Goal: Task Accomplishment & Management: Complete application form

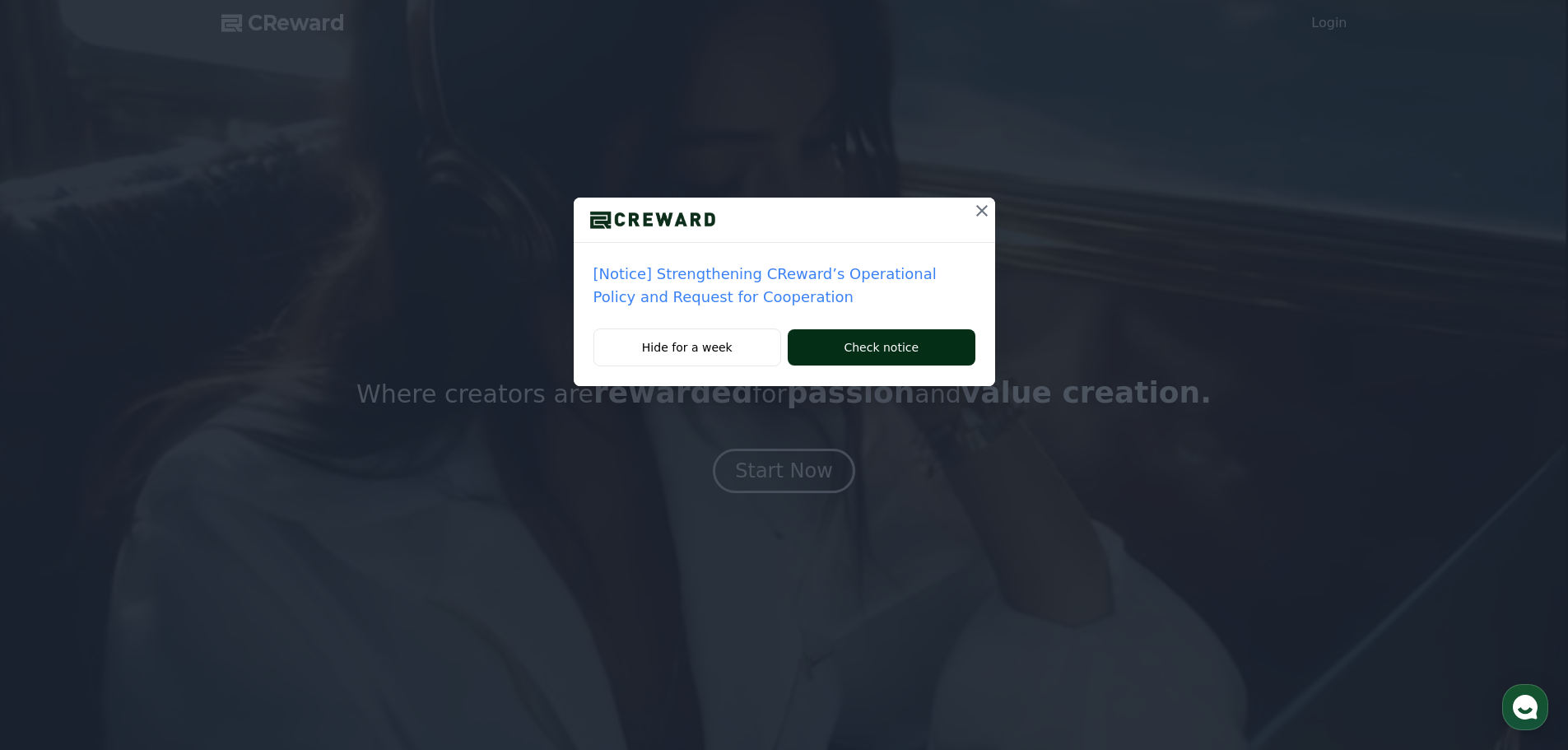
click at [892, 356] on button "Check notice" at bounding box center [881, 347] width 187 height 36
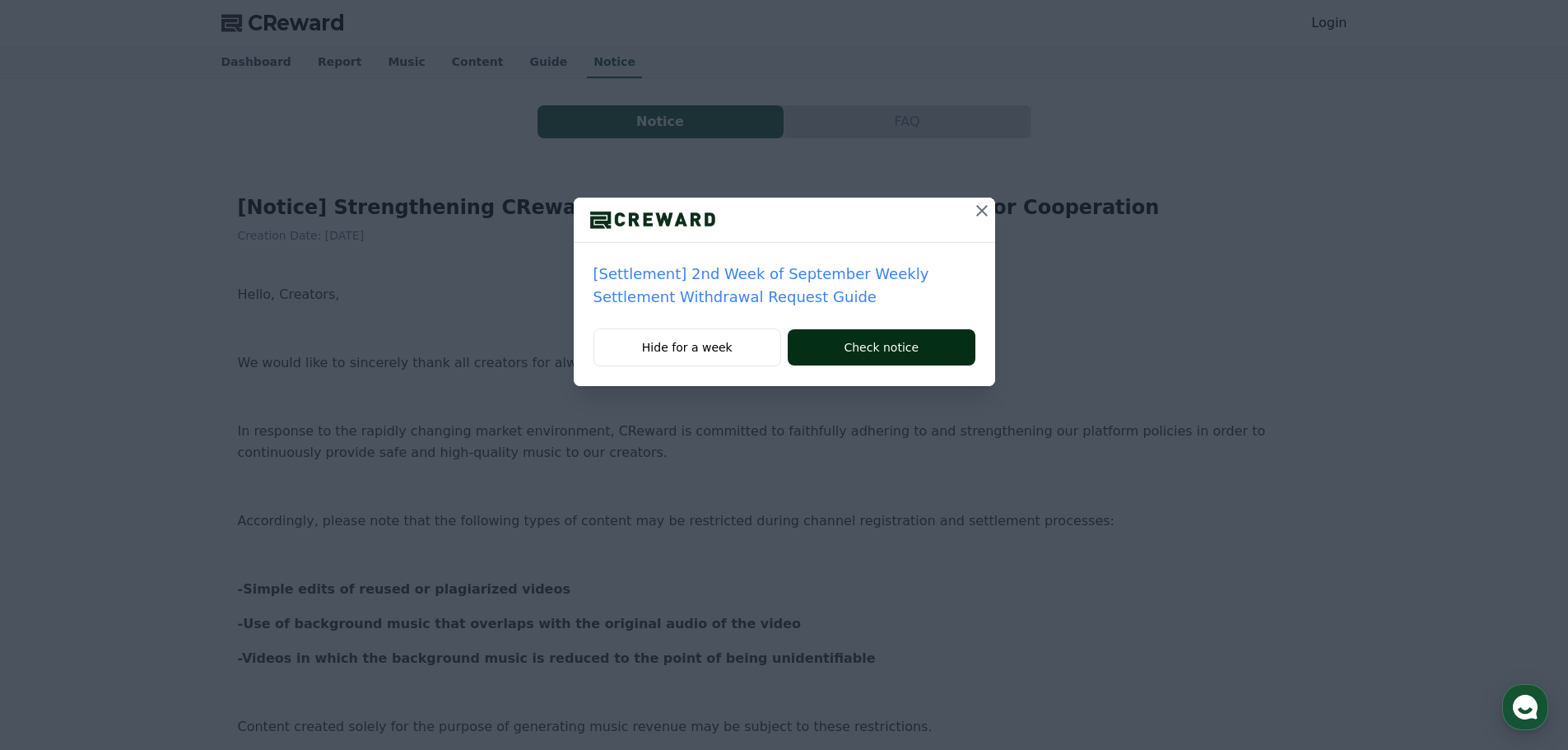
click at [866, 347] on button "Check notice" at bounding box center [881, 347] width 187 height 36
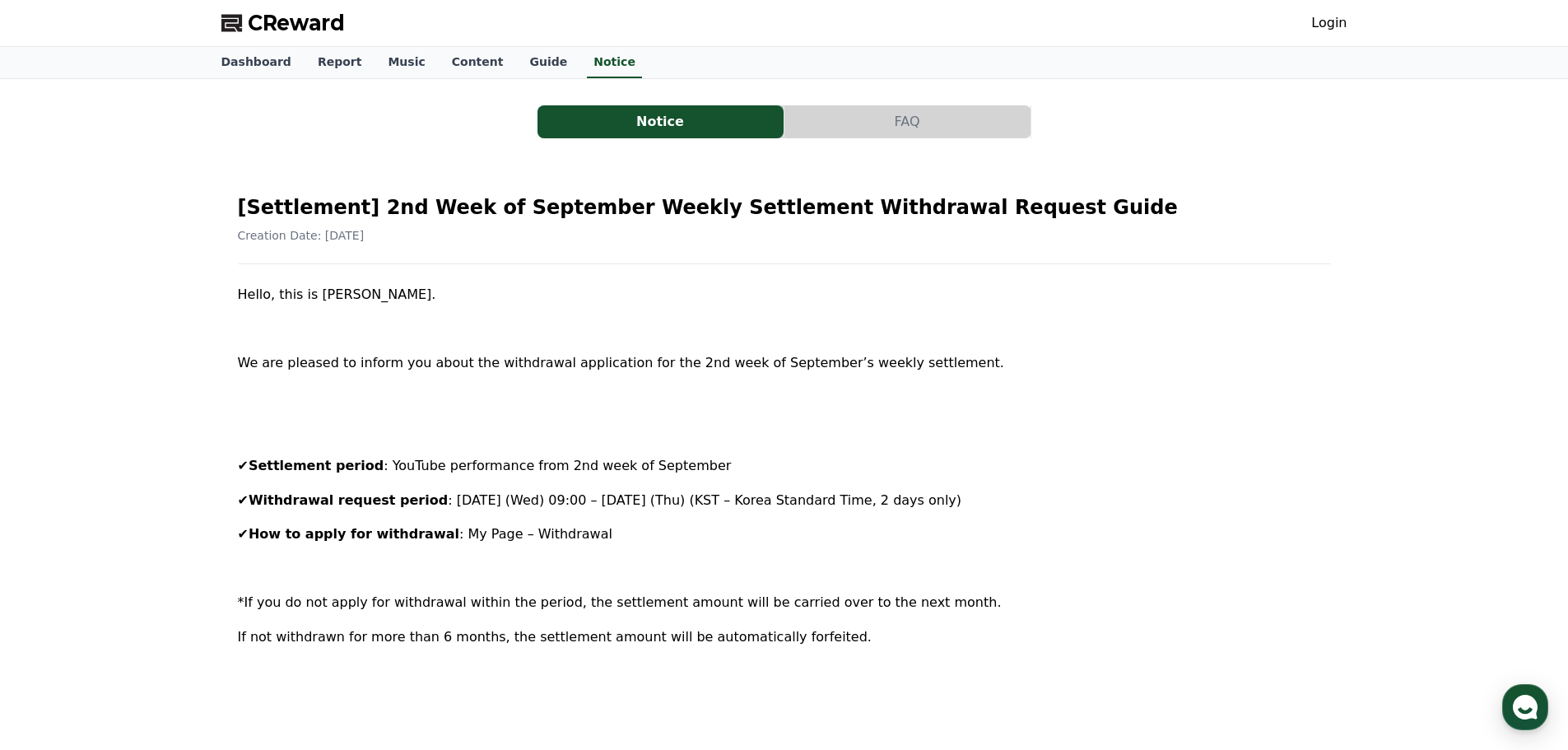
click at [1398, 117] on div "Notice FAQ [Settlement] 2nd Week of September Weekly Settlement Withdrawal Requ…" at bounding box center [784, 738] width 1568 height 1319
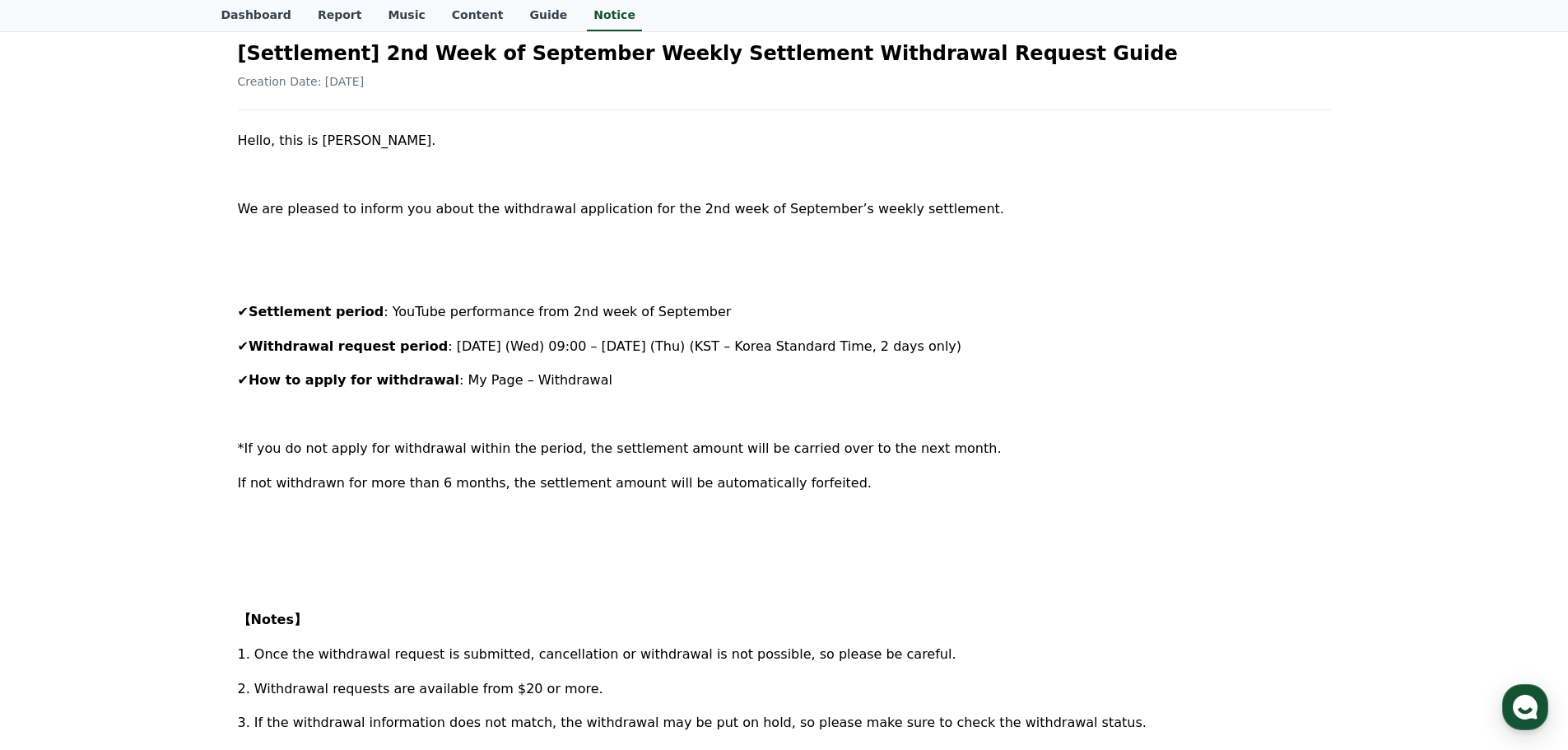
scroll to position [164, 0]
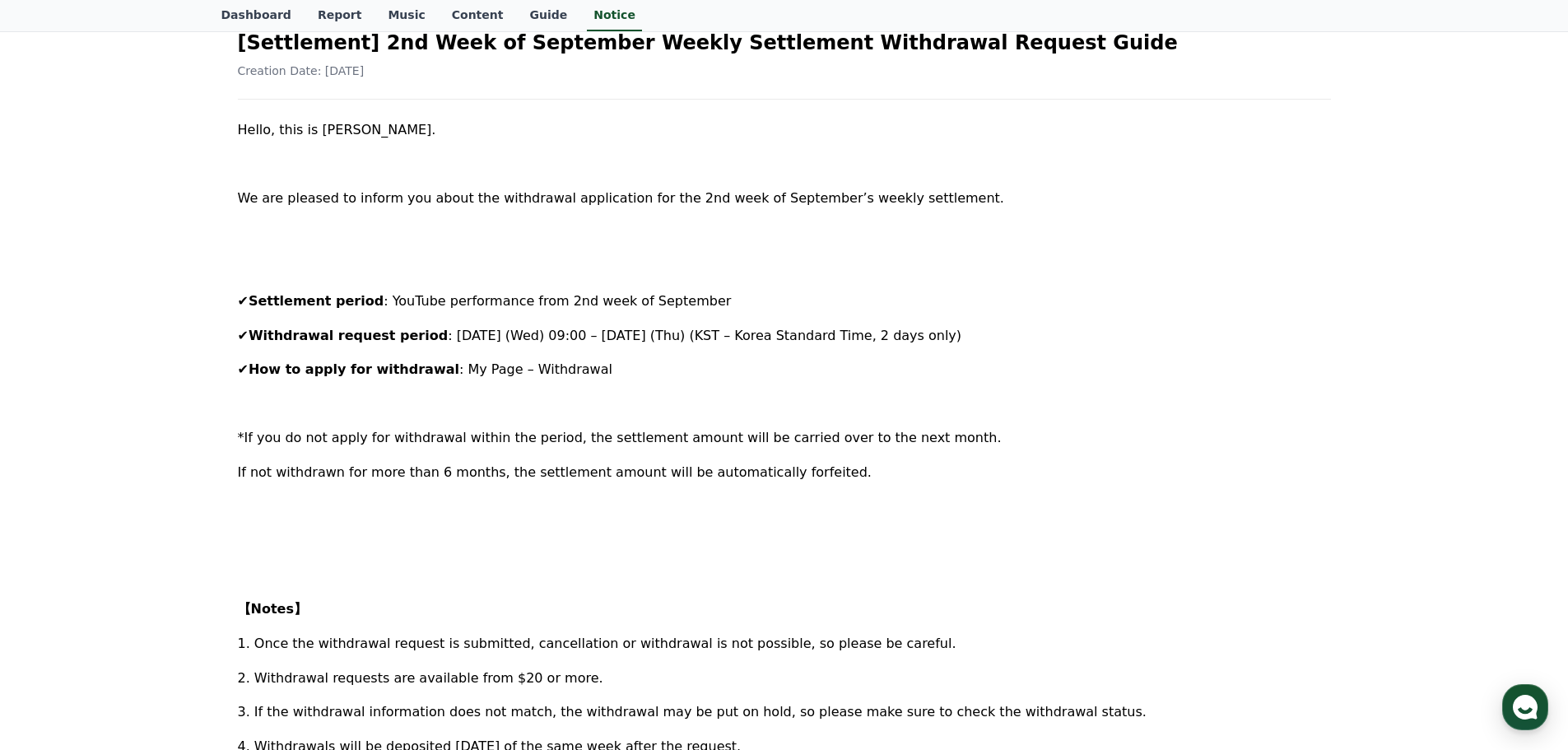
drag, startPoint x: 224, startPoint y: 295, endPoint x: 715, endPoint y: 358, distance: 495.0
click at [715, 358] on div "[Settlement] 2nd Week of September Weekly Settlement Withdrawal Request Guide C…" at bounding box center [784, 610] width 1125 height 1220
copy div "✔ Settlement period : YouTube performance from 2nd week of September ✔ Withdraw…"
click at [511, 538] on p at bounding box center [784, 541] width 1093 height 22
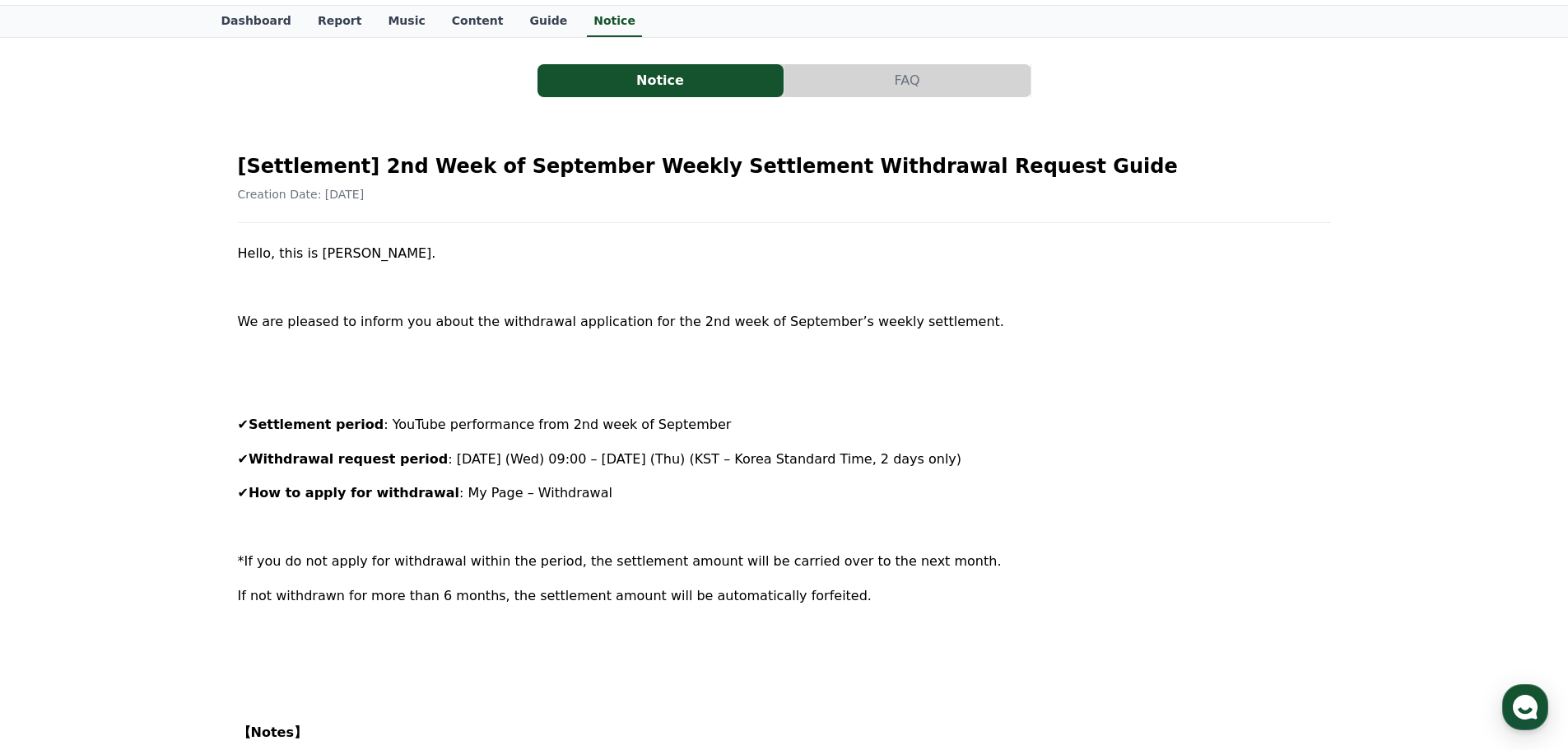
scroll to position [0, 0]
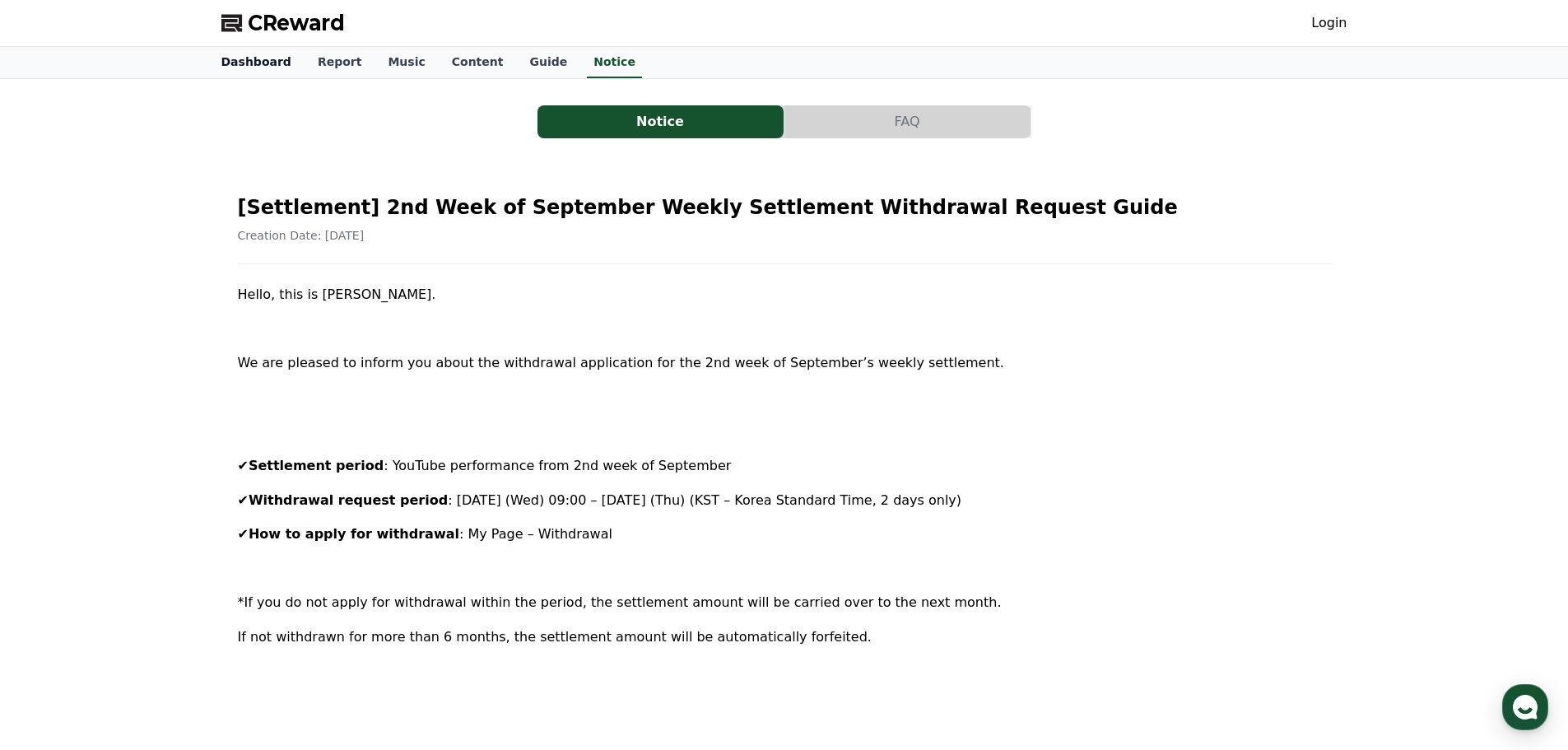
click at [271, 53] on link "Dashboard" at bounding box center [257, 63] width 96 height 31
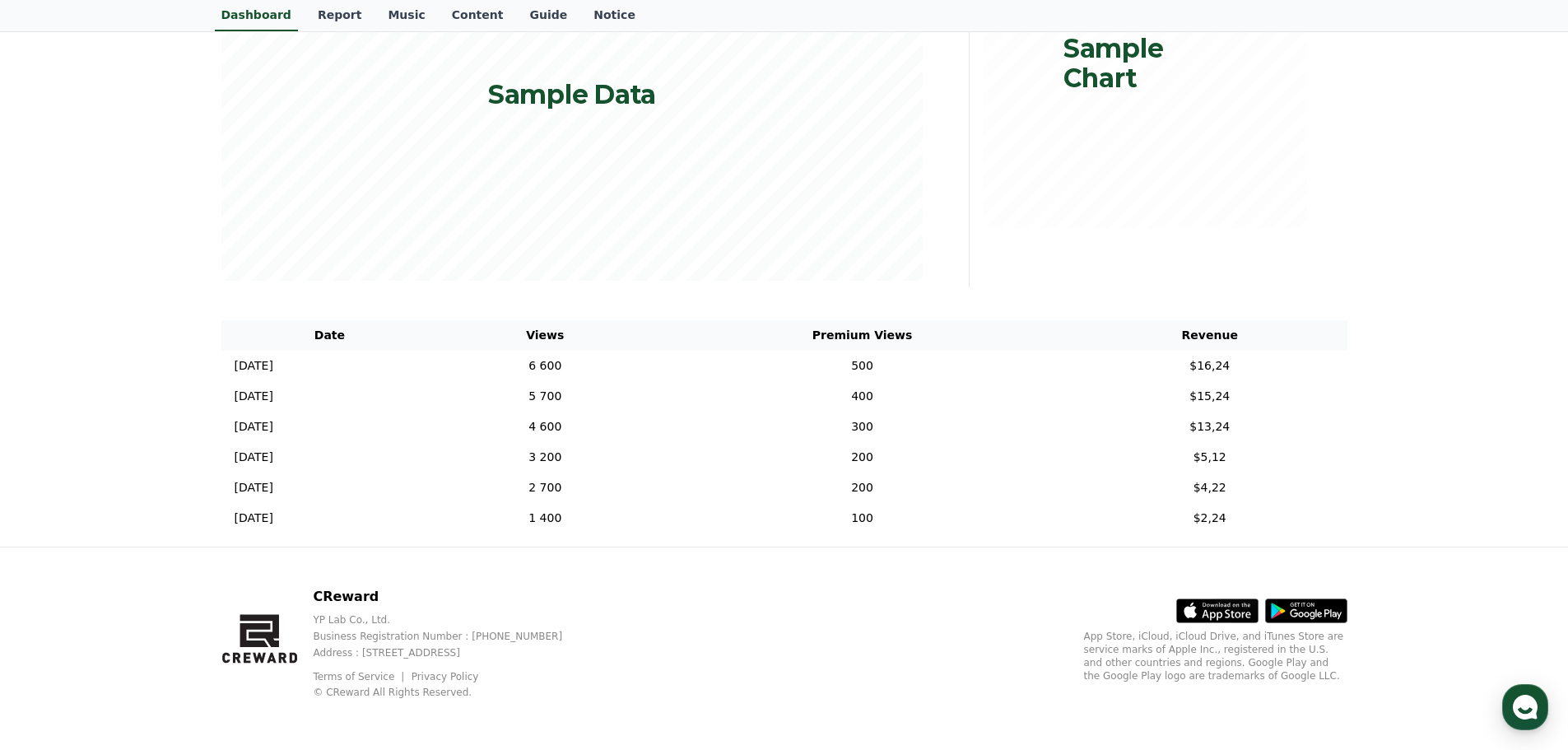
scroll to position [337, 0]
click at [1020, 370] on td "500" at bounding box center [862, 364] width 420 height 31
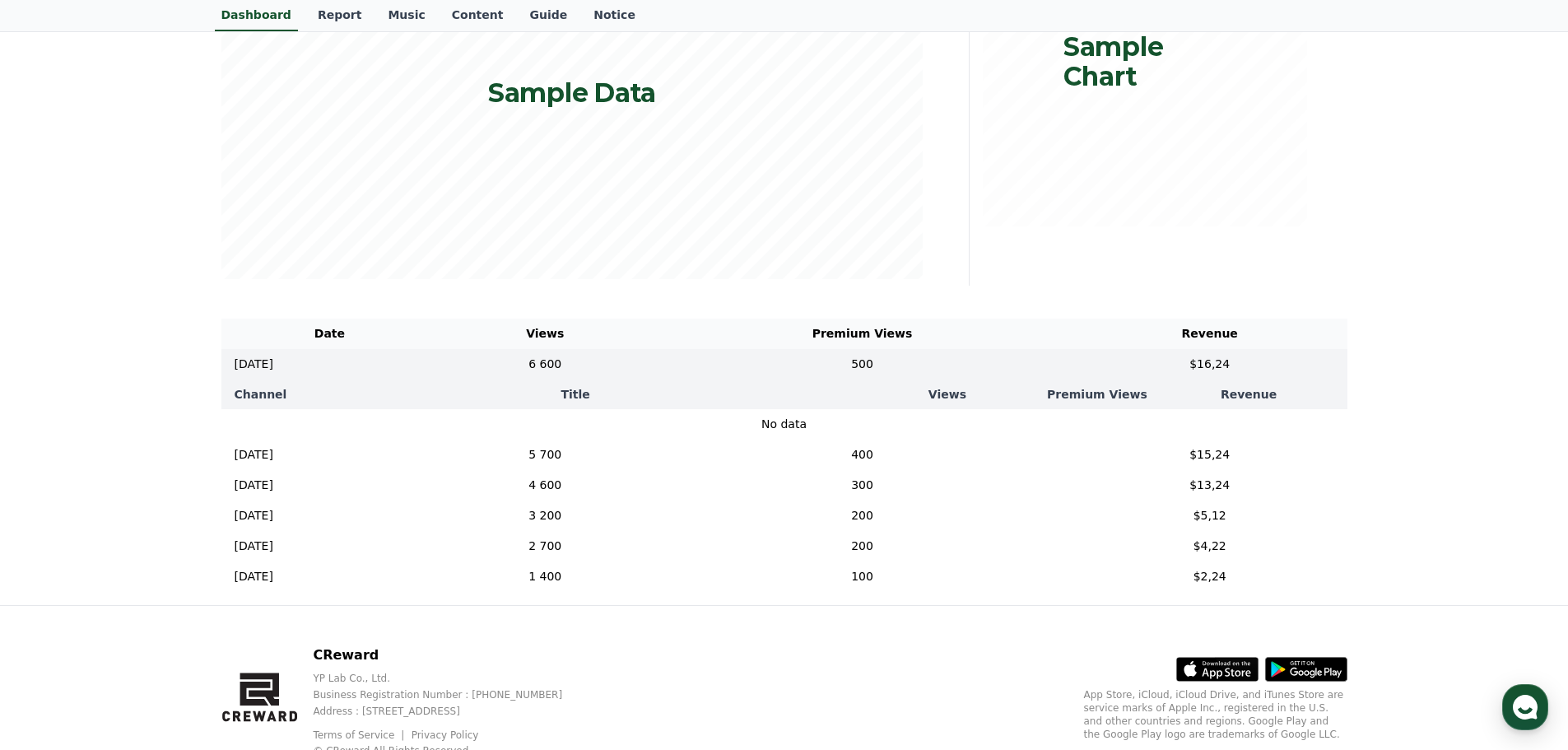
click at [937, 413] on td "No data" at bounding box center [784, 424] width 1125 height 31
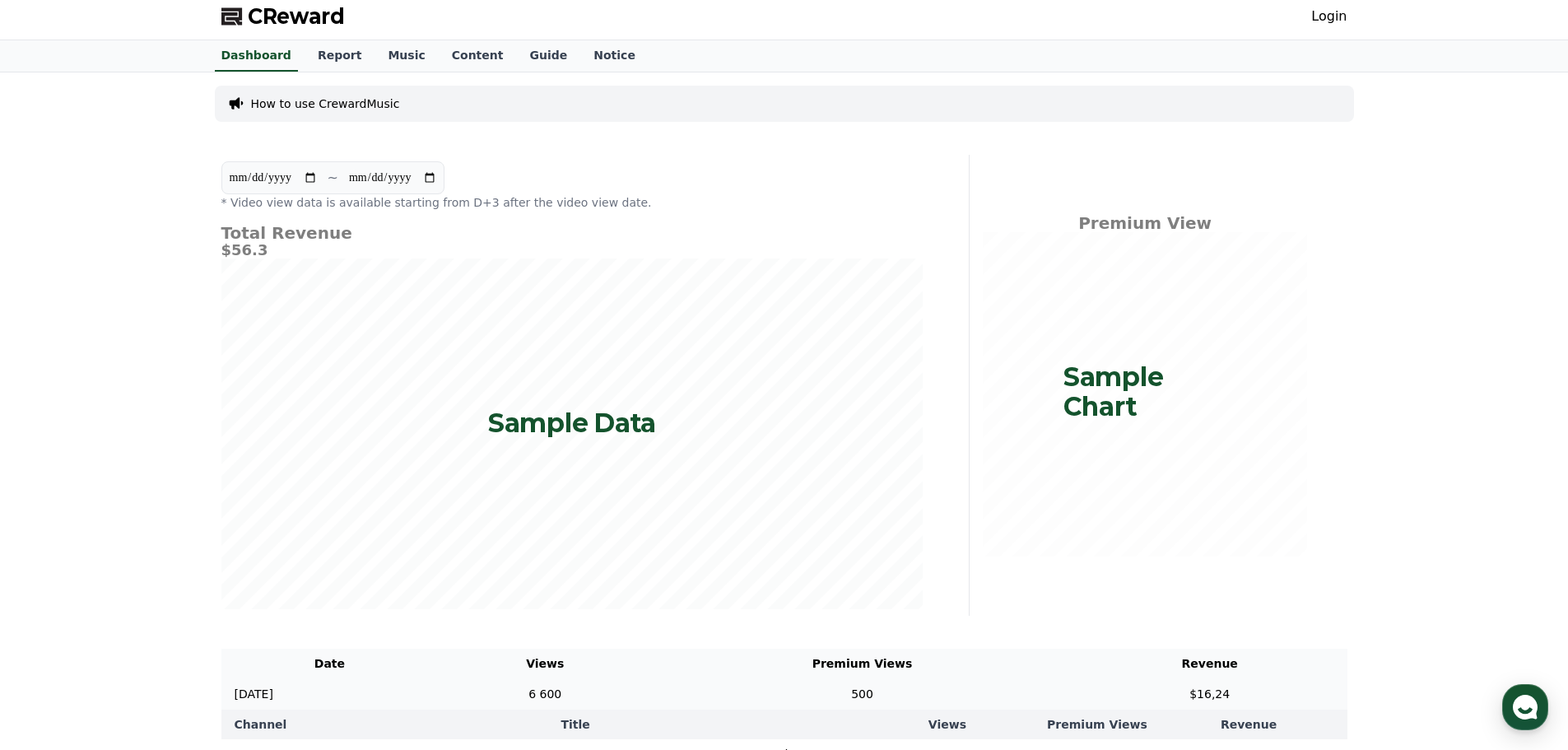
scroll to position [0, 0]
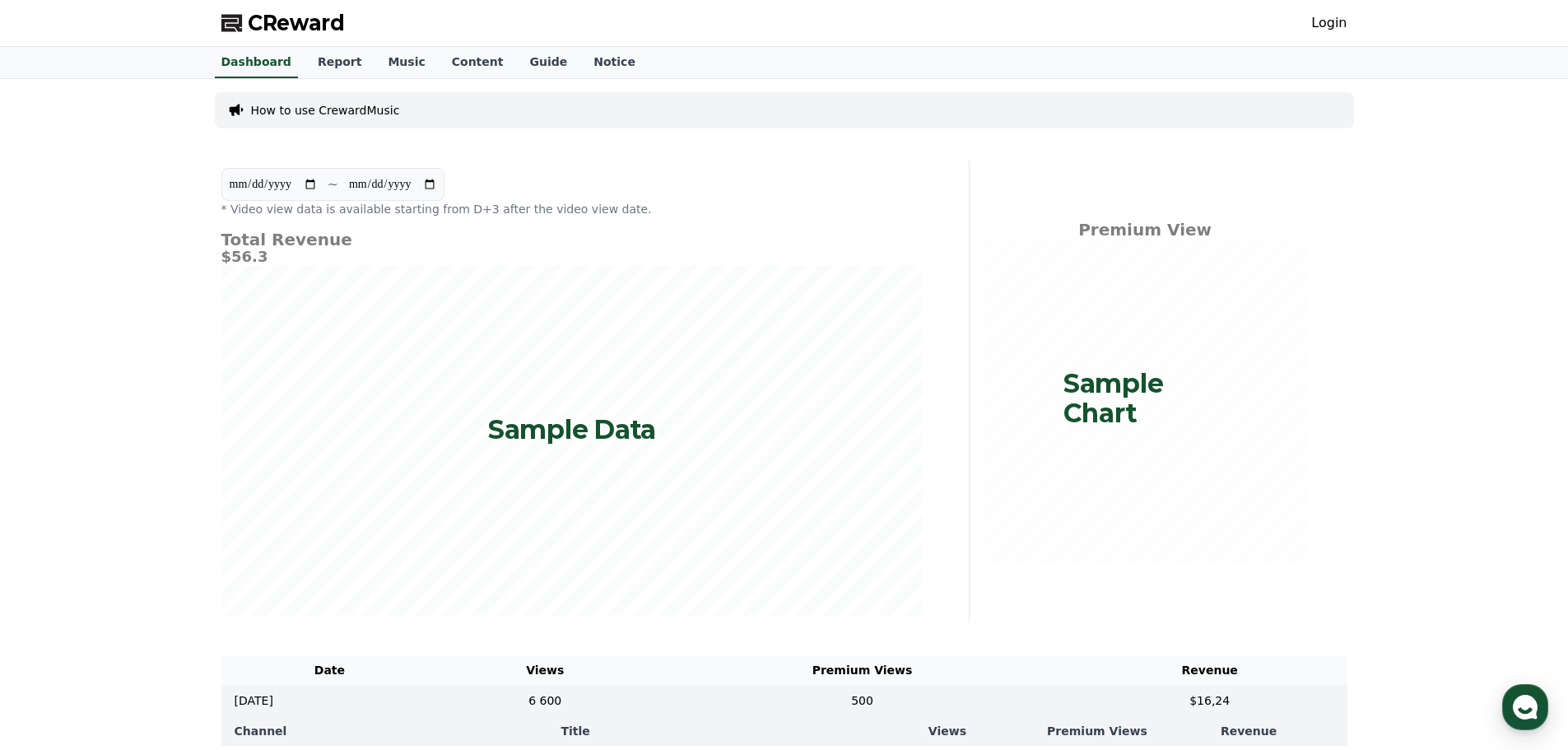
click at [1337, 24] on link "Login" at bounding box center [1329, 23] width 35 height 20
click at [1336, 20] on link "Login" at bounding box center [1329, 23] width 35 height 20
drag, startPoint x: 1336, startPoint y: 19, endPoint x: 1398, endPoint y: 53, distance: 70.7
click at [1414, 68] on div "Dashboard Report Music Content Guide Notice" at bounding box center [784, 63] width 1568 height 32
click at [1328, 17] on link "Login" at bounding box center [1329, 23] width 35 height 20
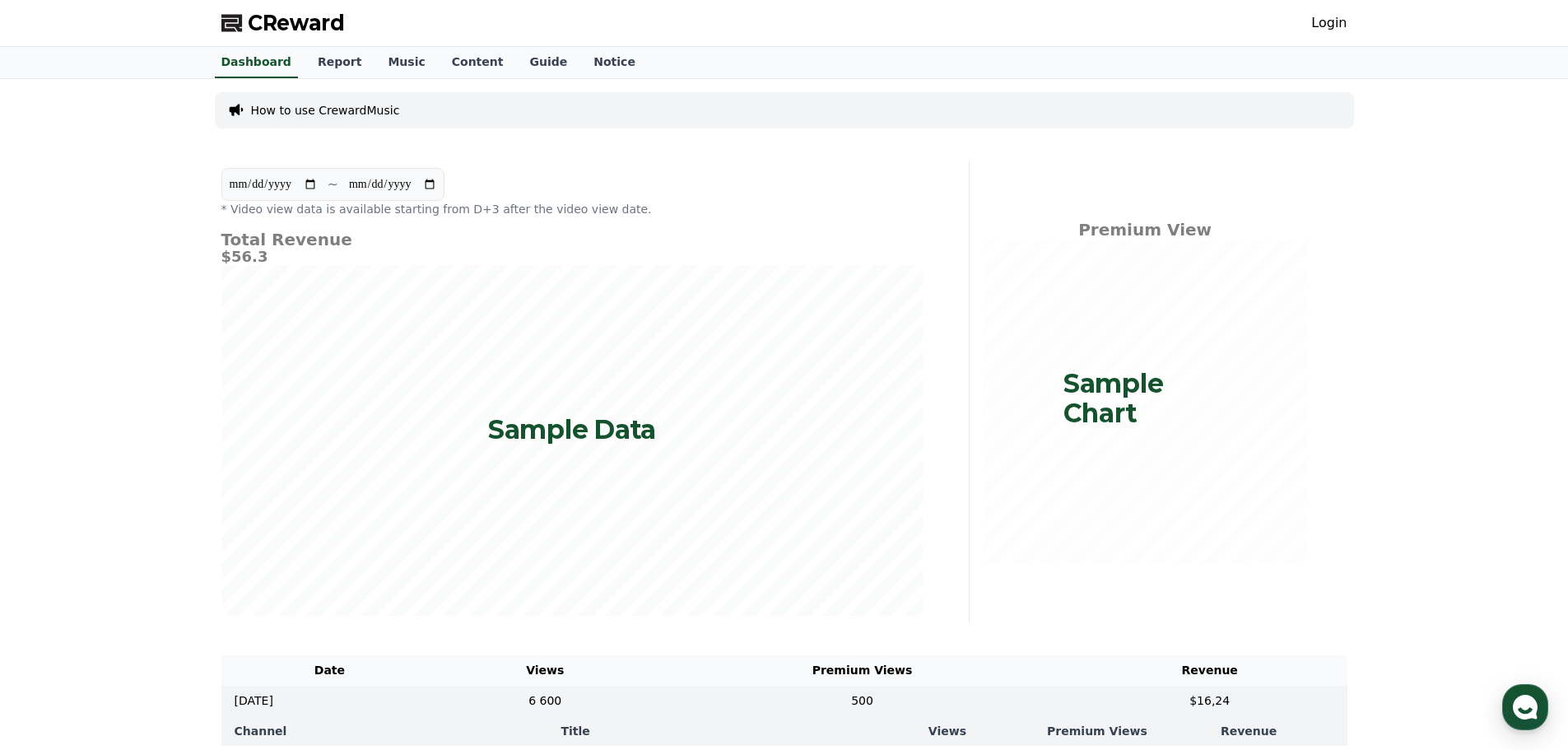
click at [1328, 18] on link "Login" at bounding box center [1329, 23] width 35 height 20
click at [1330, 21] on link "Login" at bounding box center [1329, 23] width 35 height 20
click at [330, 61] on link "Report" at bounding box center [340, 63] width 71 height 31
click at [394, 65] on link "Music" at bounding box center [406, 63] width 63 height 31
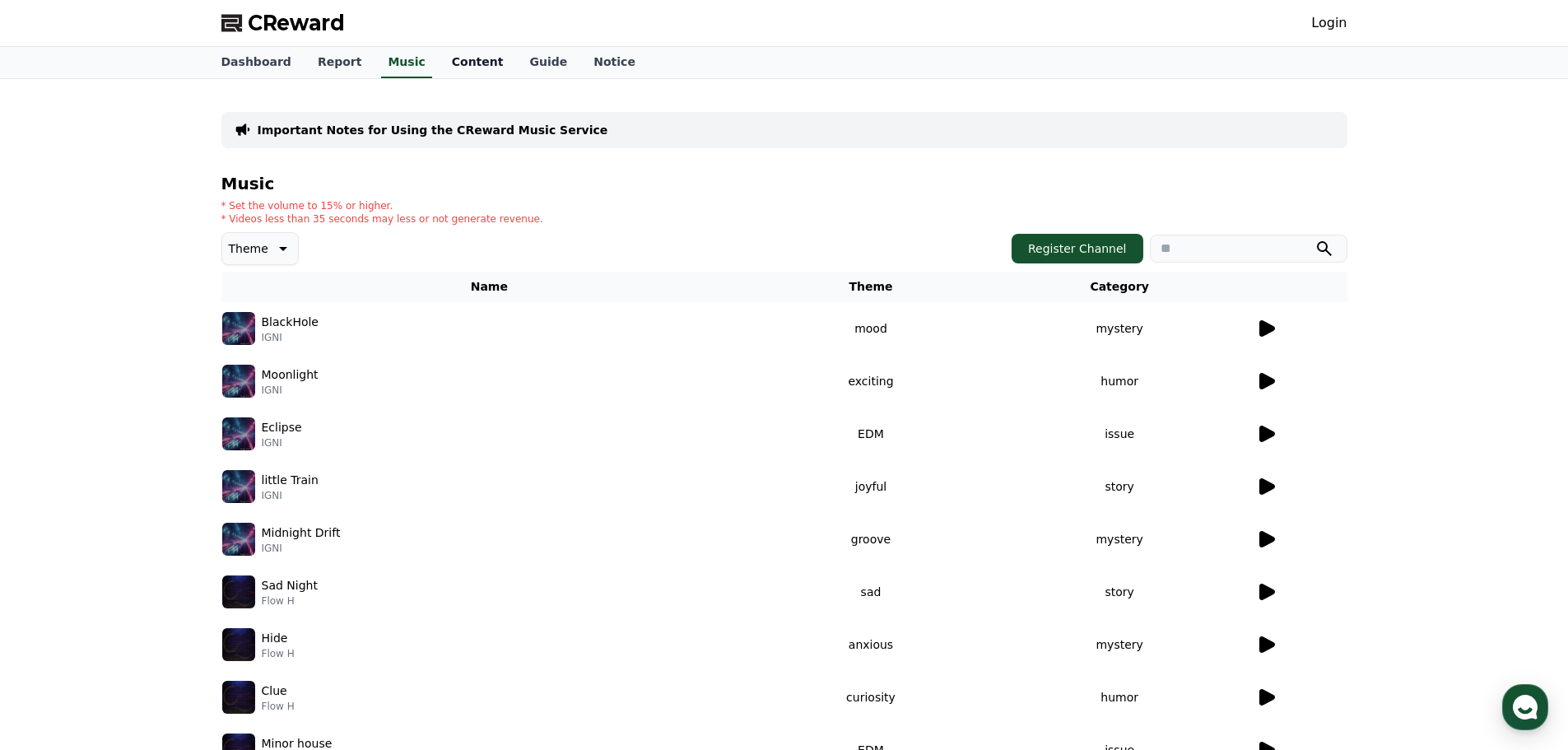
click at [454, 52] on link "Content" at bounding box center [477, 63] width 78 height 31
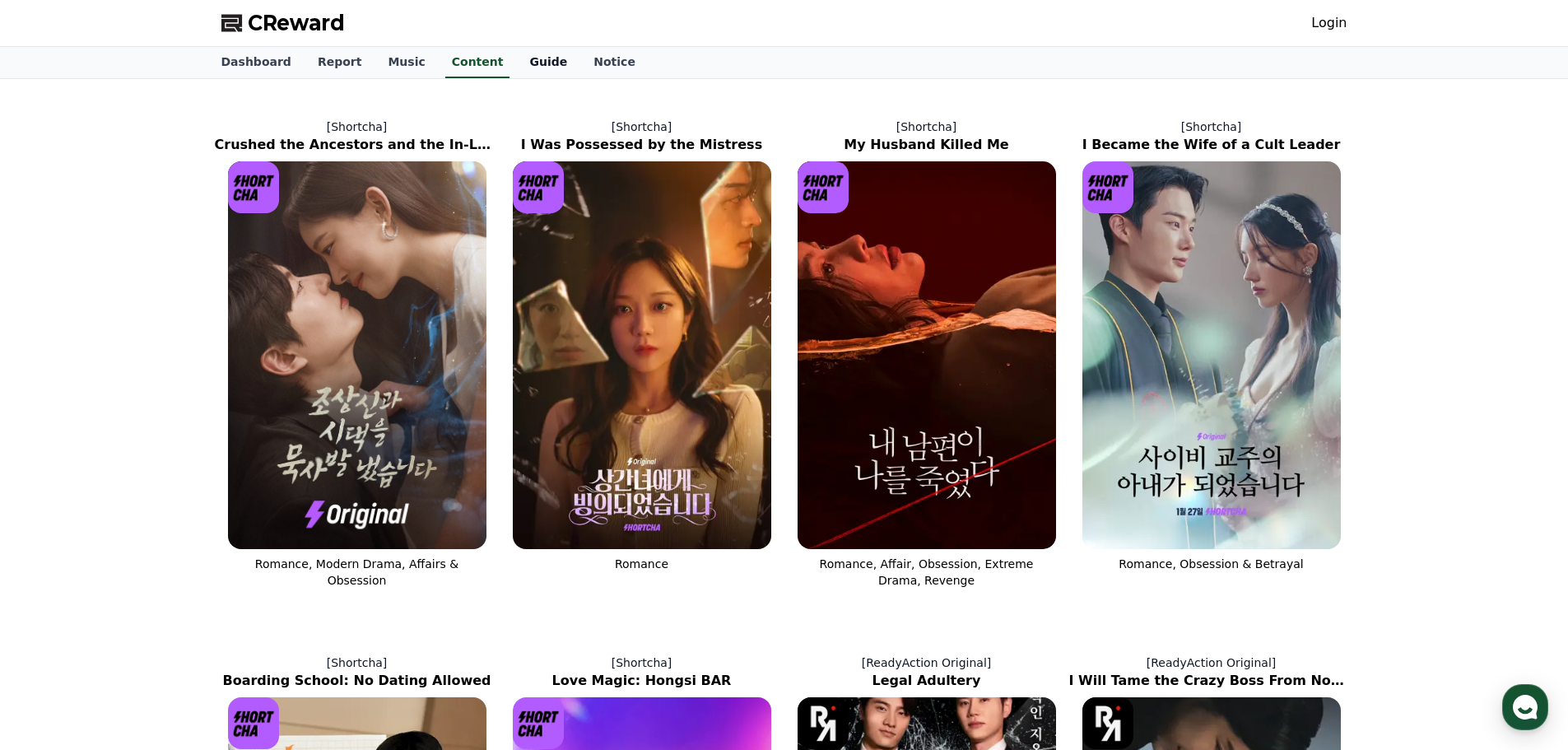
click at [516, 58] on link "Guide" at bounding box center [548, 63] width 64 height 31
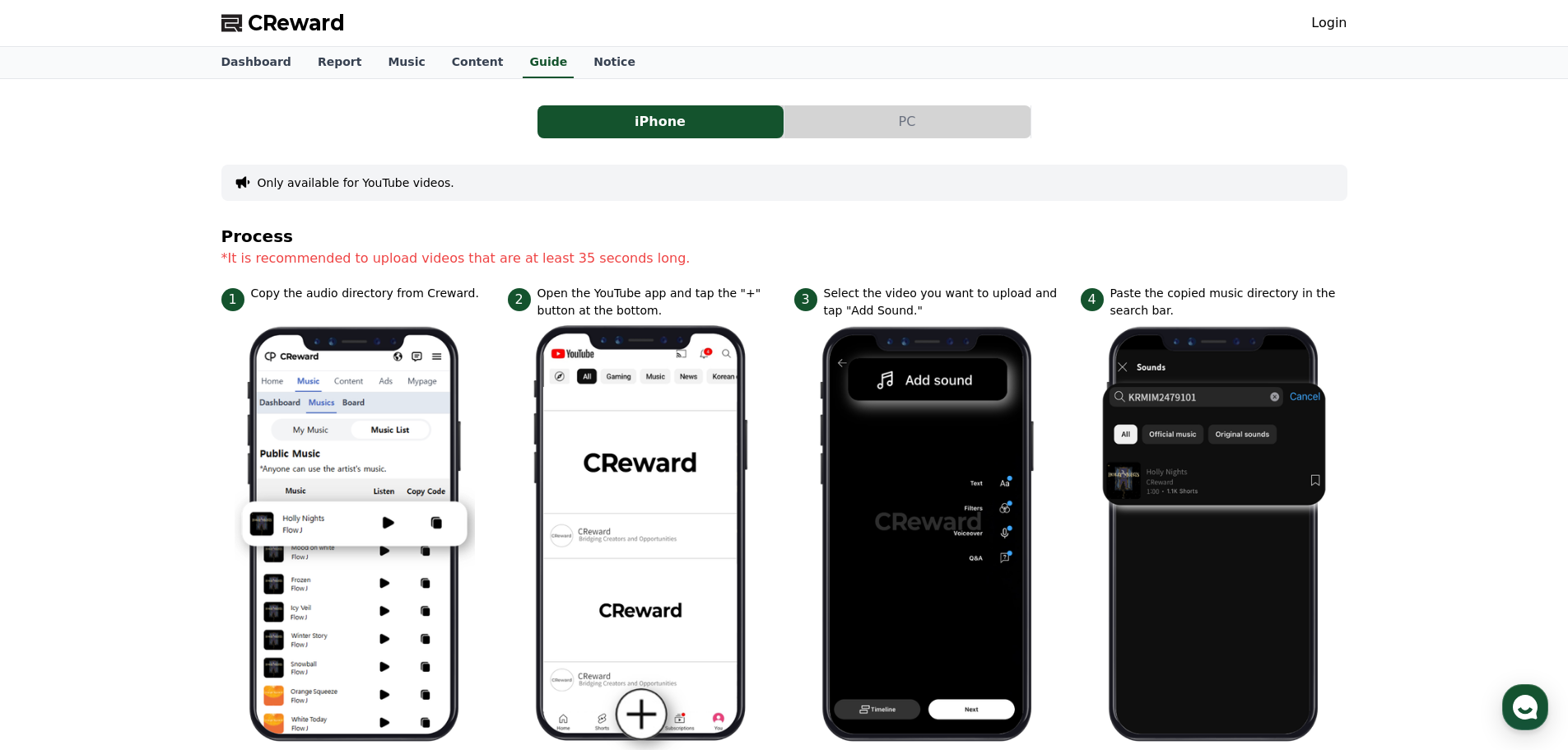
click at [924, 126] on button "PC" at bounding box center [907, 121] width 246 height 32
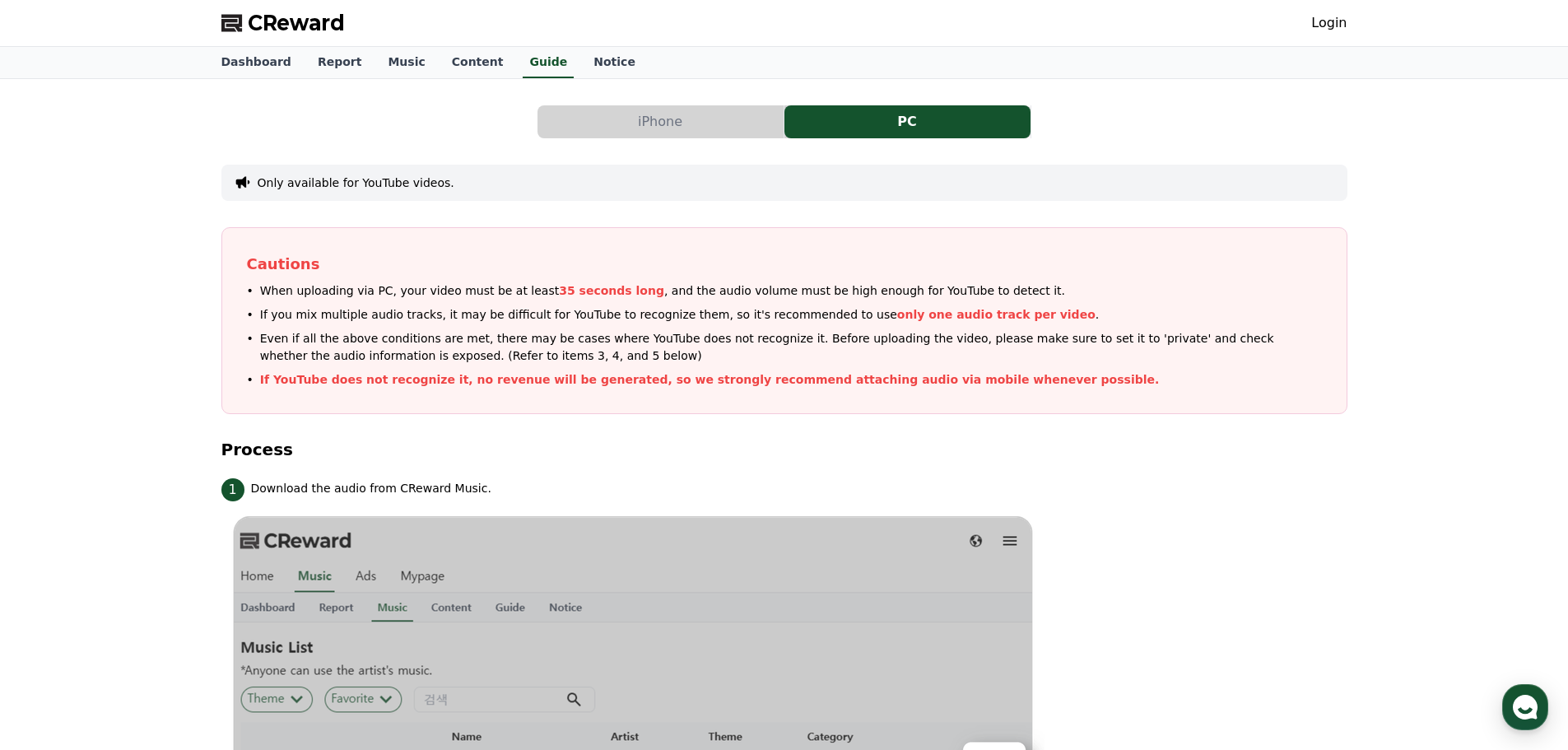
drag, startPoint x: 739, startPoint y: 120, endPoint x: 728, endPoint y: 118, distance: 11.2
click at [738, 120] on button "iPhone" at bounding box center [660, 121] width 246 height 32
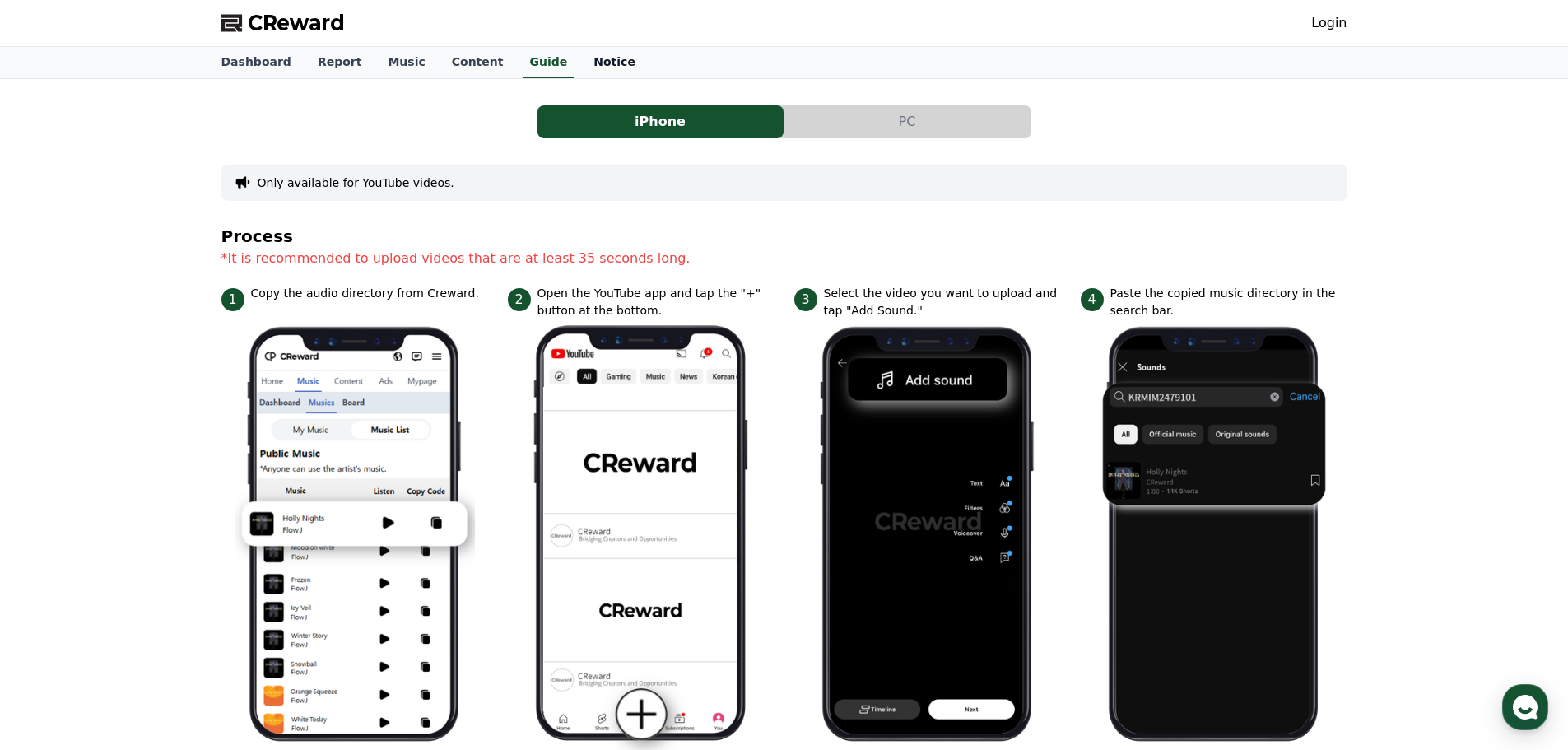
click at [581, 64] on link "Notice" at bounding box center [614, 63] width 68 height 31
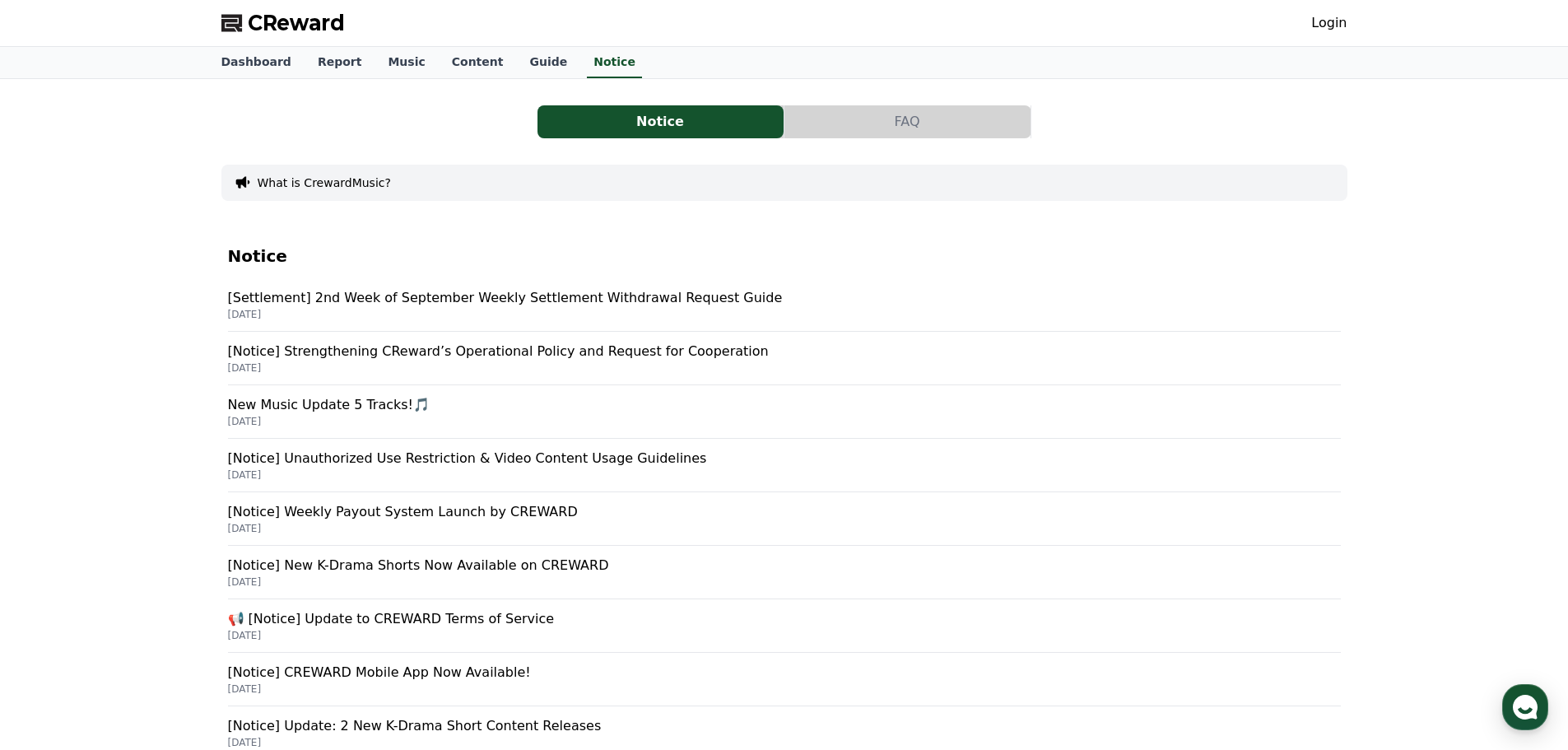
click at [1327, 23] on link "Login" at bounding box center [1329, 23] width 35 height 20
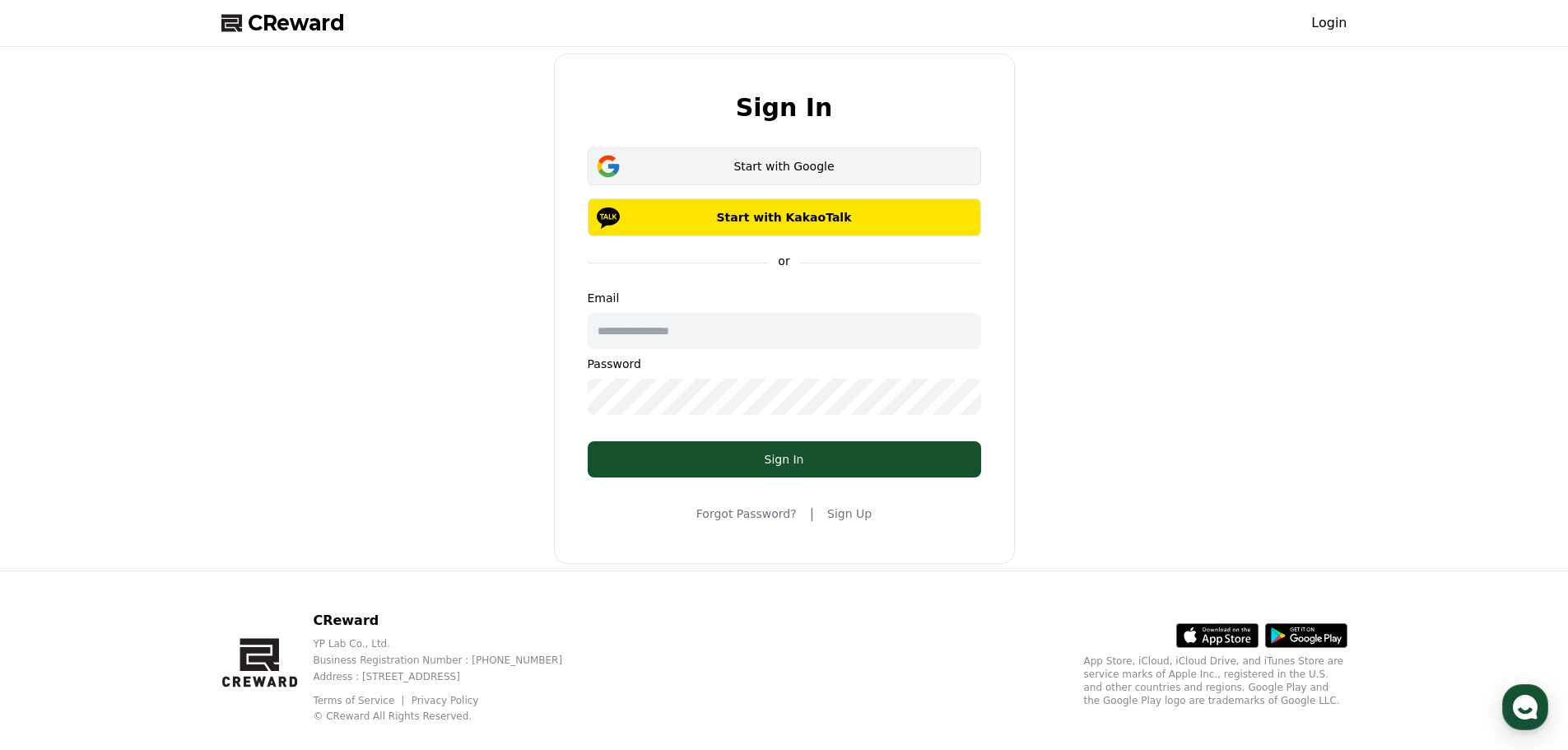
click at [784, 154] on button "Start with Google" at bounding box center [784, 166] width 393 height 37
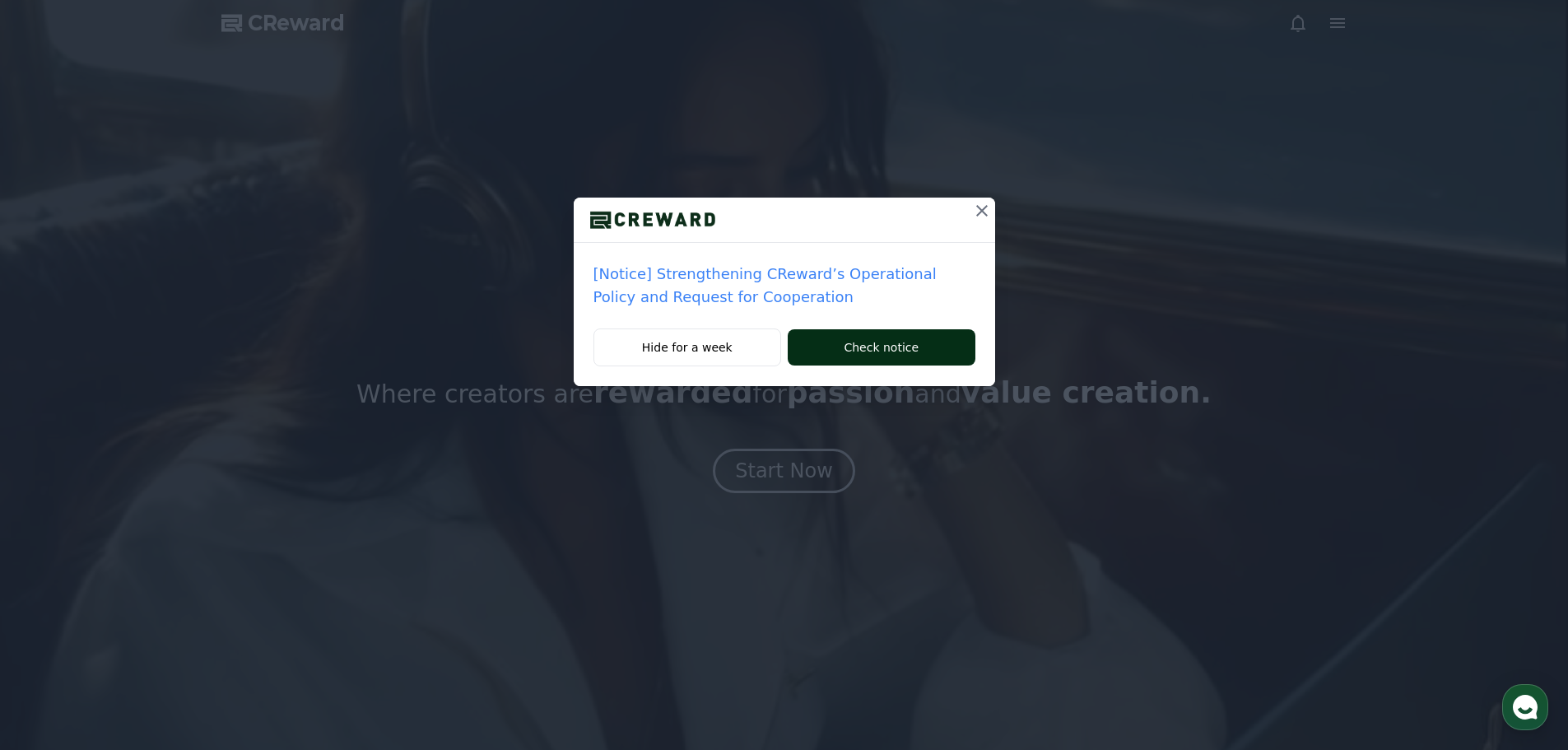
click at [912, 347] on button "Check notice" at bounding box center [881, 347] width 187 height 36
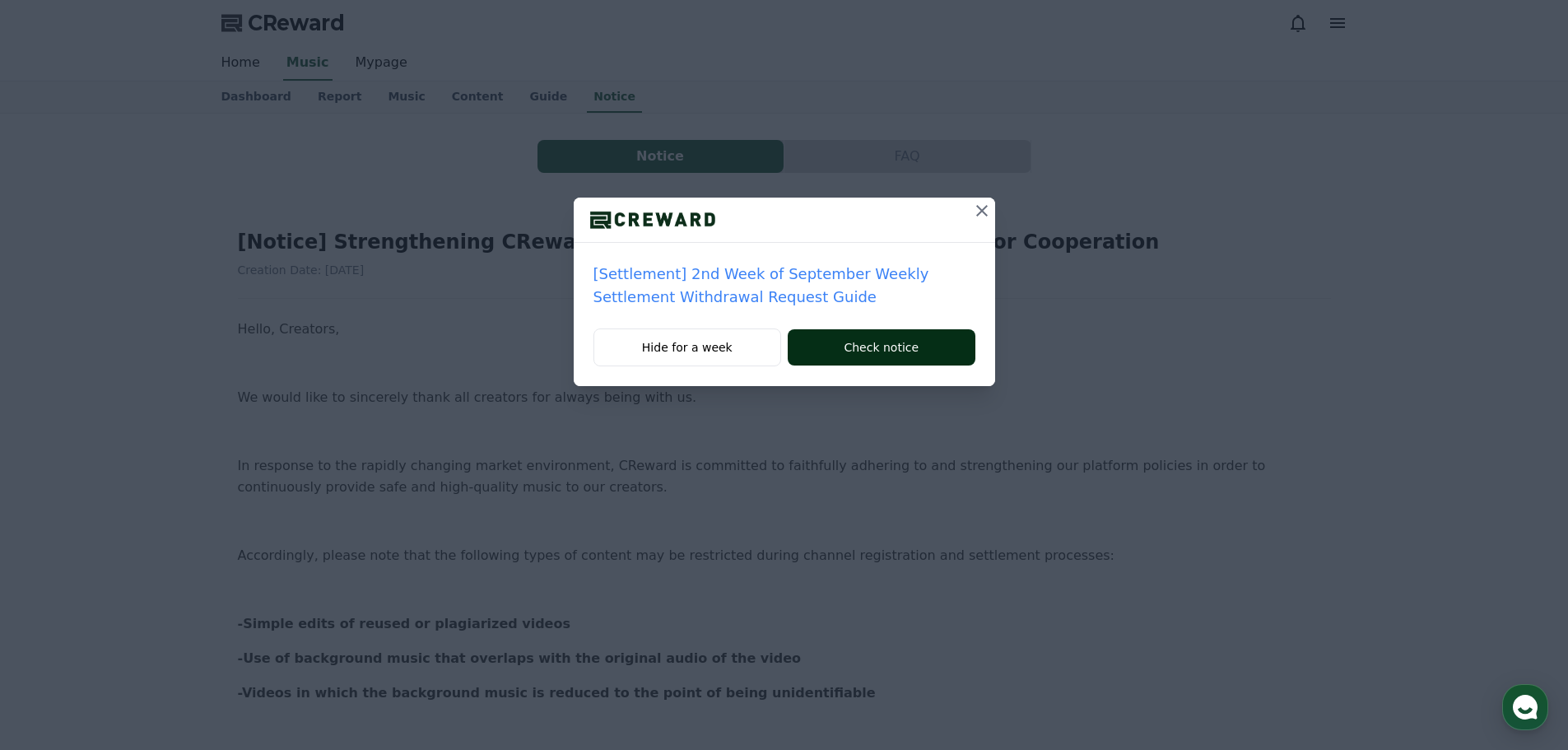
click at [930, 345] on button "Check notice" at bounding box center [881, 347] width 187 height 36
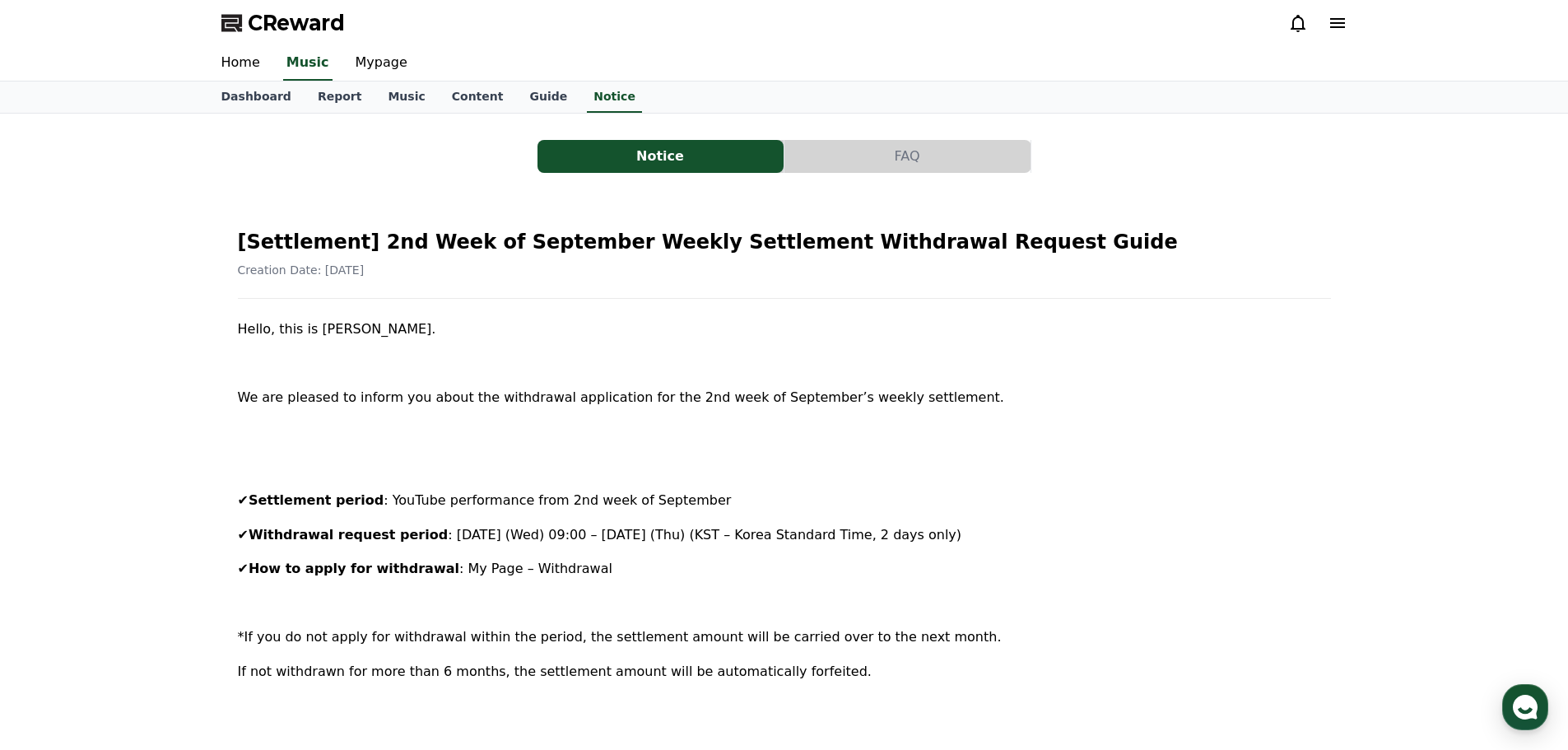
drag, startPoint x: 1342, startPoint y: 26, endPoint x: 1352, endPoint y: 30, distance: 10.8
click at [1352, 30] on div "CReward" at bounding box center [784, 23] width 1152 height 46
click at [1337, 27] on icon at bounding box center [1337, 23] width 15 height 10
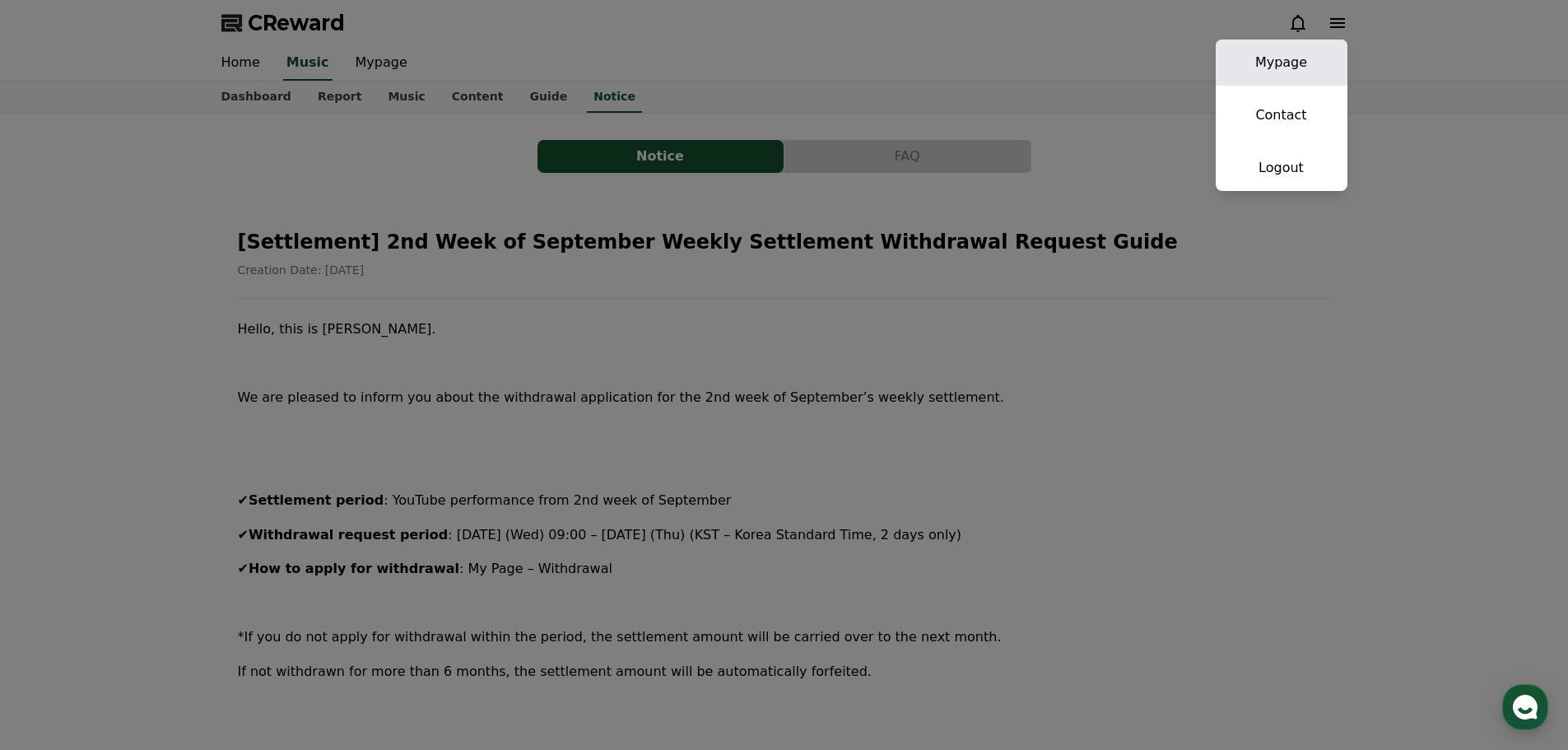
click at [1293, 64] on link "Mypage" at bounding box center [1282, 62] width 132 height 46
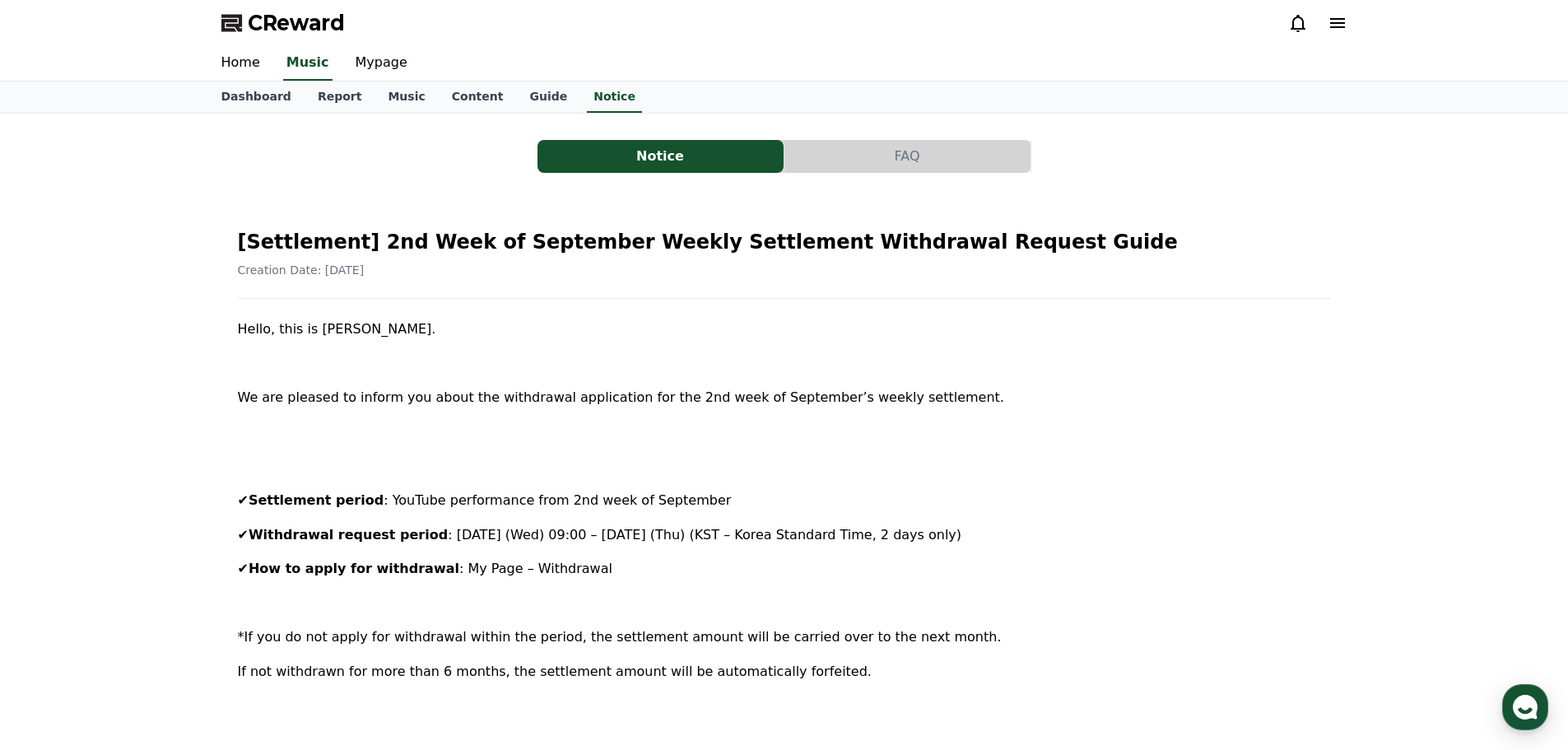
select select "**********"
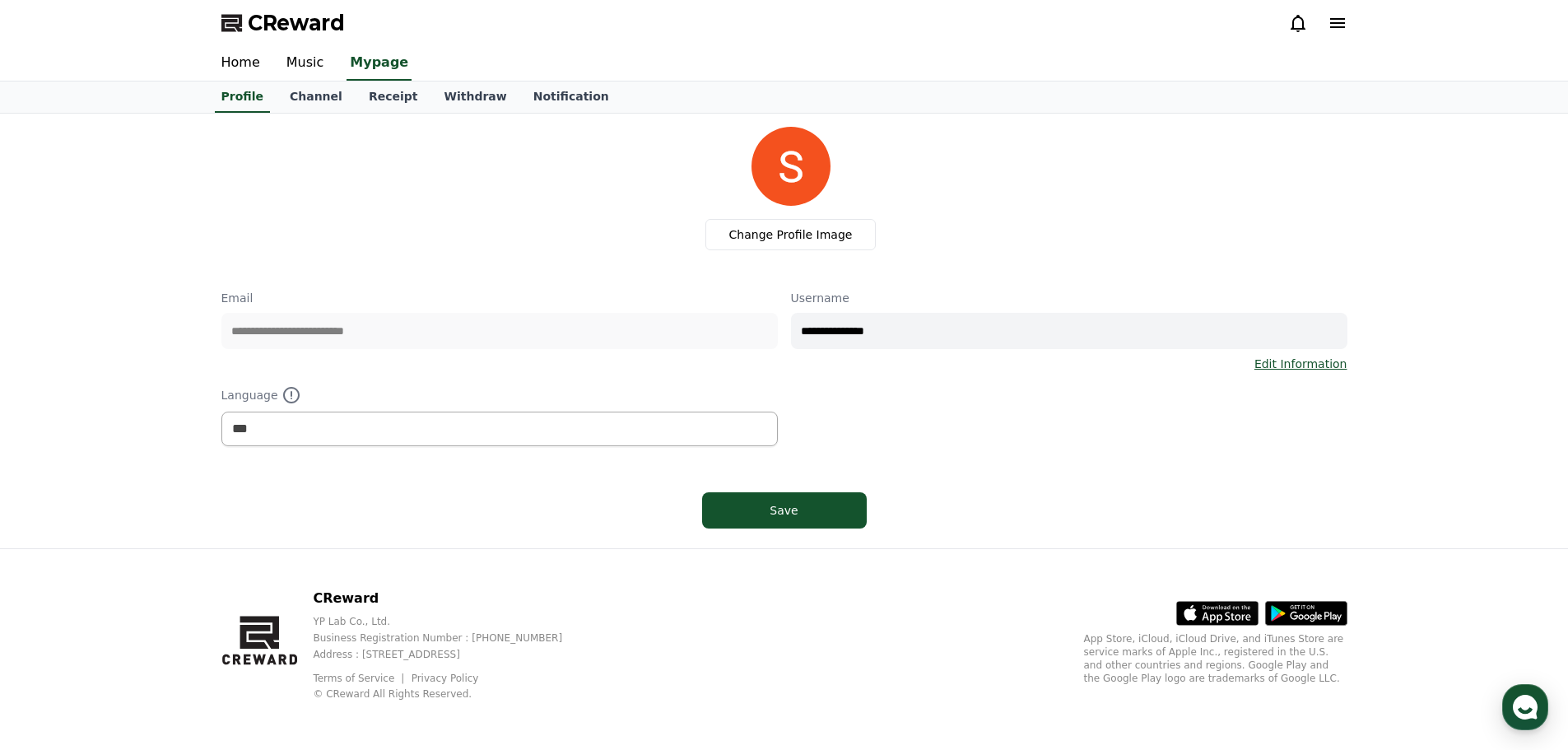
click at [485, 446] on div "**********" at bounding box center [784, 331] width 1125 height 408
click at [485, 431] on select "*** ******* ***" at bounding box center [500, 428] width 557 height 34
click at [221, 411] on select "*** ******* ***" at bounding box center [500, 428] width 557 height 34
click at [796, 508] on div "Save" at bounding box center [784, 510] width 98 height 17
select select "**********"
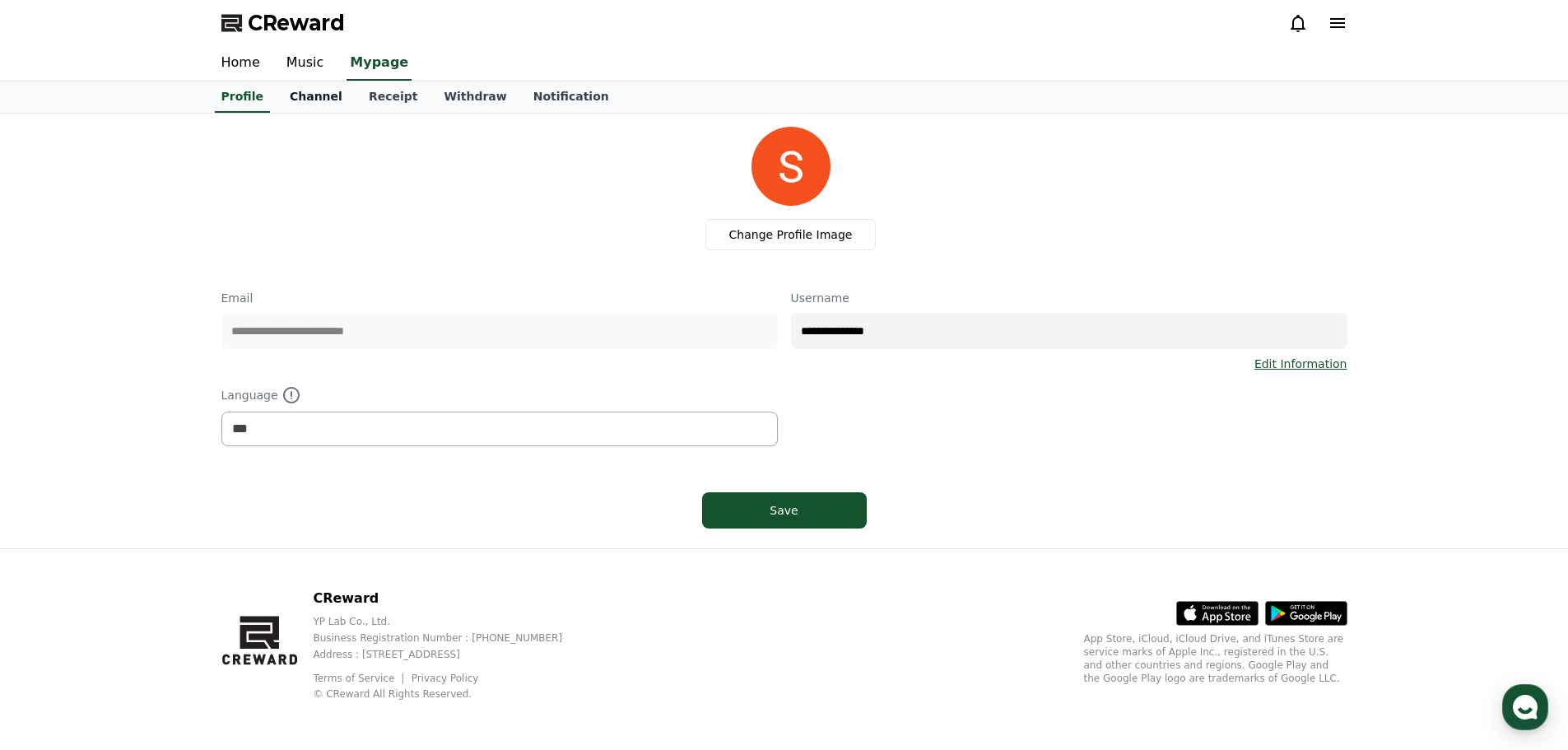
click at [299, 104] on link "Channel" at bounding box center [316, 97] width 79 height 31
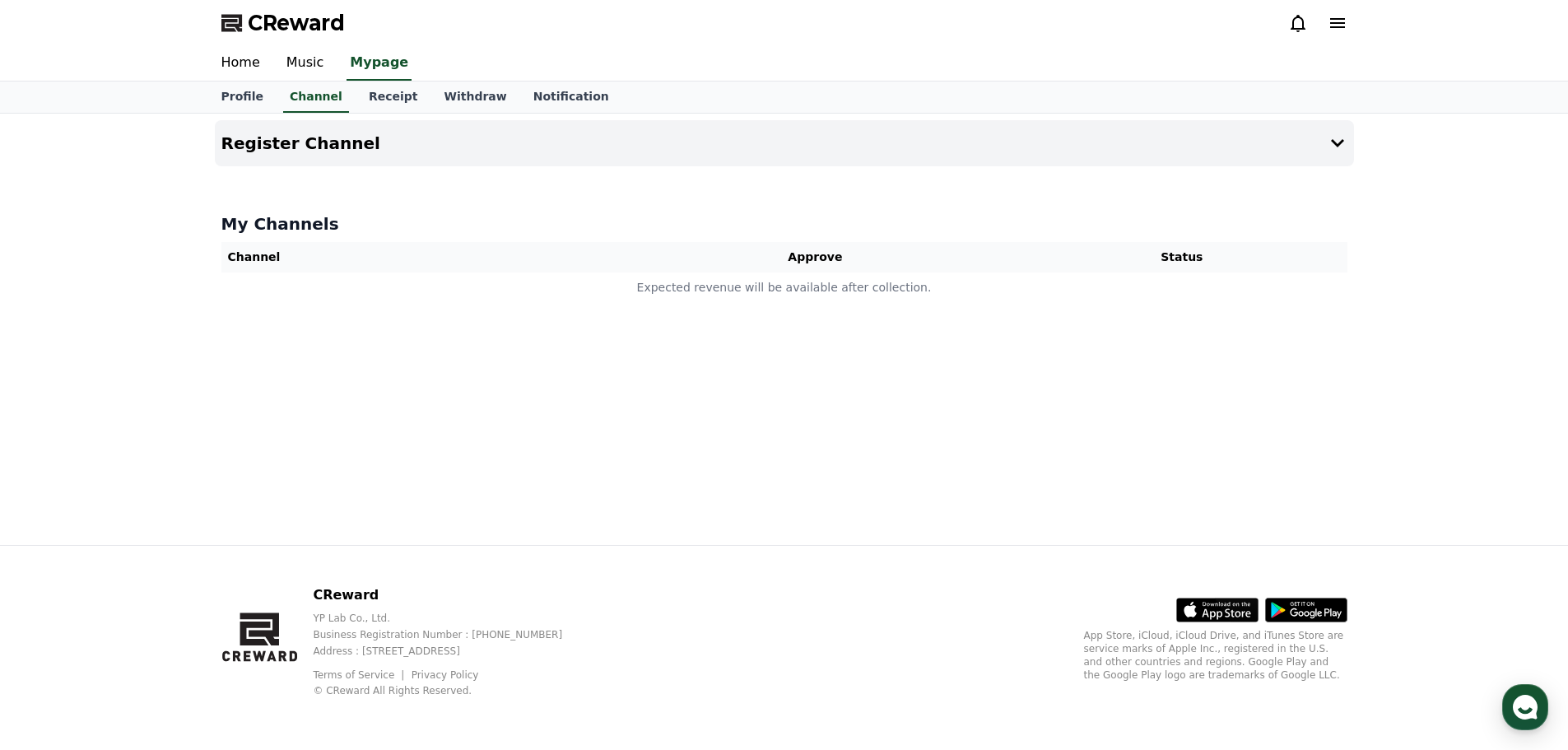
drag, startPoint x: 843, startPoint y: 249, endPoint x: 814, endPoint y: 247, distance: 29.1
click at [842, 249] on th "Approve" at bounding box center [815, 257] width 403 height 31
click at [436, 134] on button "Register Channel" at bounding box center [784, 143] width 1139 height 46
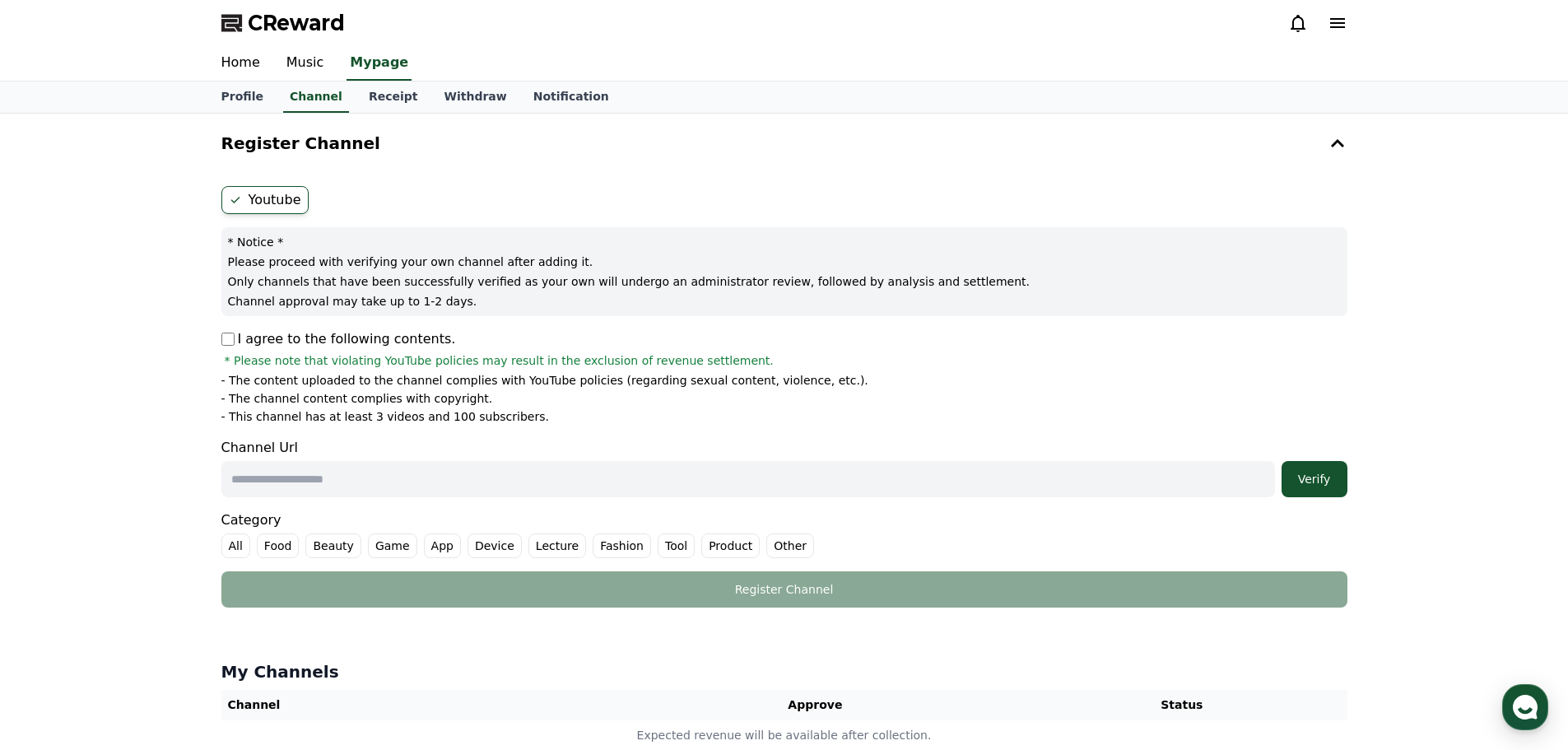
click at [279, 483] on input "text" at bounding box center [748, 478] width 1054 height 36
click at [382, 481] on input "text" at bounding box center [748, 478] width 1054 height 36
paste input "**********"
type input "**********"
click at [1309, 487] on button "Verify" at bounding box center [1314, 478] width 66 height 36
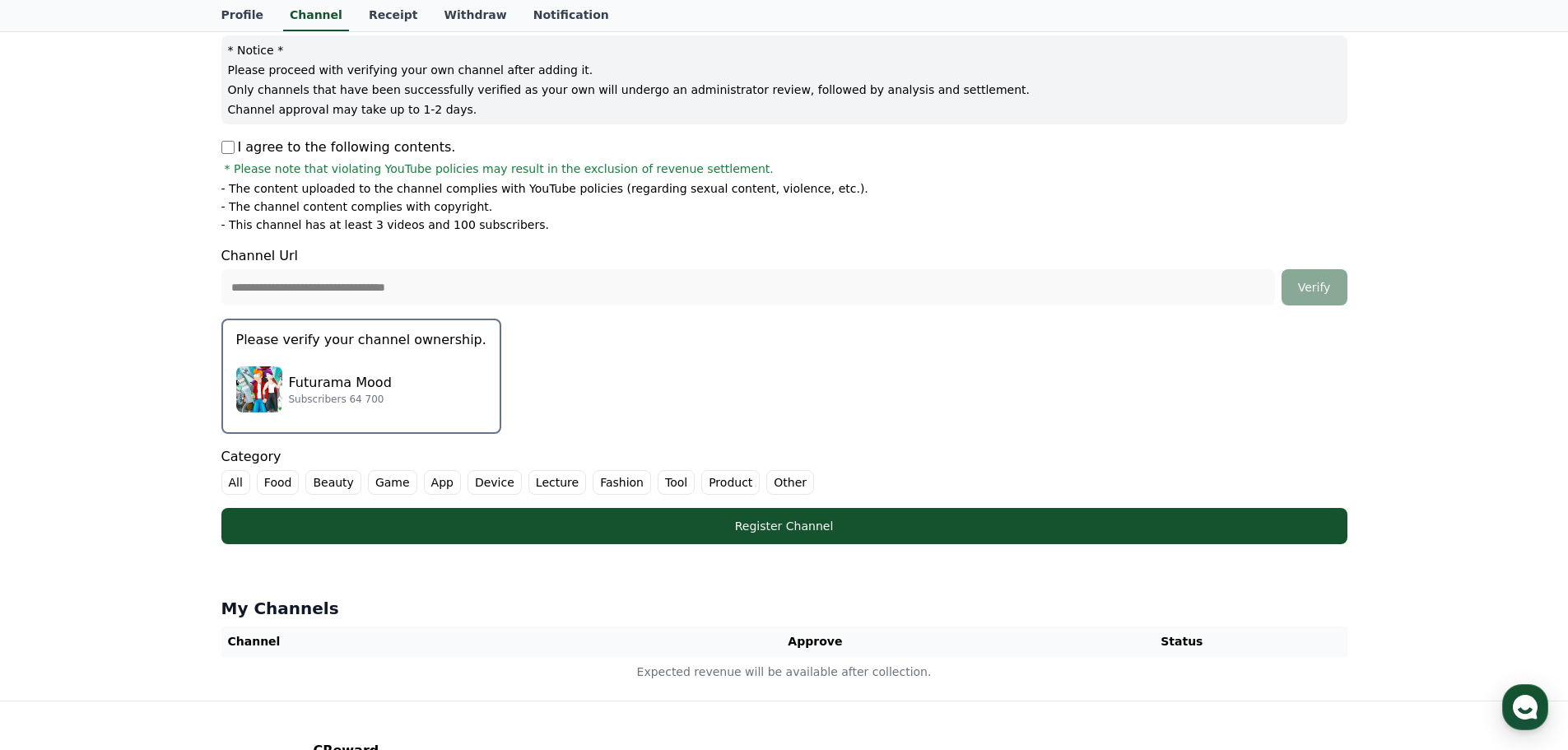
scroll to position [247, 0]
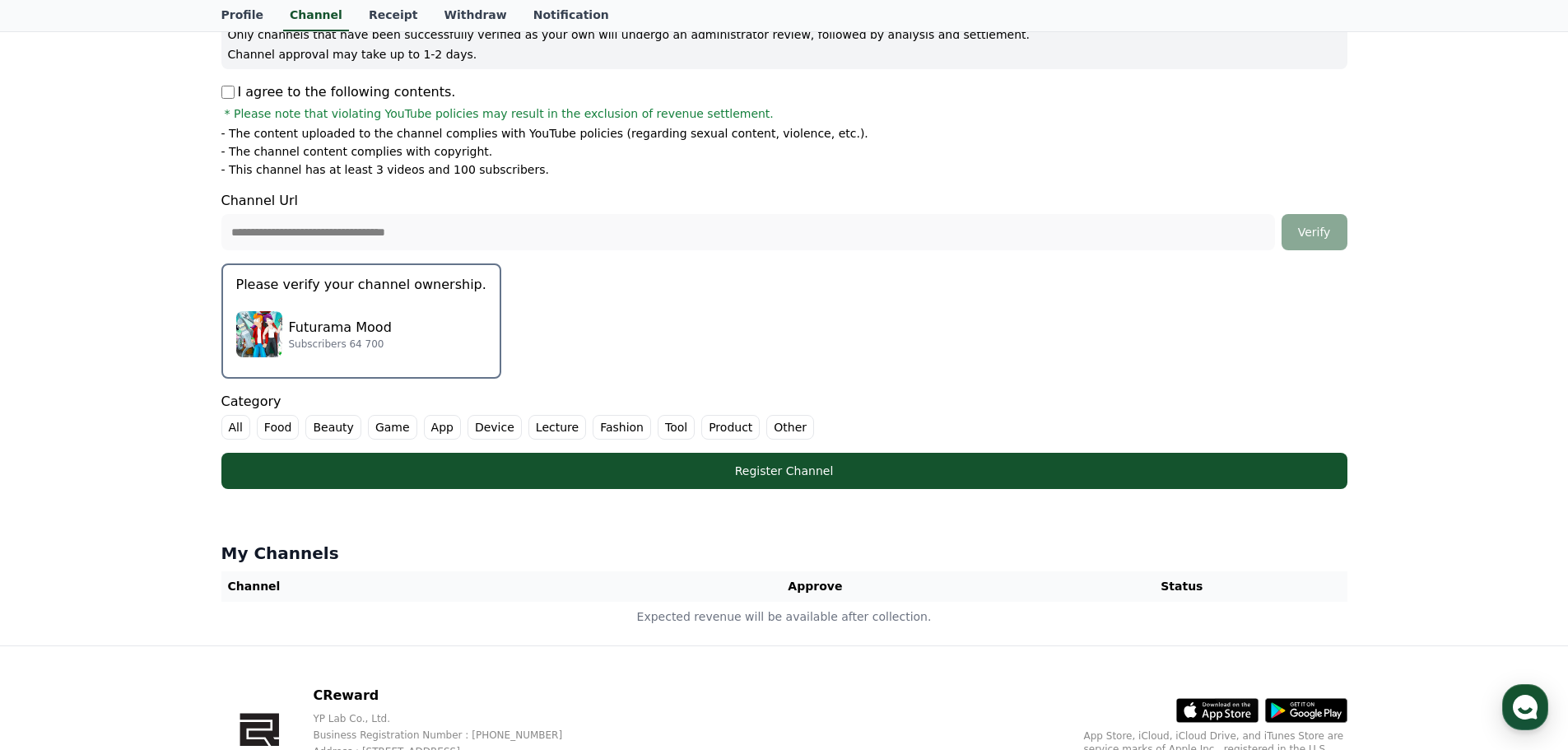
click at [766, 426] on label "Other" at bounding box center [790, 427] width 48 height 25
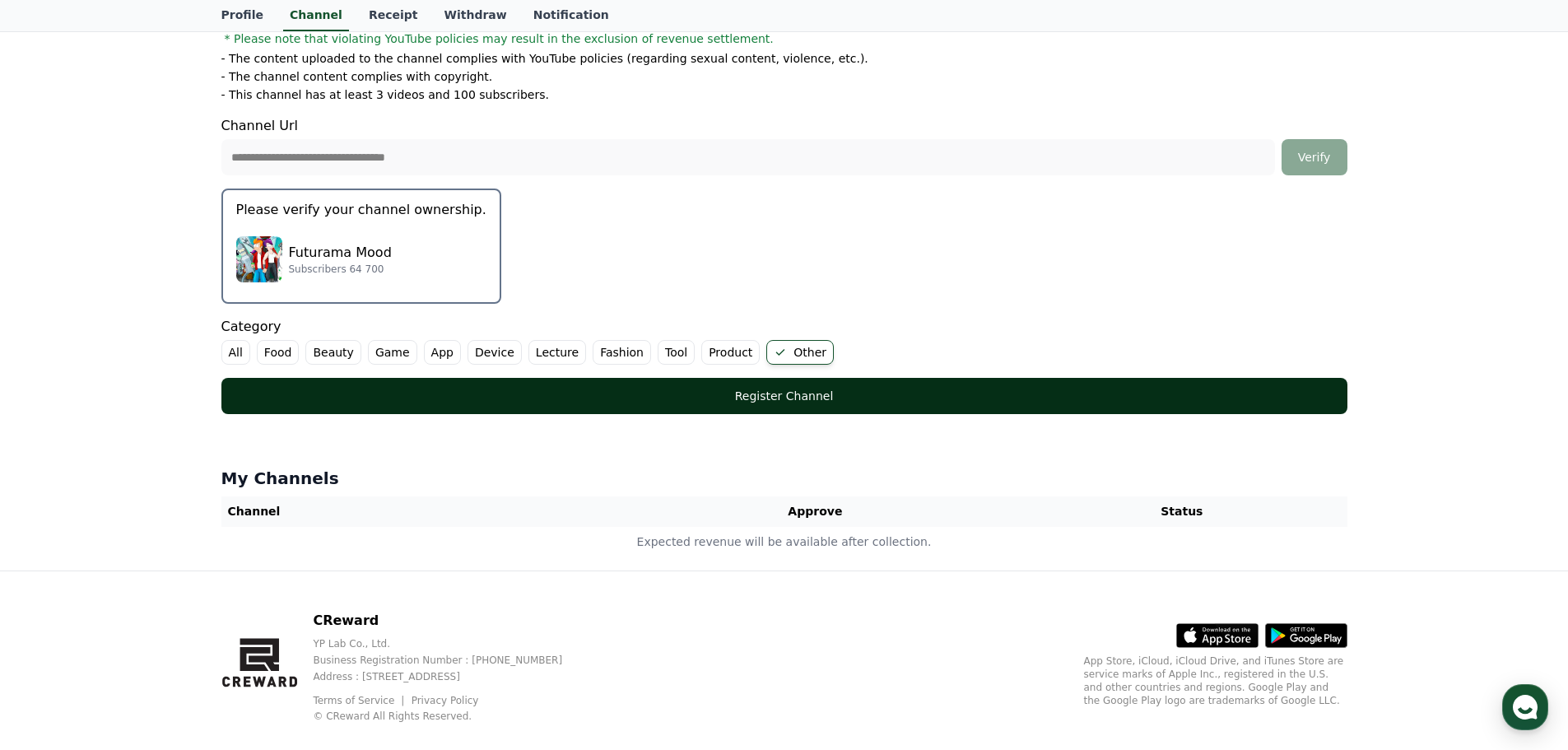
scroll to position [330, 0]
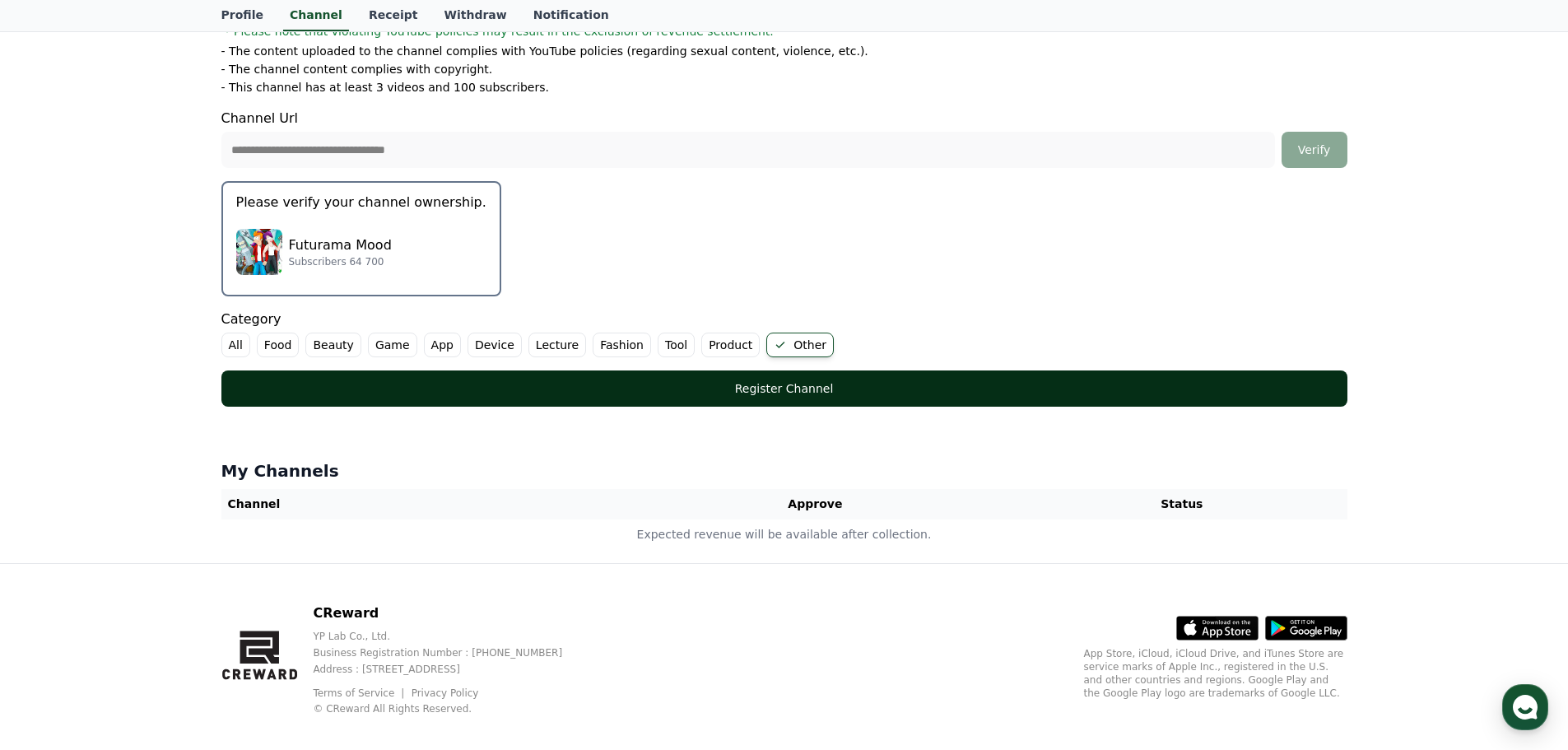
click at [800, 386] on div "Register Channel" at bounding box center [785, 388] width 1060 height 17
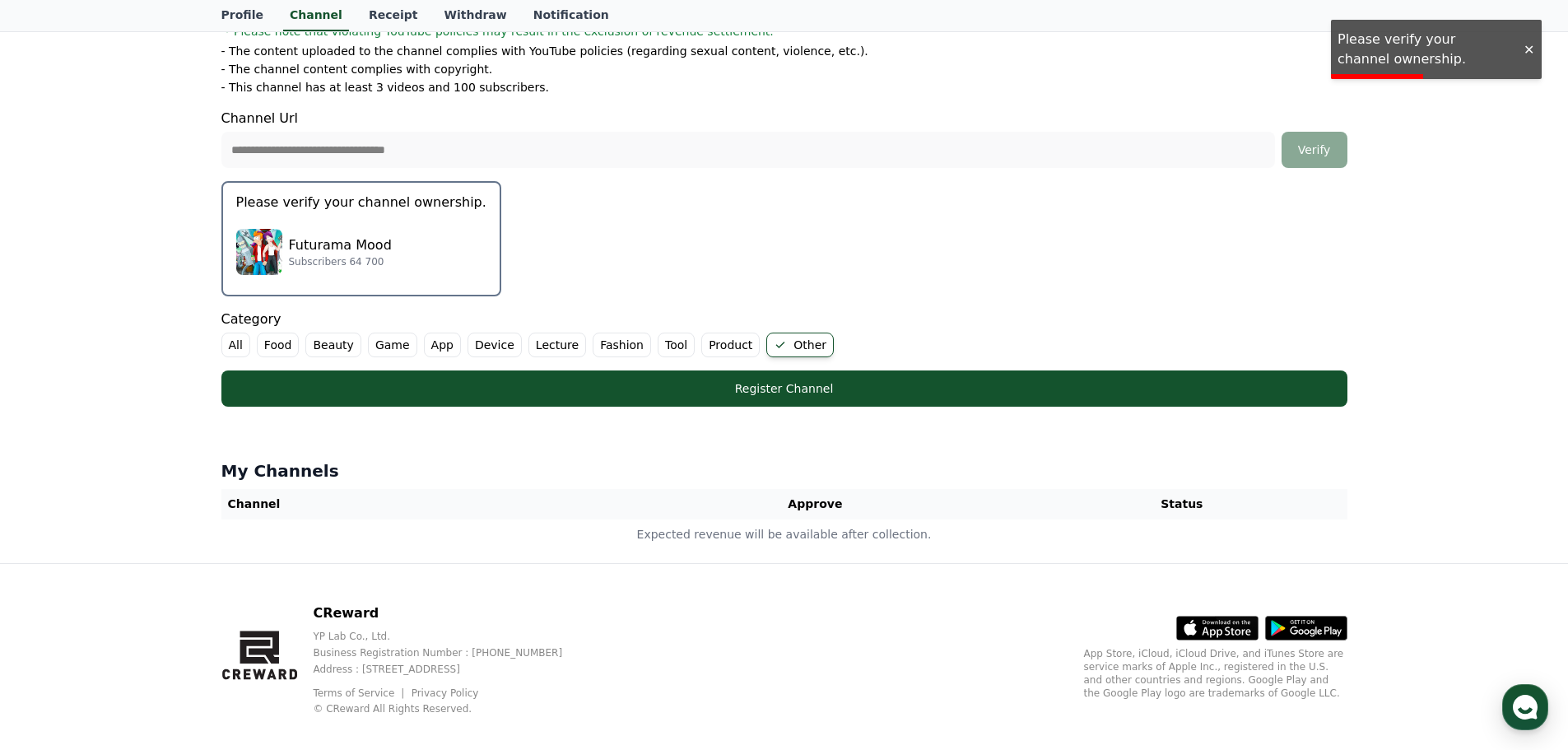
click at [408, 237] on div "Futurama Mood Subscribers 64 700" at bounding box center [361, 252] width 250 height 66
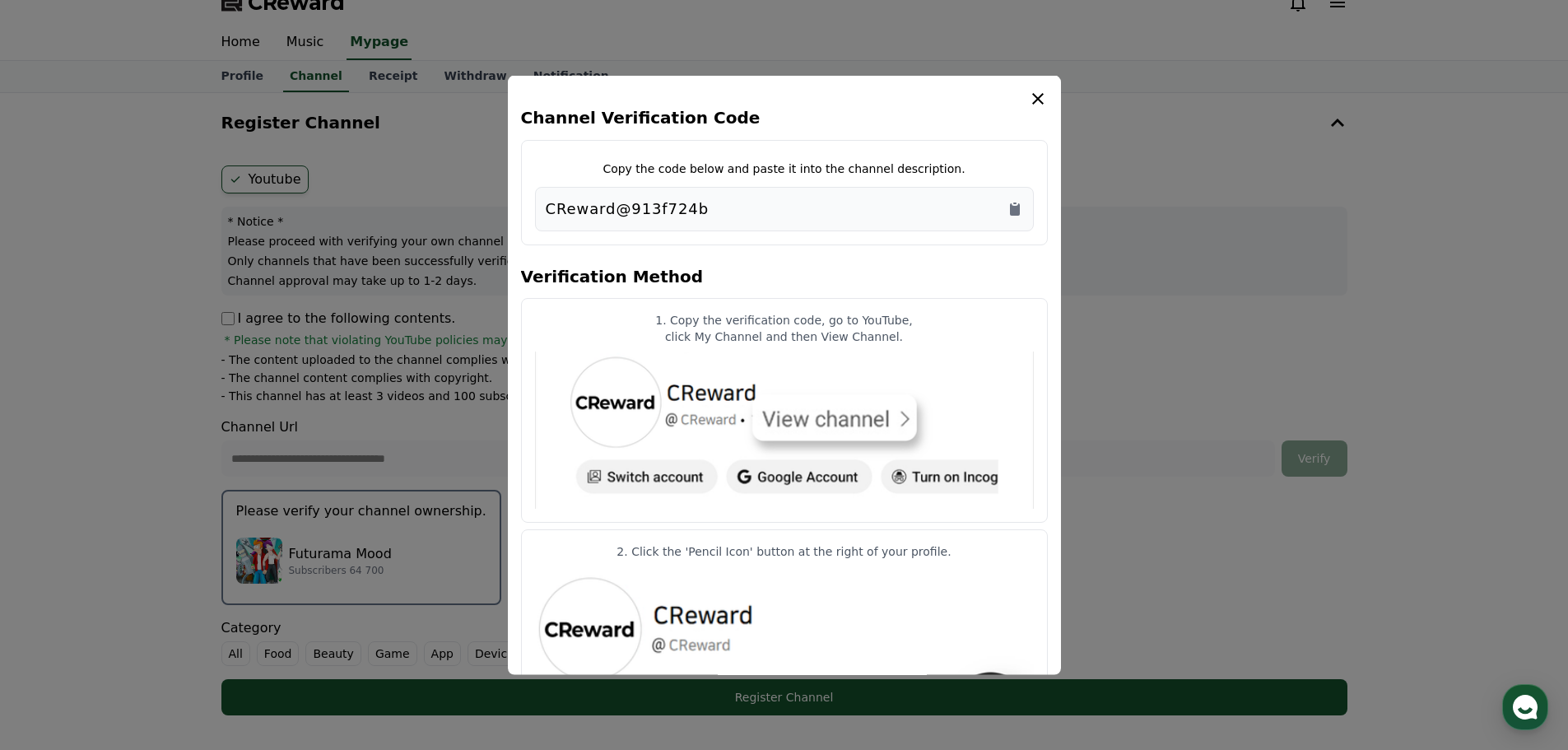
scroll to position [0, 0]
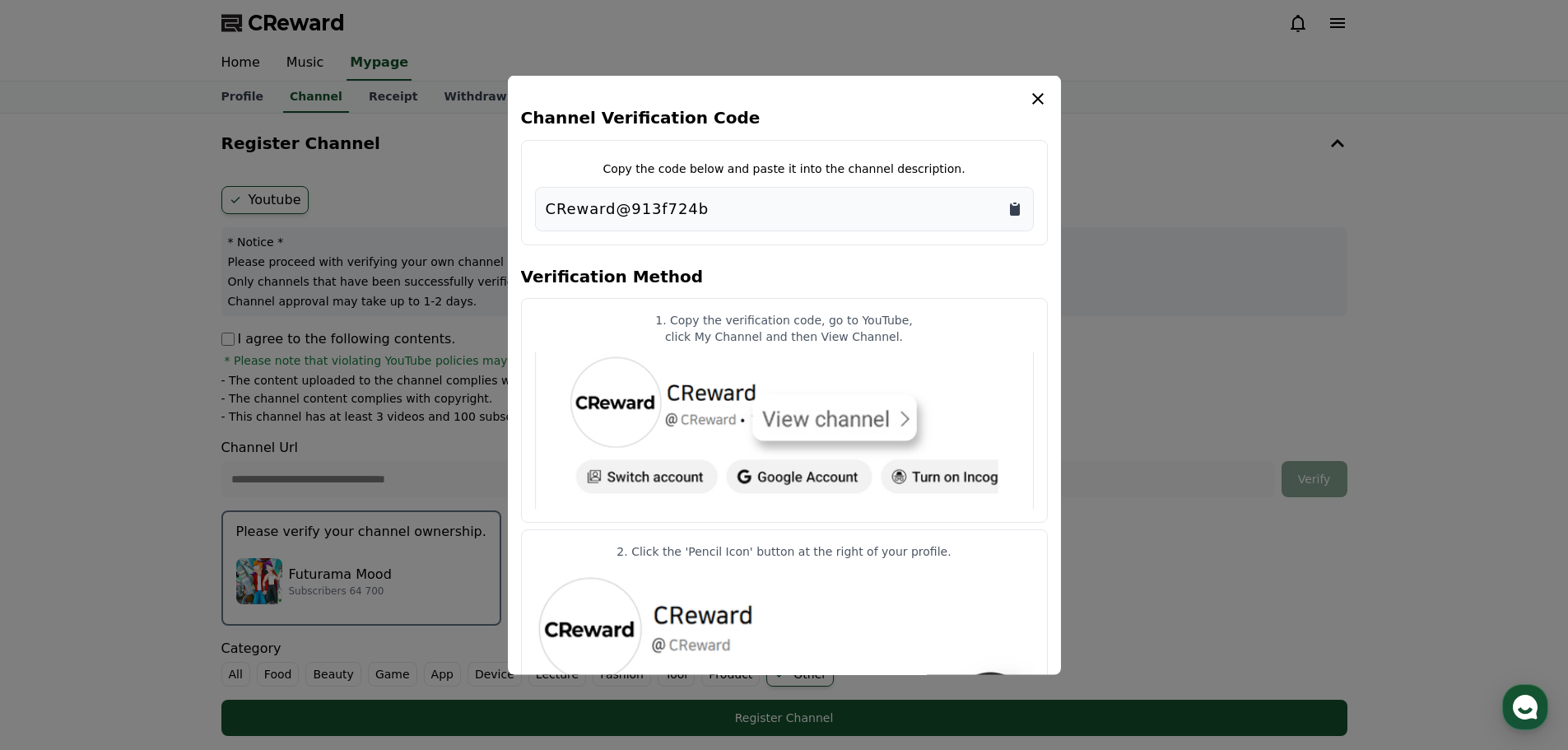
click at [1014, 203] on icon "Copy to clipboard" at bounding box center [1014, 203] width 3 height 2
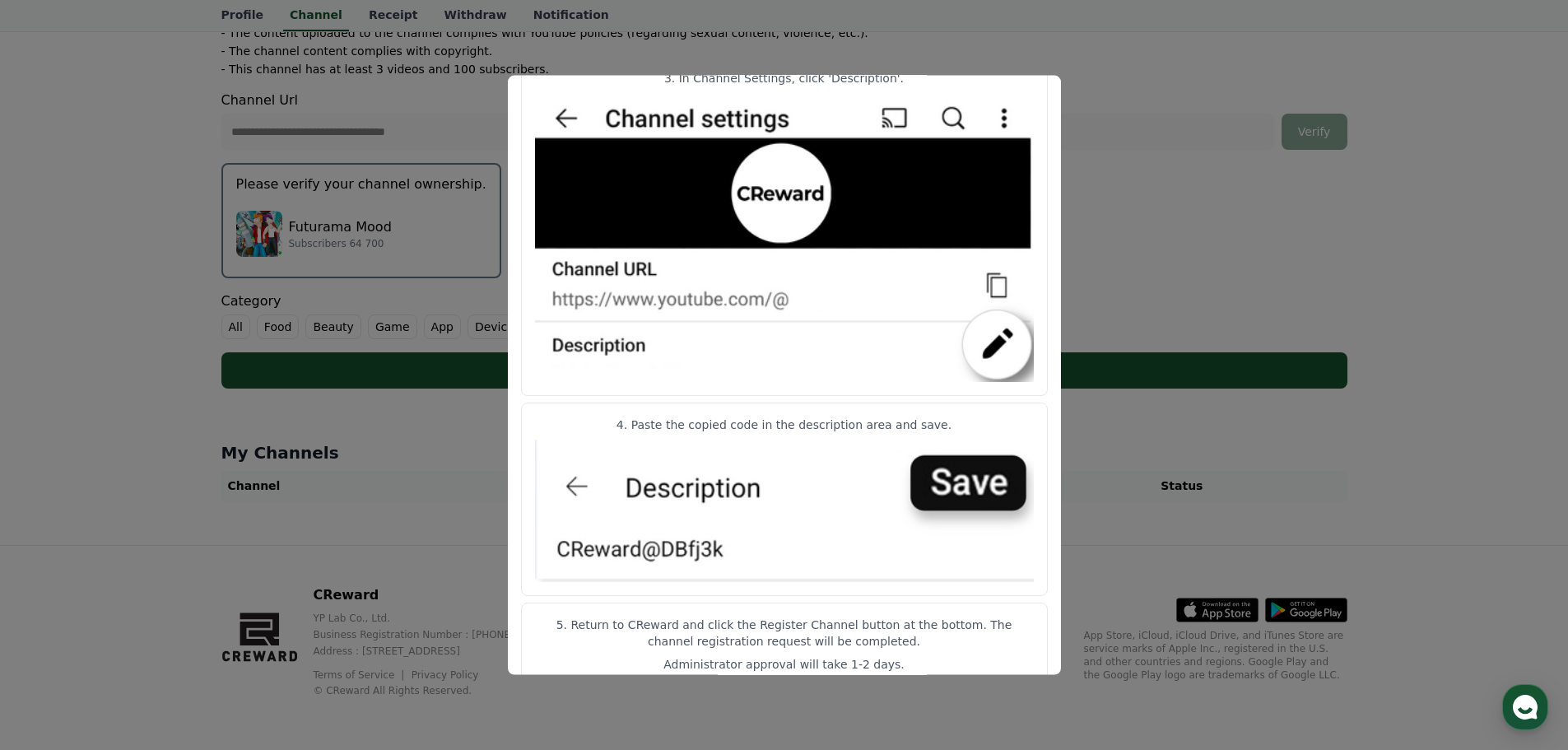
scroll to position [664, 0]
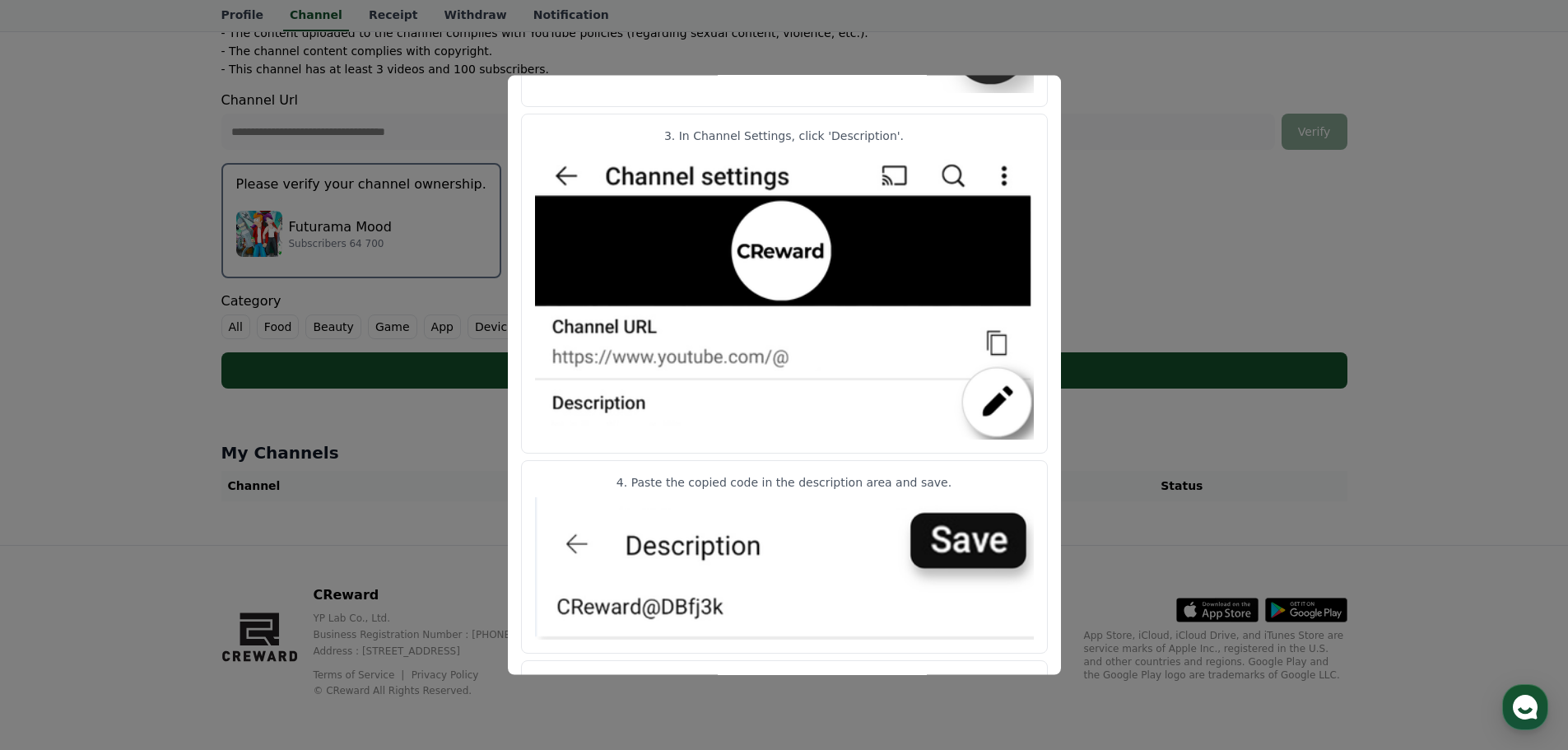
click at [1453, 416] on button "close modal" at bounding box center [784, 375] width 1568 height 750
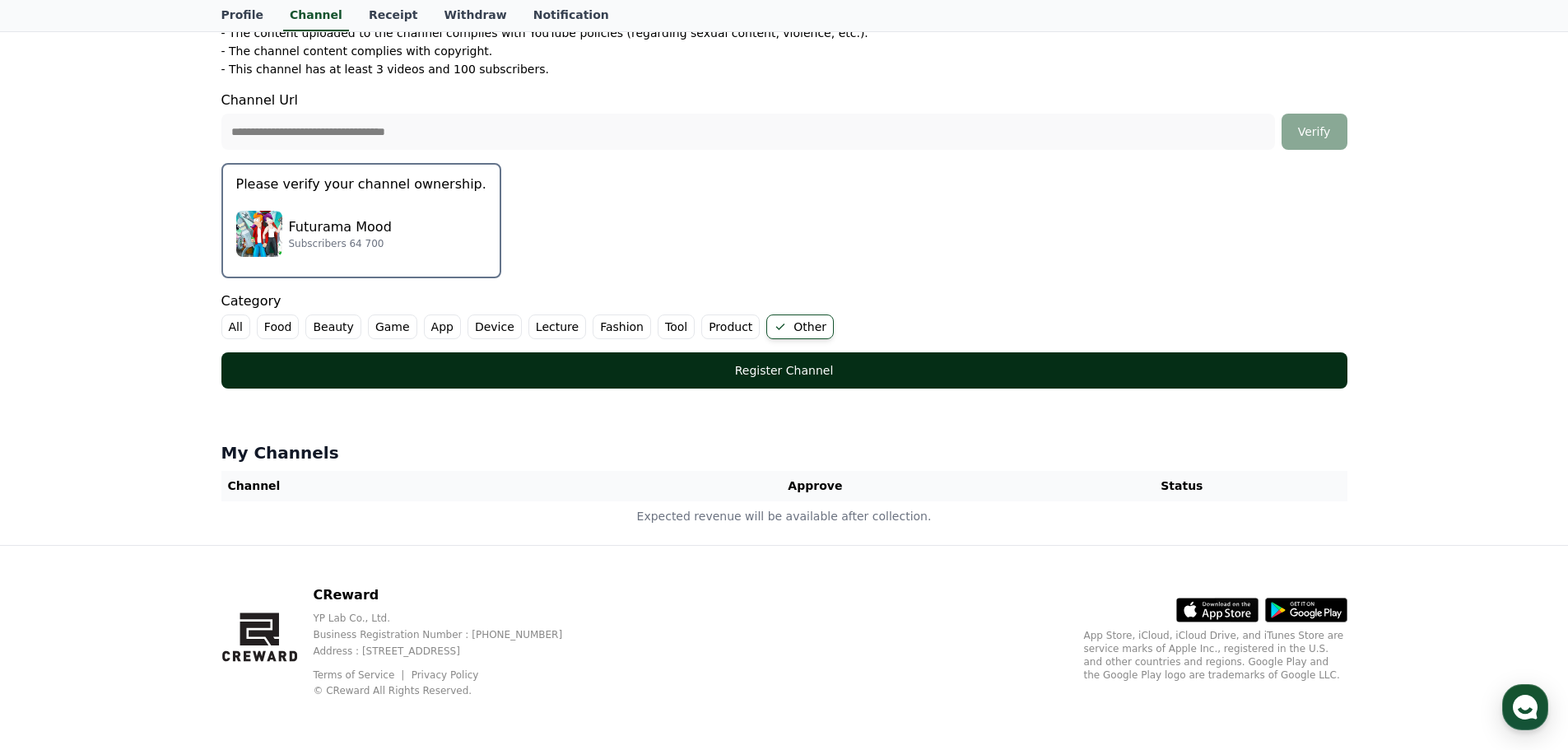
click at [833, 367] on div "Register Channel" at bounding box center [785, 370] width 1060 height 17
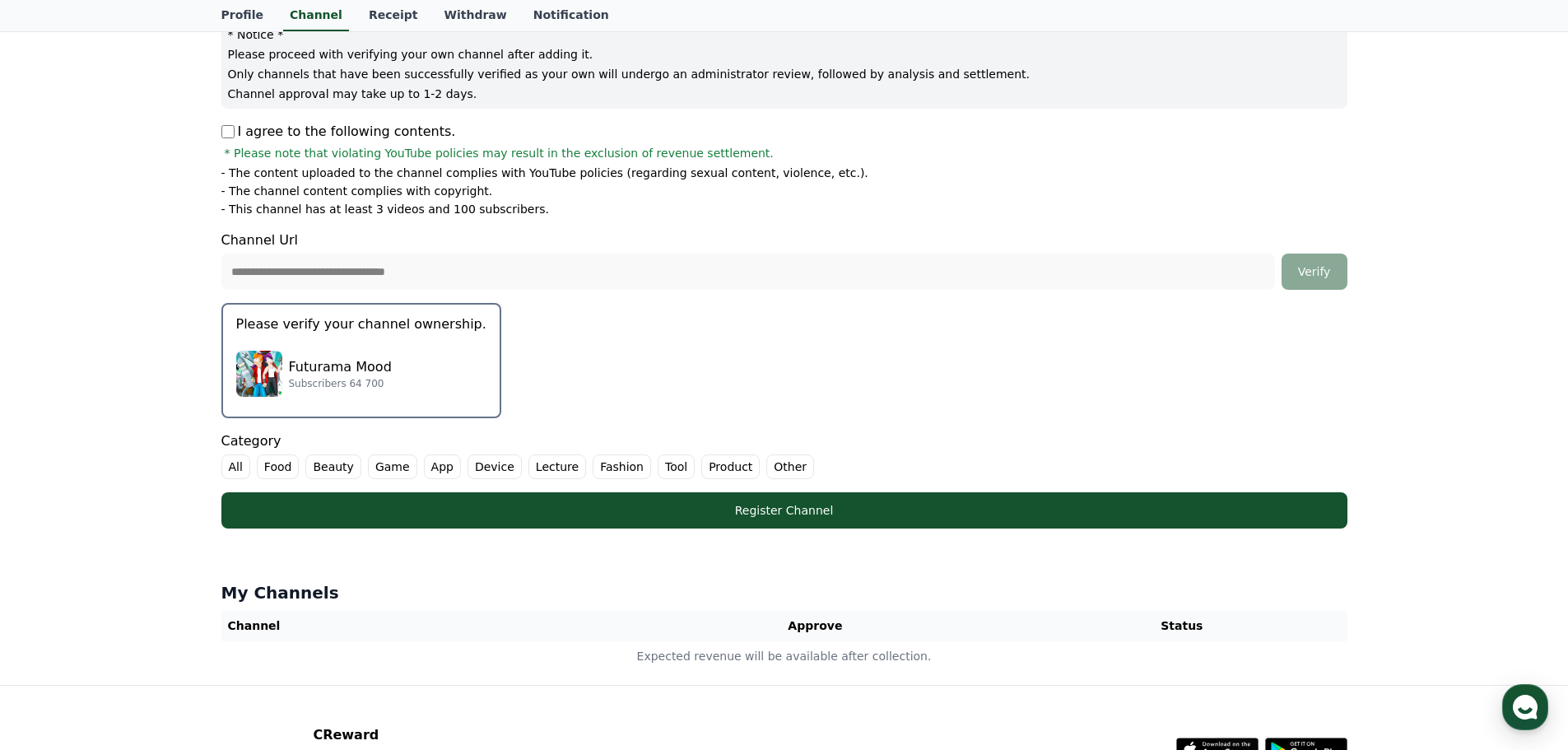
scroll to position [265, 0]
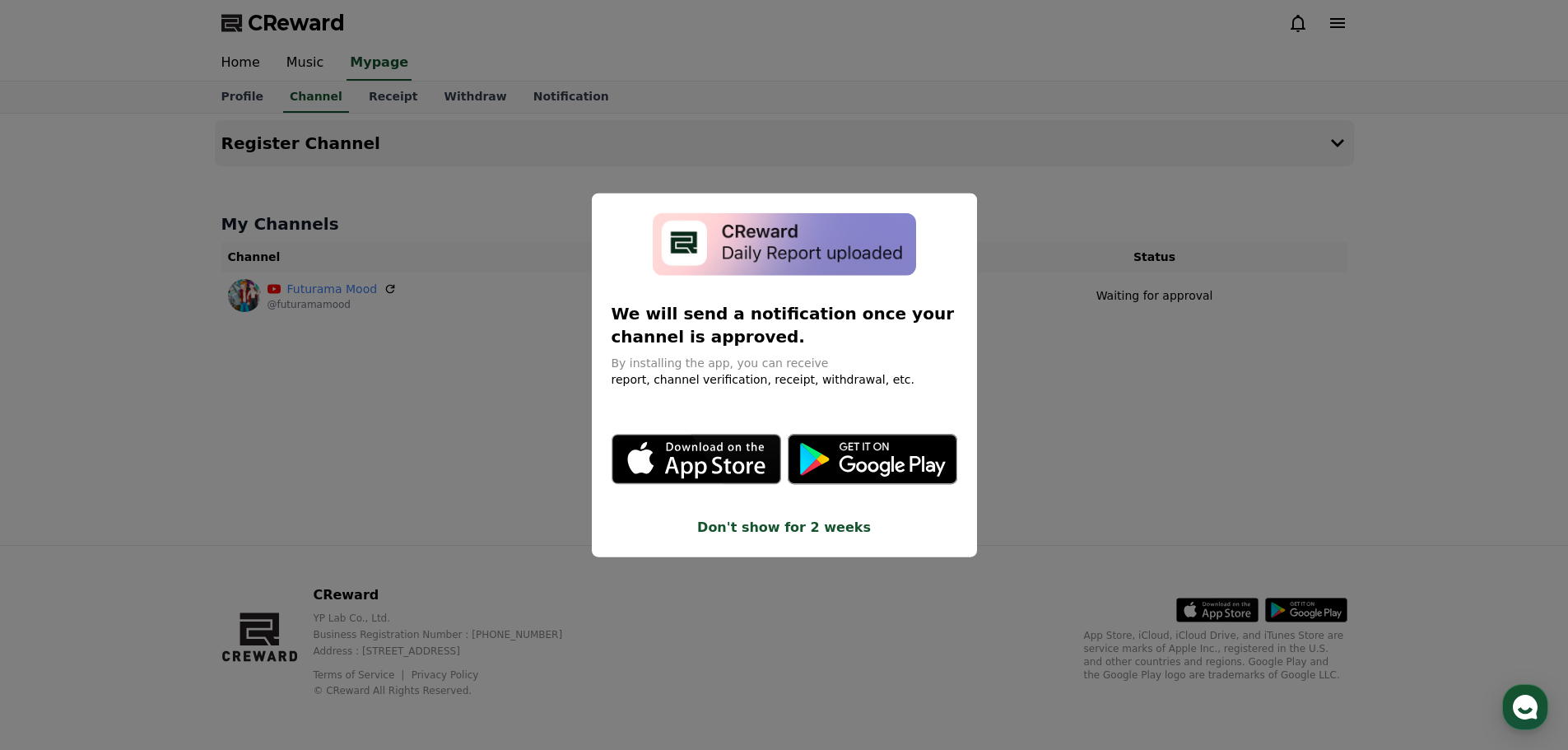
click at [692, 456] on icon "modal" at bounding box center [695, 460] width 167 height 48
click at [795, 531] on button "Don't show for 2 weeks" at bounding box center [784, 528] width 345 height 20
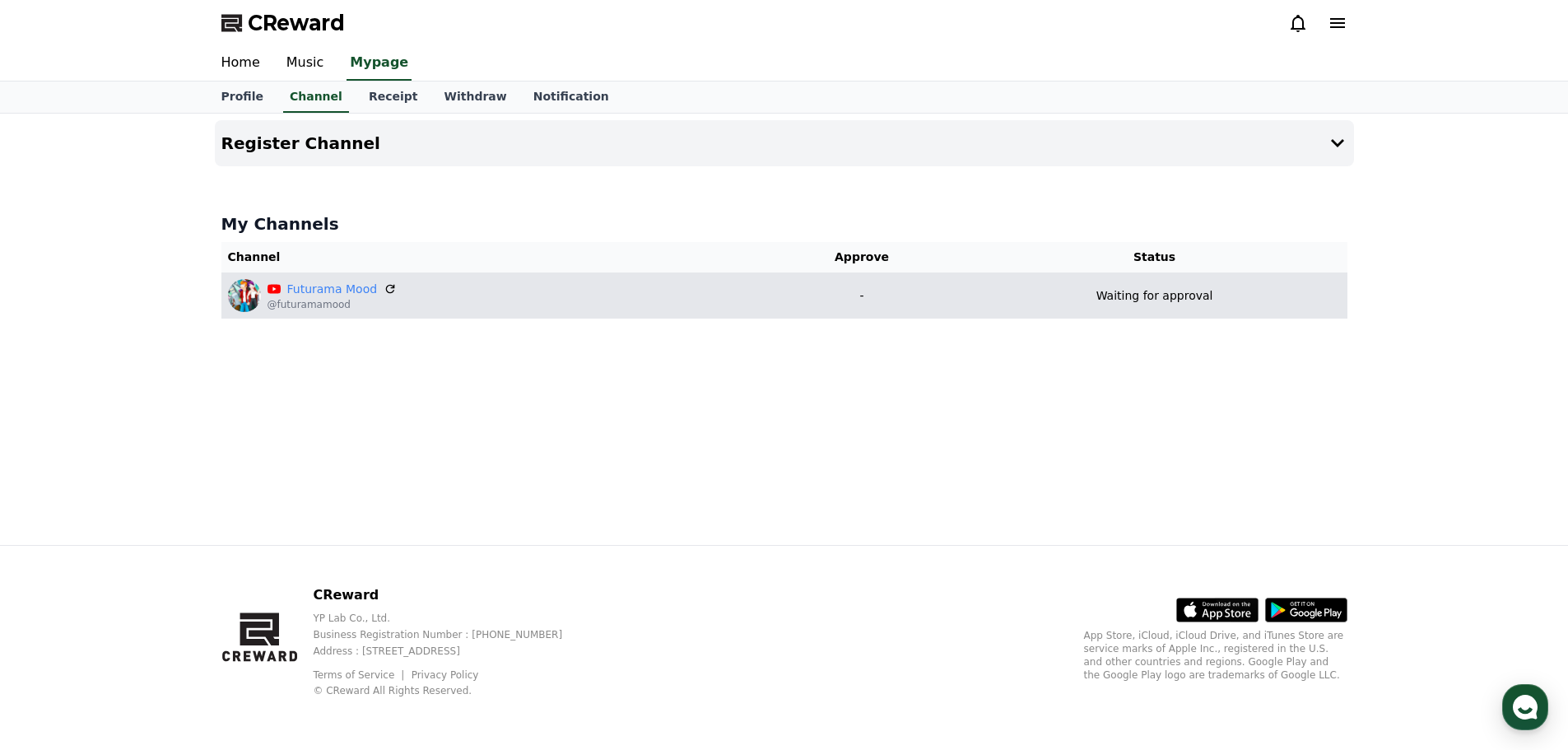
drag, startPoint x: 1211, startPoint y: 299, endPoint x: 1099, endPoint y: 301, distance: 112.0
click at [1099, 301] on div "Waiting for approval" at bounding box center [1155, 296] width 372 height 18
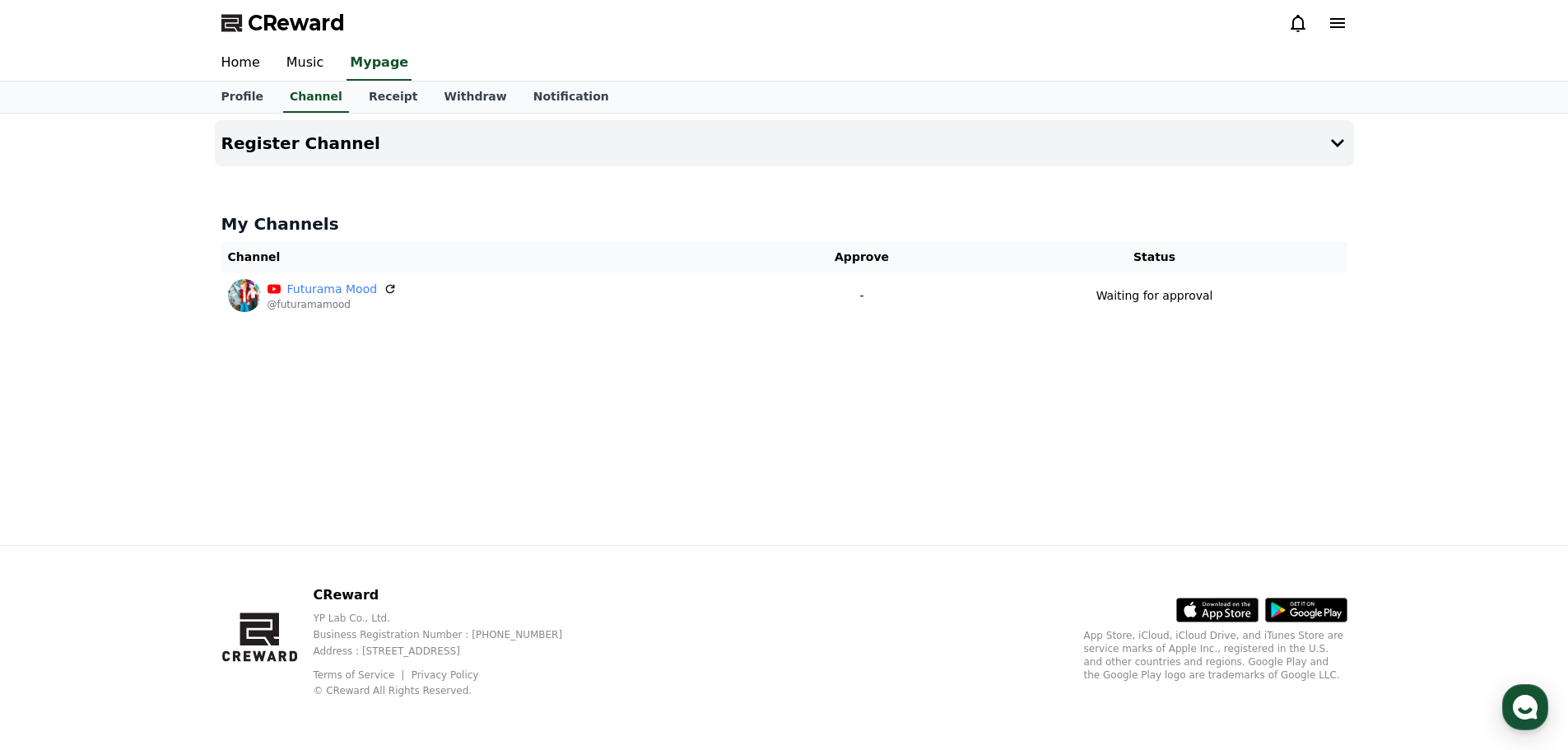
click at [1088, 305] on div at bounding box center [1088, 305] width 0 height 0
click at [1499, 405] on div "Register Channel My Channels Channel Approve Status Futurama Mood @futuramamood…" at bounding box center [784, 329] width 1568 height 431
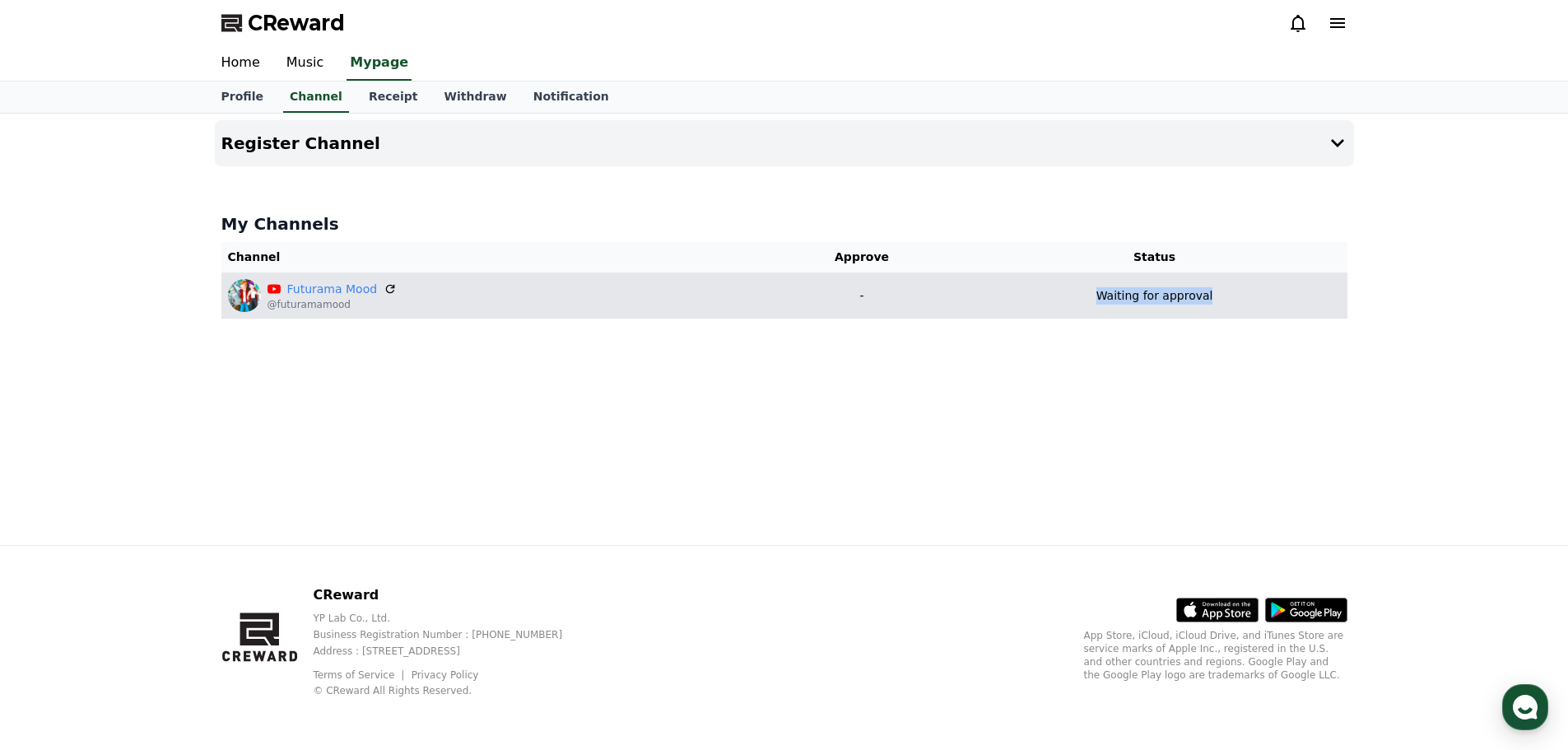
drag, startPoint x: 1101, startPoint y: 293, endPoint x: 1236, endPoint y: 301, distance: 135.2
click at [1236, 301] on div "Waiting for approval" at bounding box center [1155, 296] width 372 height 18
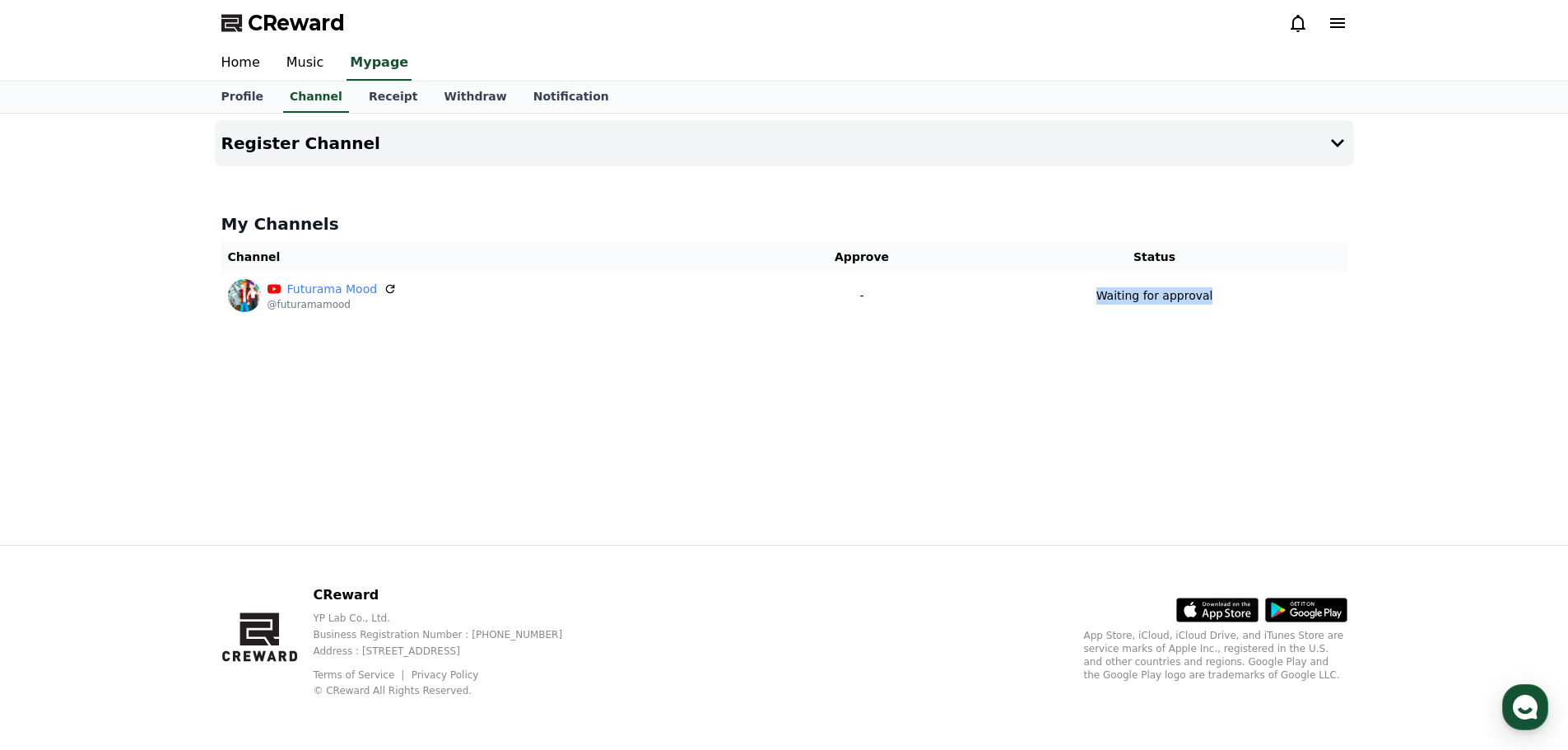
click at [1226, 305] on div at bounding box center [1226, 305] width 0 height 0
click at [1253, 749] on div "Close" at bounding box center [784, 750] width 1568 height 0
click at [311, 129] on button "Register Channel" at bounding box center [784, 143] width 1139 height 46
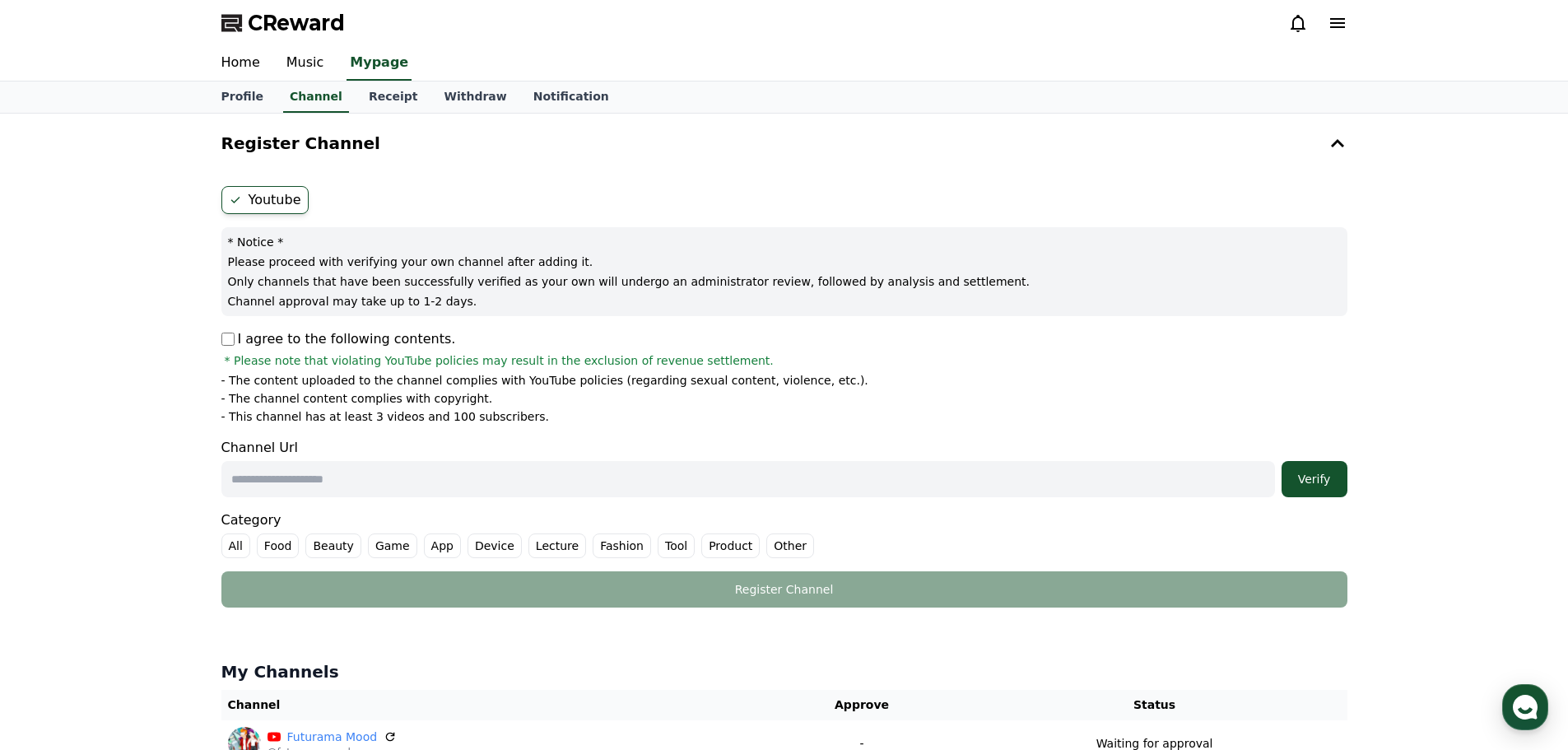
click at [376, 478] on input "text" at bounding box center [748, 478] width 1054 height 36
paste input "**********"
type input "**********"
click at [766, 542] on label "Other" at bounding box center [790, 545] width 48 height 25
click at [1303, 477] on div "Verify" at bounding box center [1314, 479] width 53 height 17
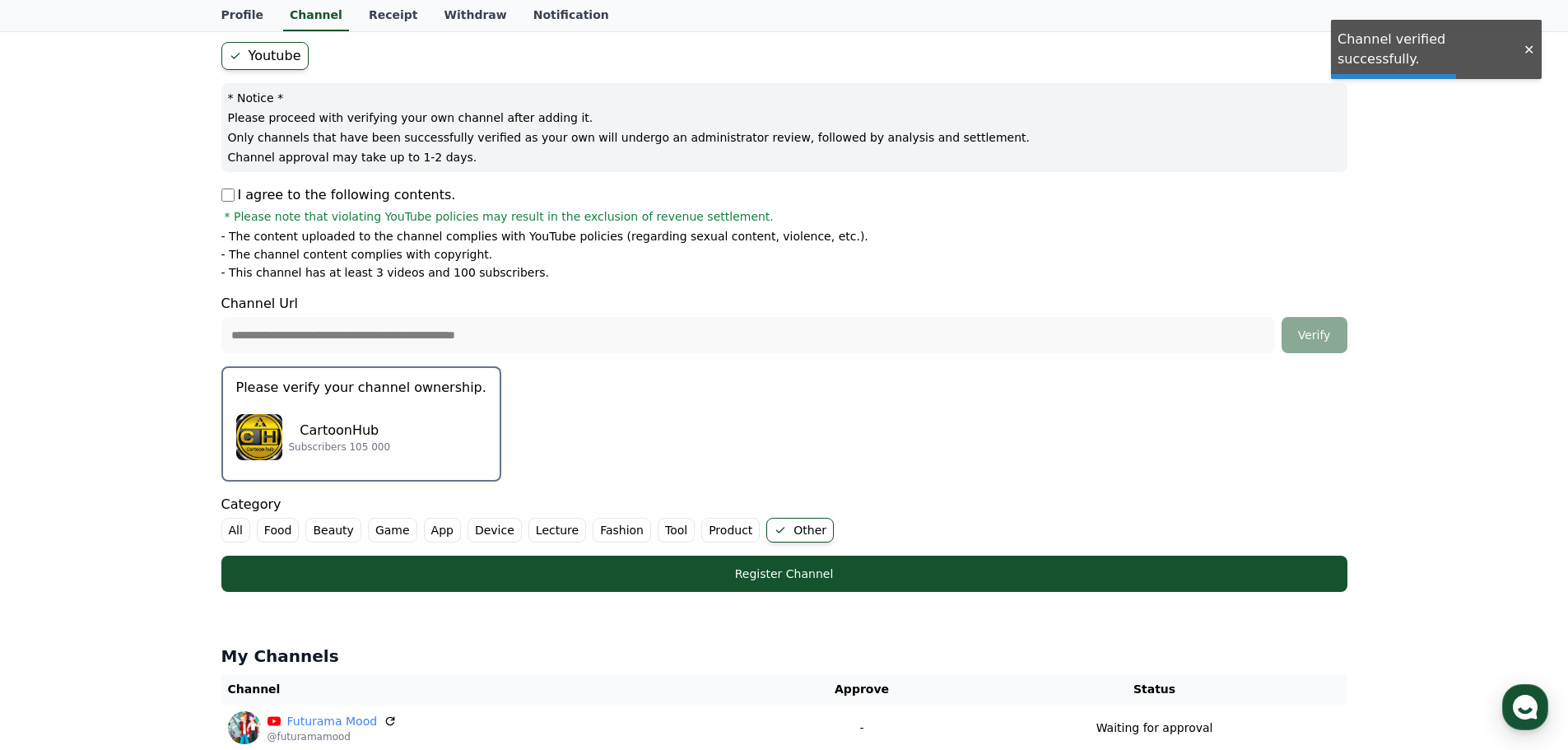
scroll to position [164, 0]
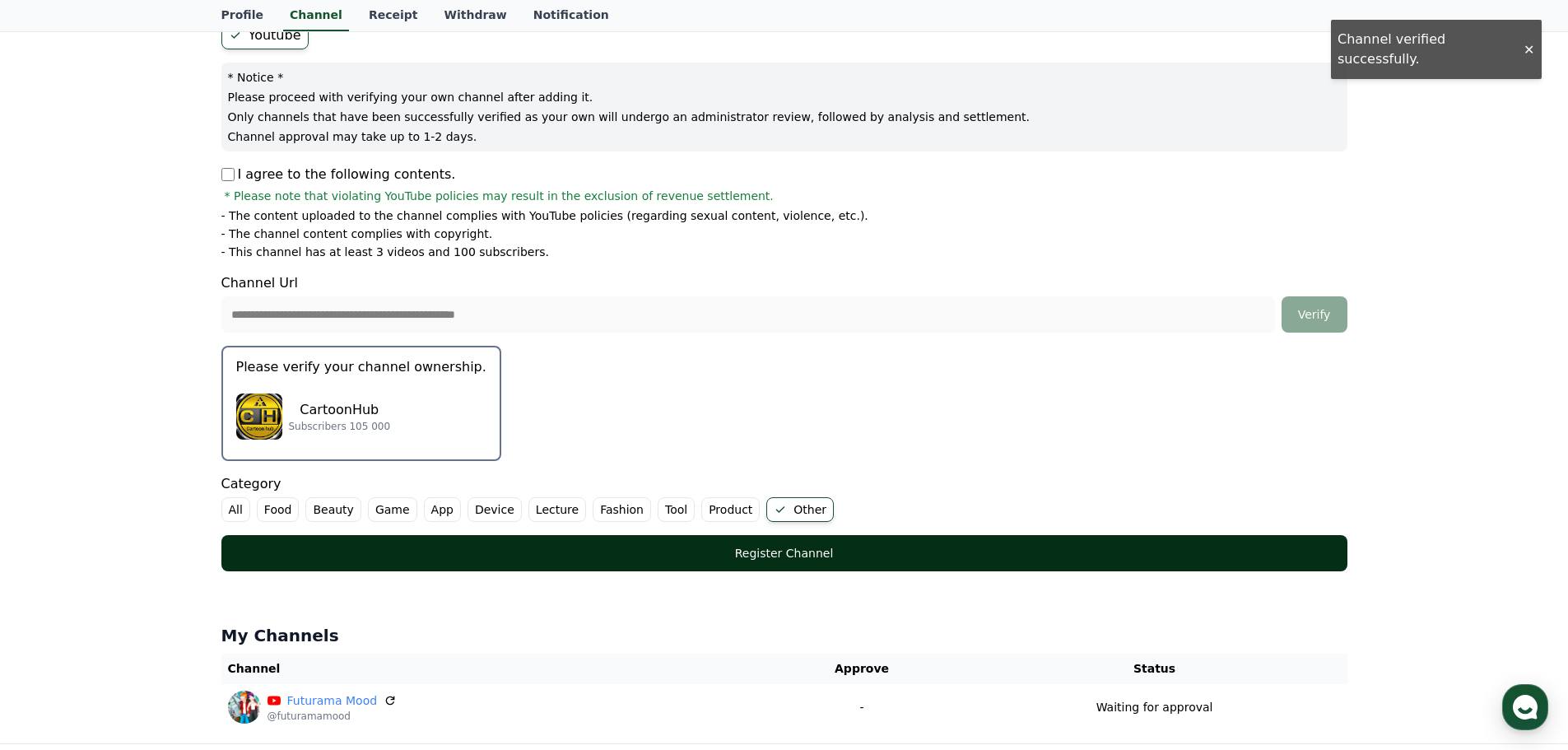
click at [830, 554] on div "Register Channel" at bounding box center [785, 553] width 1060 height 17
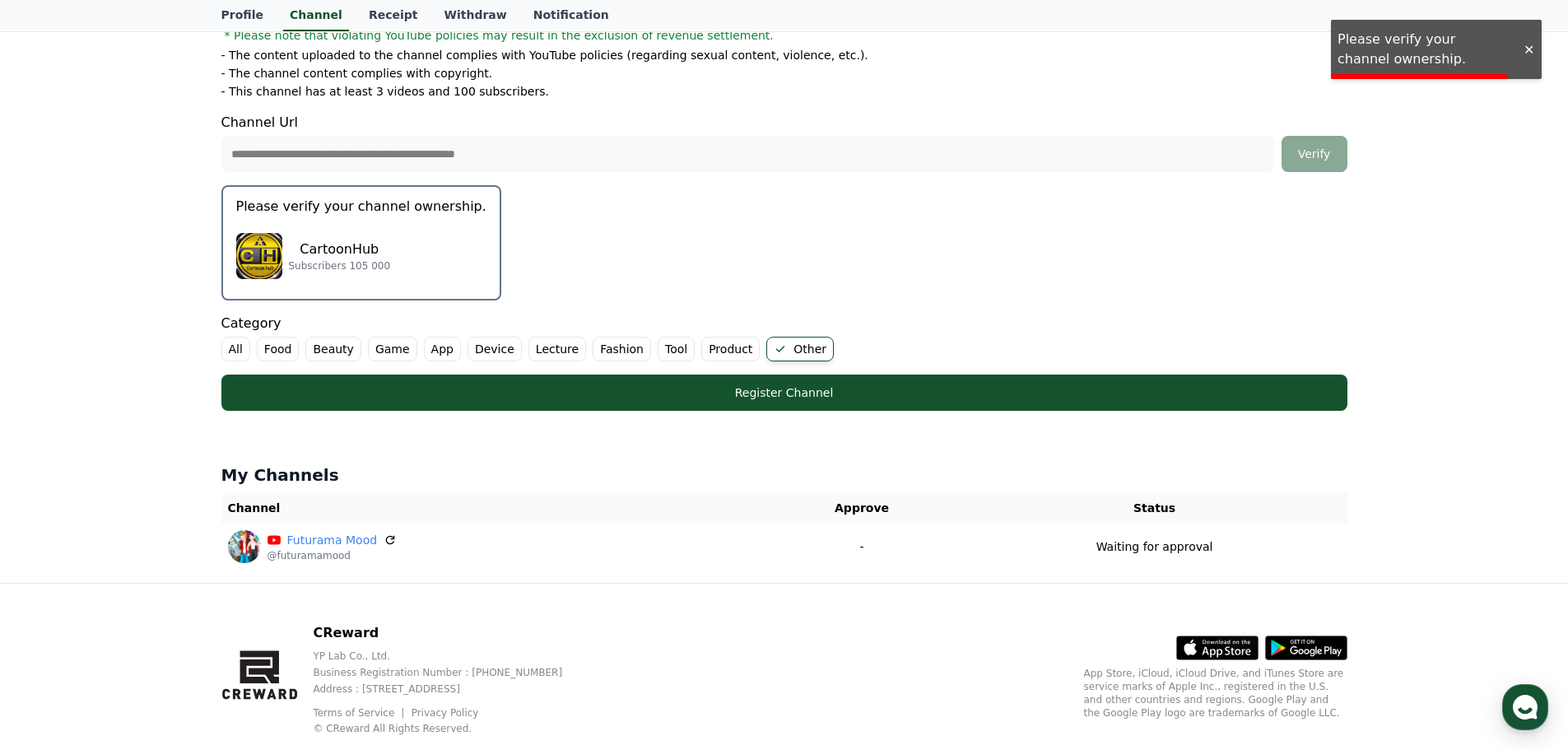
scroll to position [330, 0]
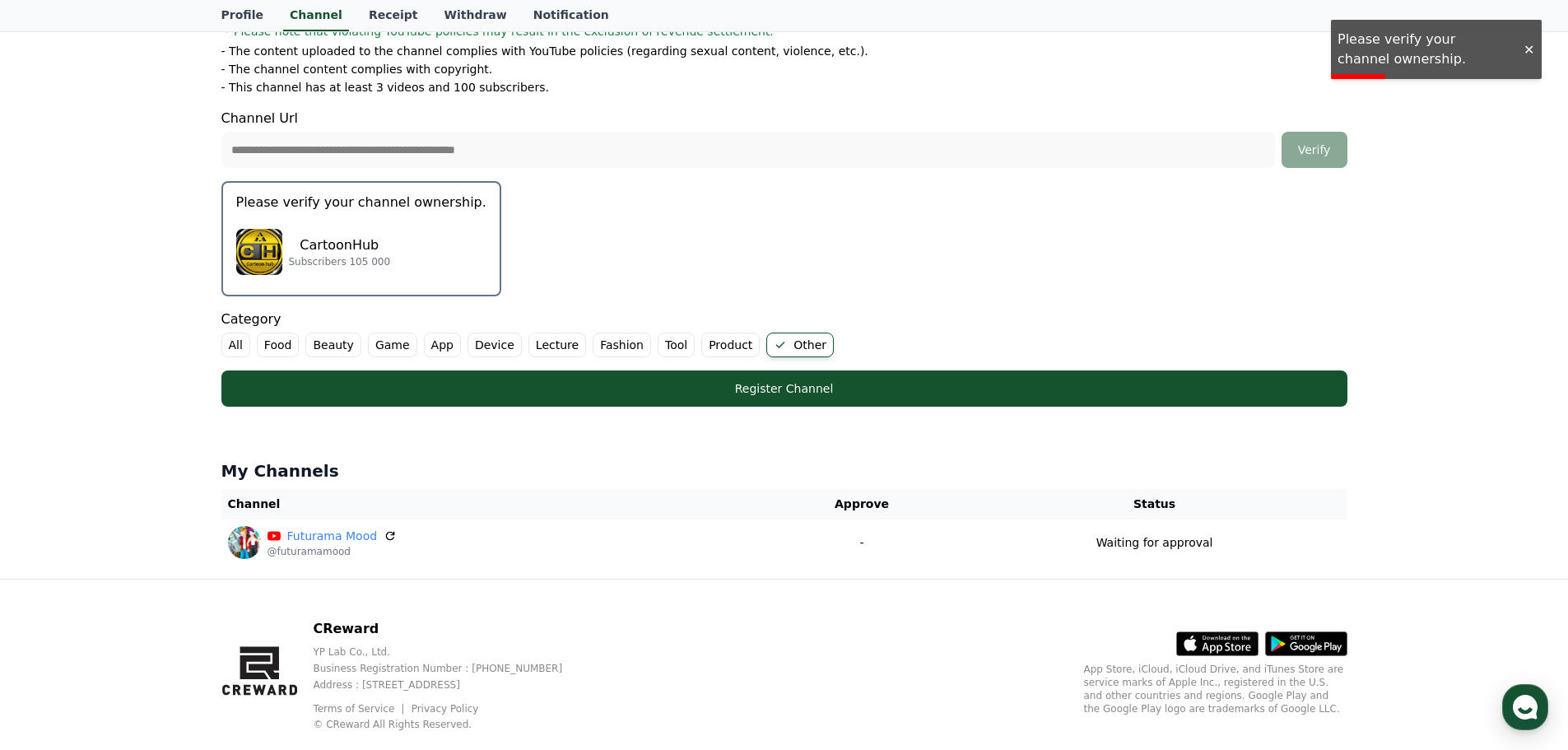
click at [391, 253] on div "CartoonHub Subscribers 105 000" at bounding box center [361, 252] width 250 height 66
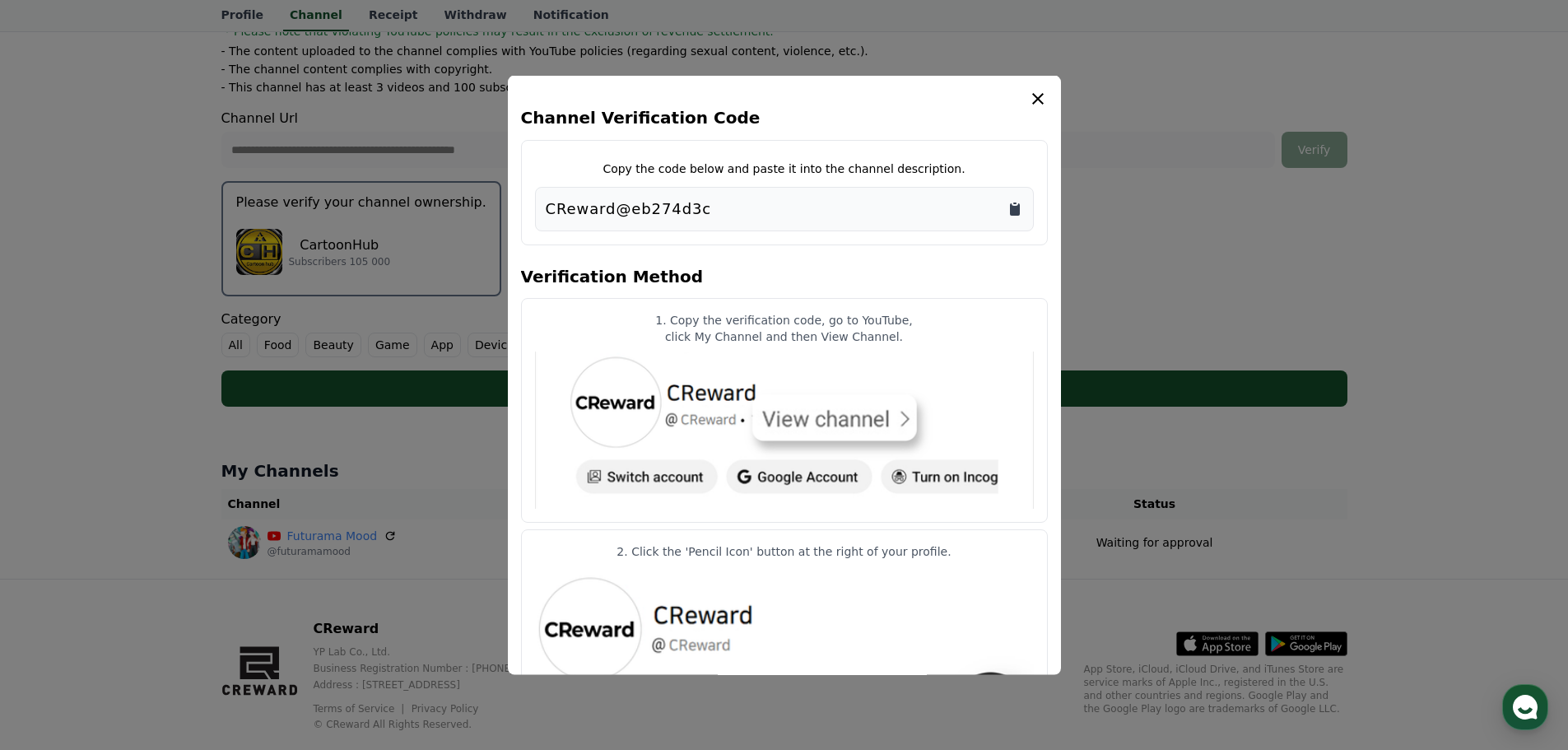
click at [1014, 204] on icon "Copy to clipboard" at bounding box center [1014, 208] width 17 height 17
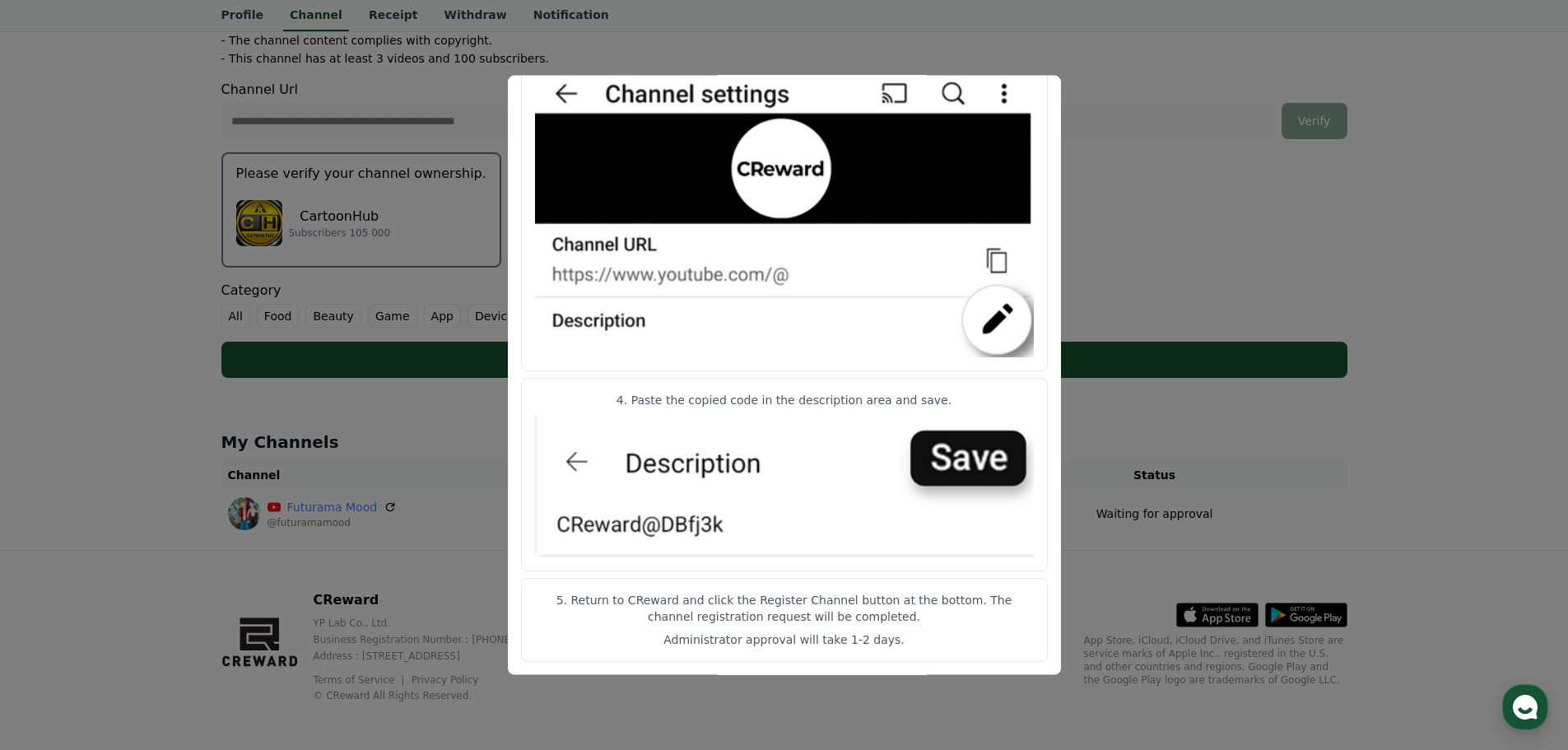
scroll to position [363, 0]
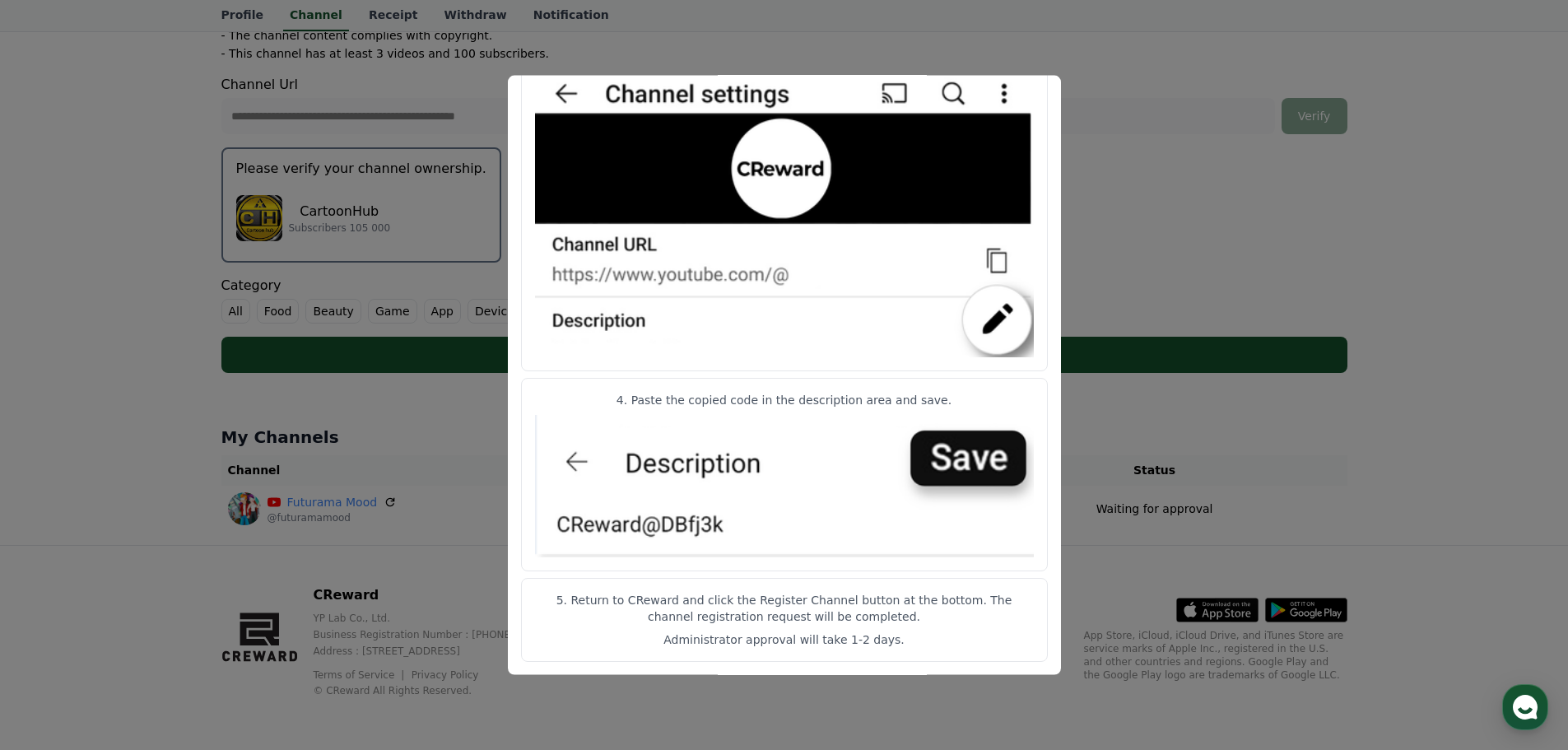
click at [946, 577] on section "1. Copy the verification code, go to YouTube, click My Channel and then View Ch…" at bounding box center [784, 105] width 526 height 1111
click at [966, 619] on p "5. Return to CReward and click the Register Channel button at the bottom. The c…" at bounding box center [784, 607] width 499 height 32
click at [1436, 461] on button "close modal" at bounding box center [784, 375] width 1568 height 750
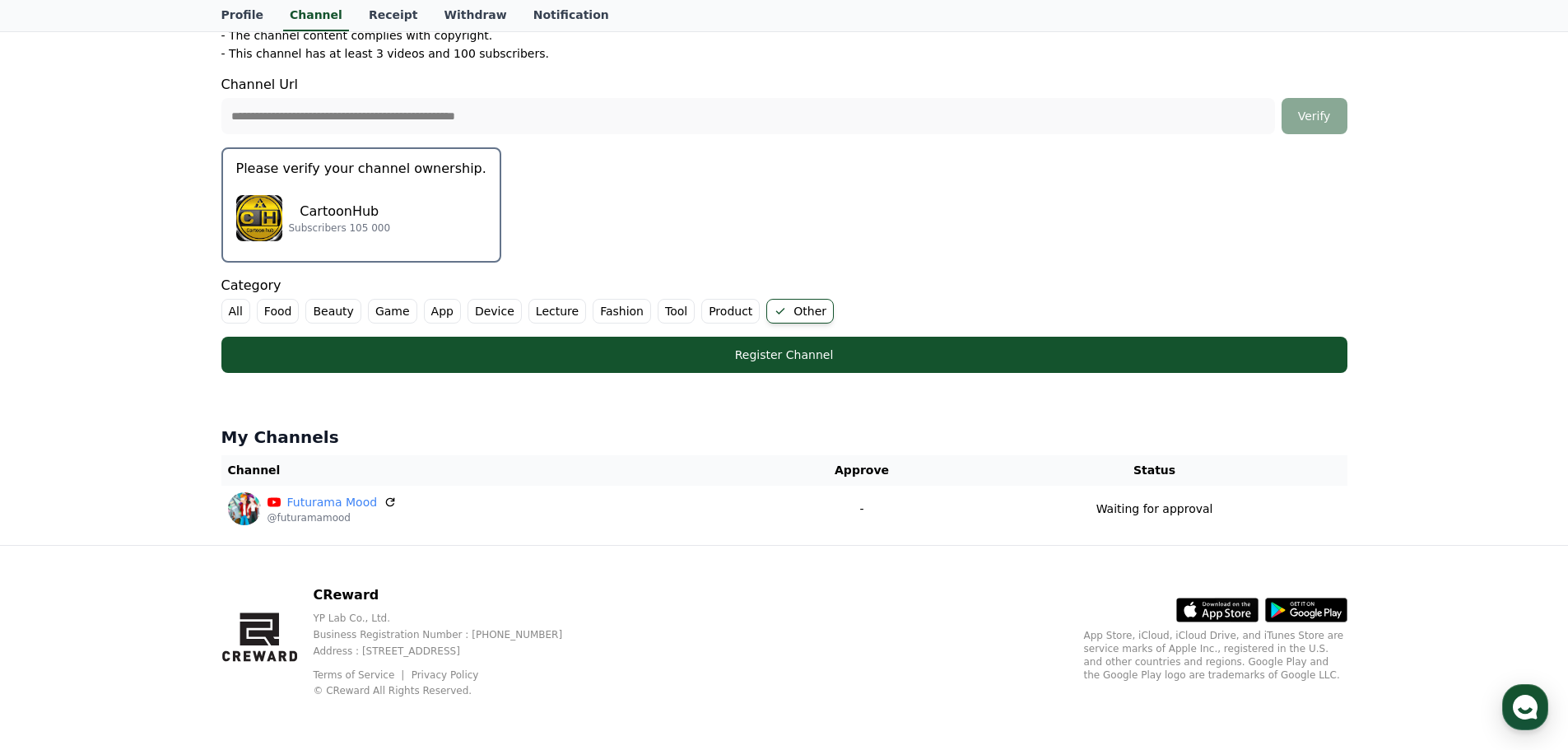
click at [391, 215] on div "CartoonHub Subscribers 105 000" at bounding box center [361, 218] width 250 height 66
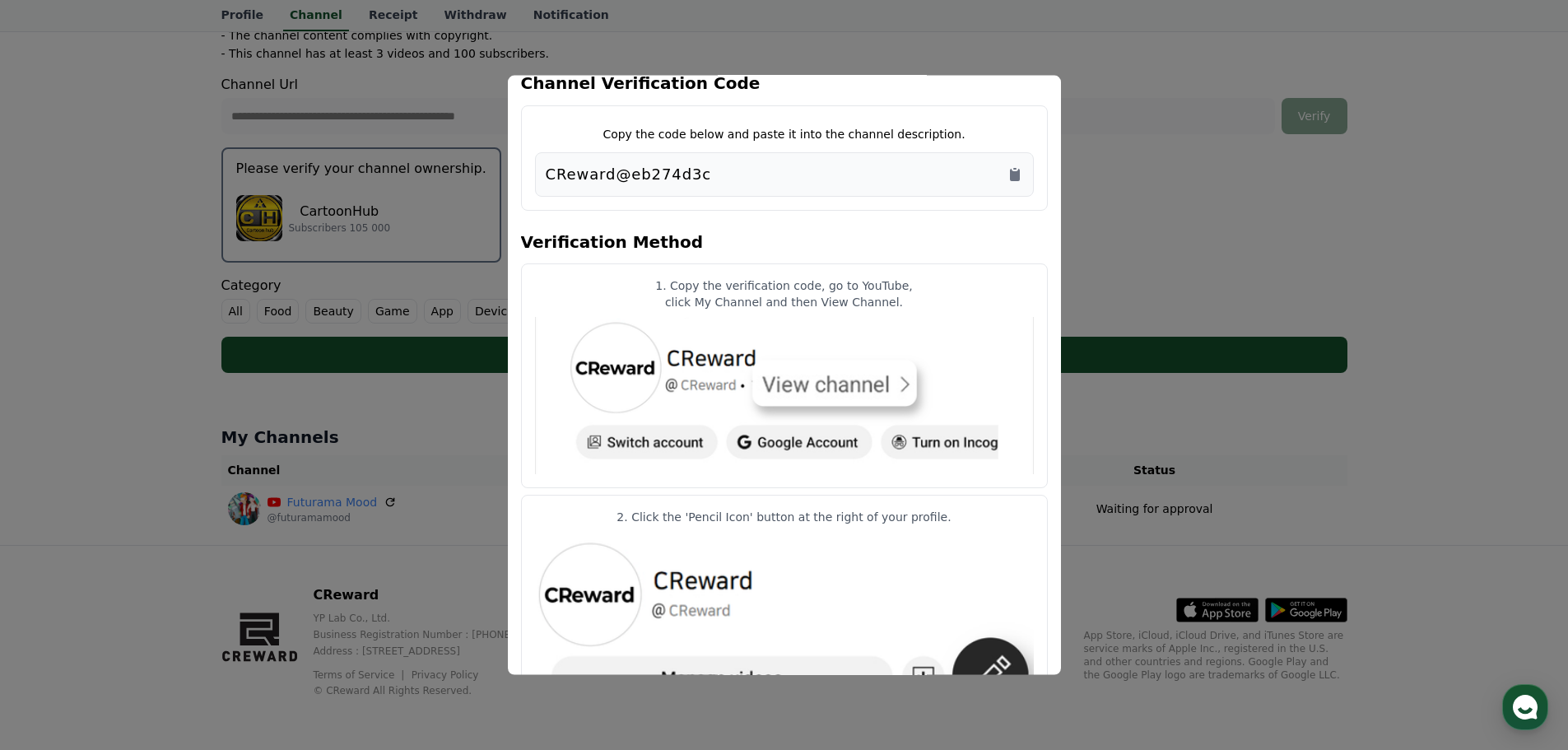
scroll to position [0, 0]
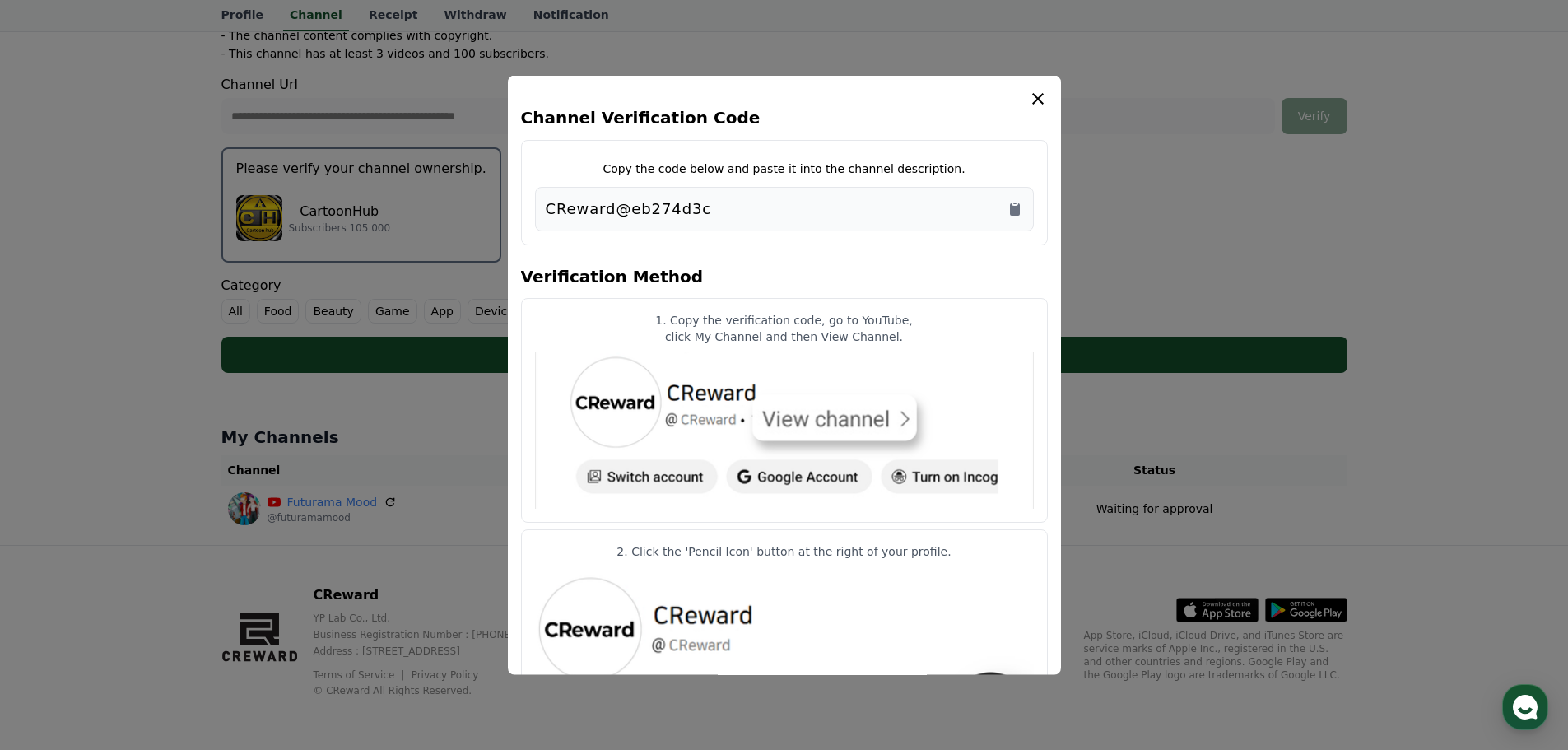
click at [1035, 103] on icon "modal" at bounding box center [1038, 98] width 20 height 20
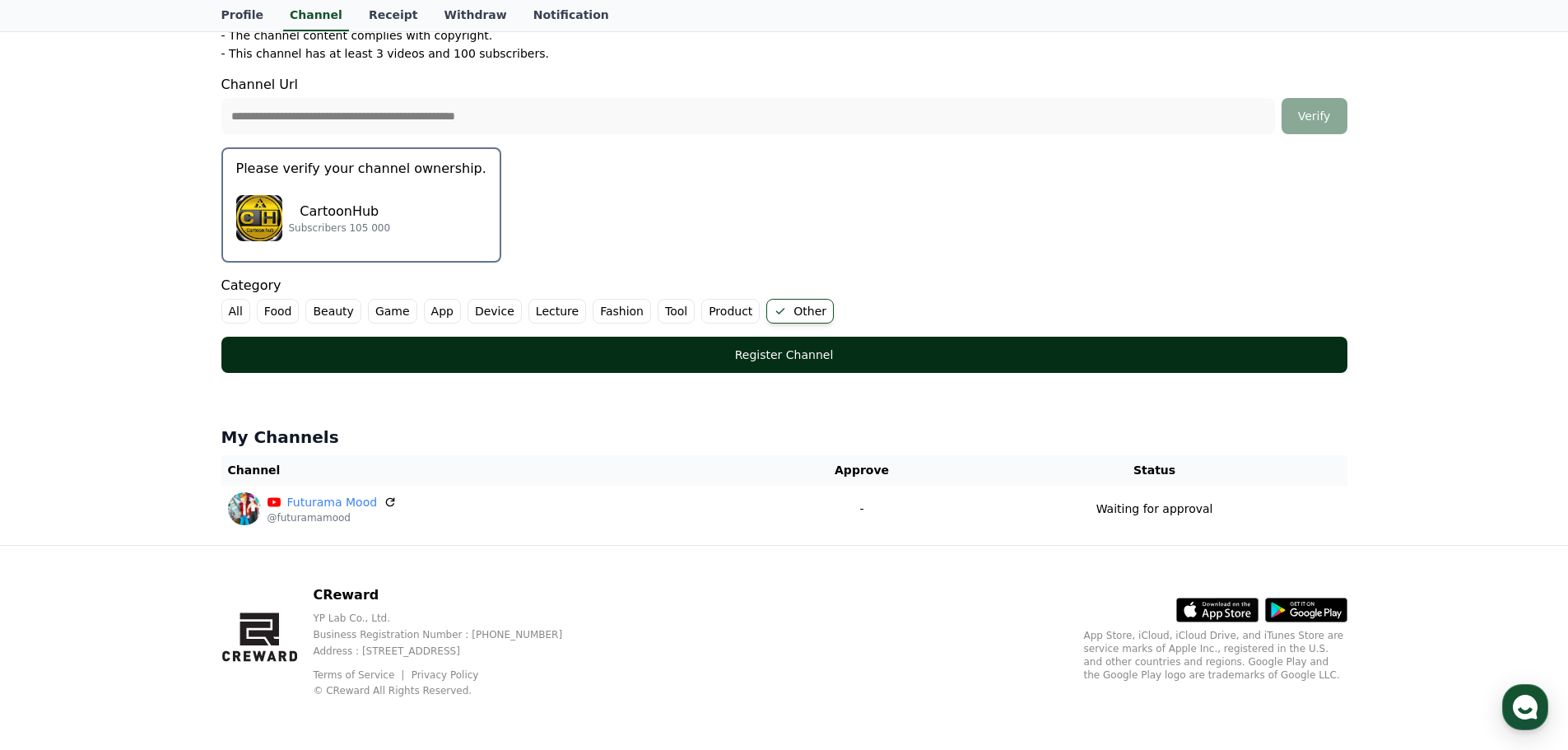
click at [874, 357] on div "Register Channel" at bounding box center [785, 354] width 1060 height 17
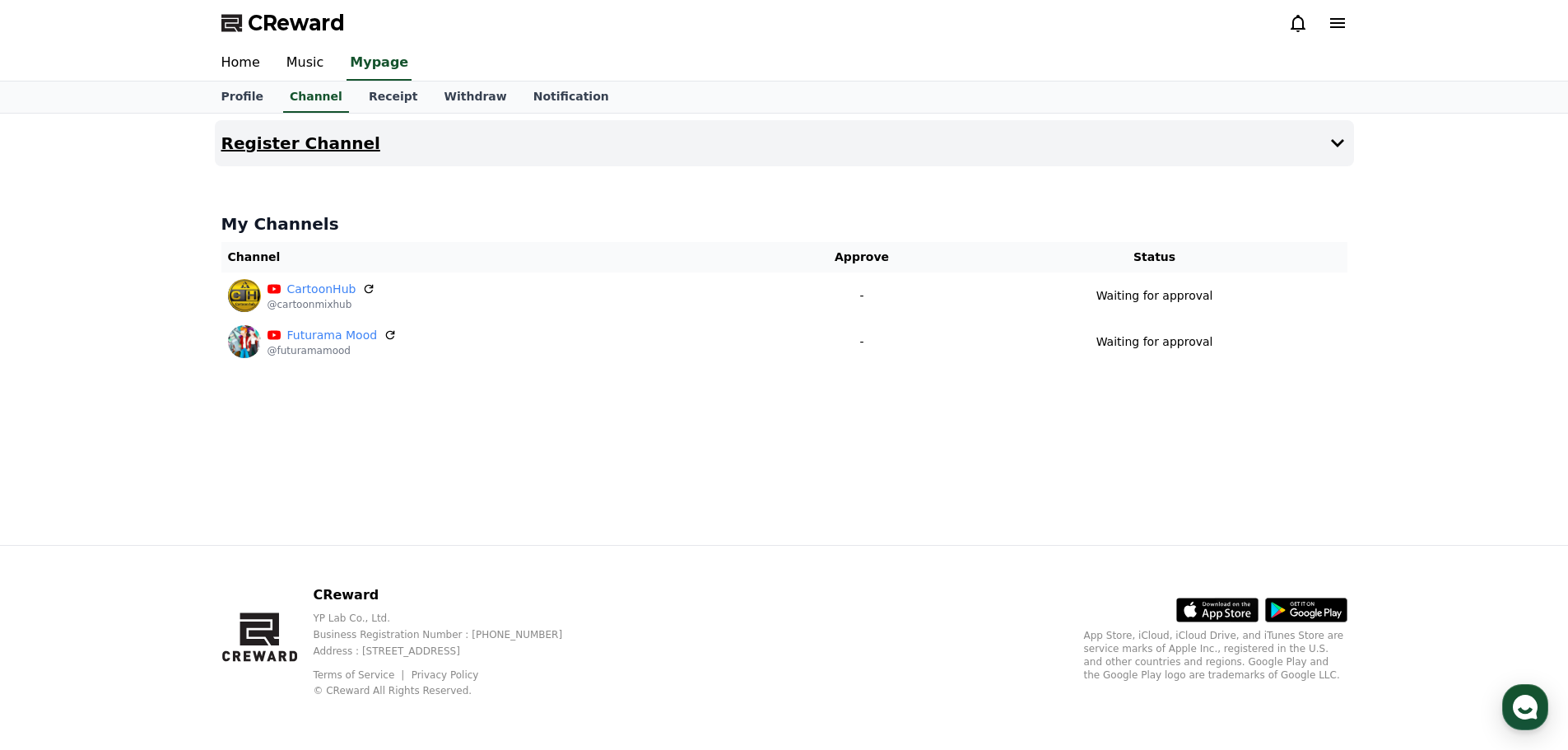
click at [309, 142] on h4 "Register Channel" at bounding box center [300, 143] width 158 height 18
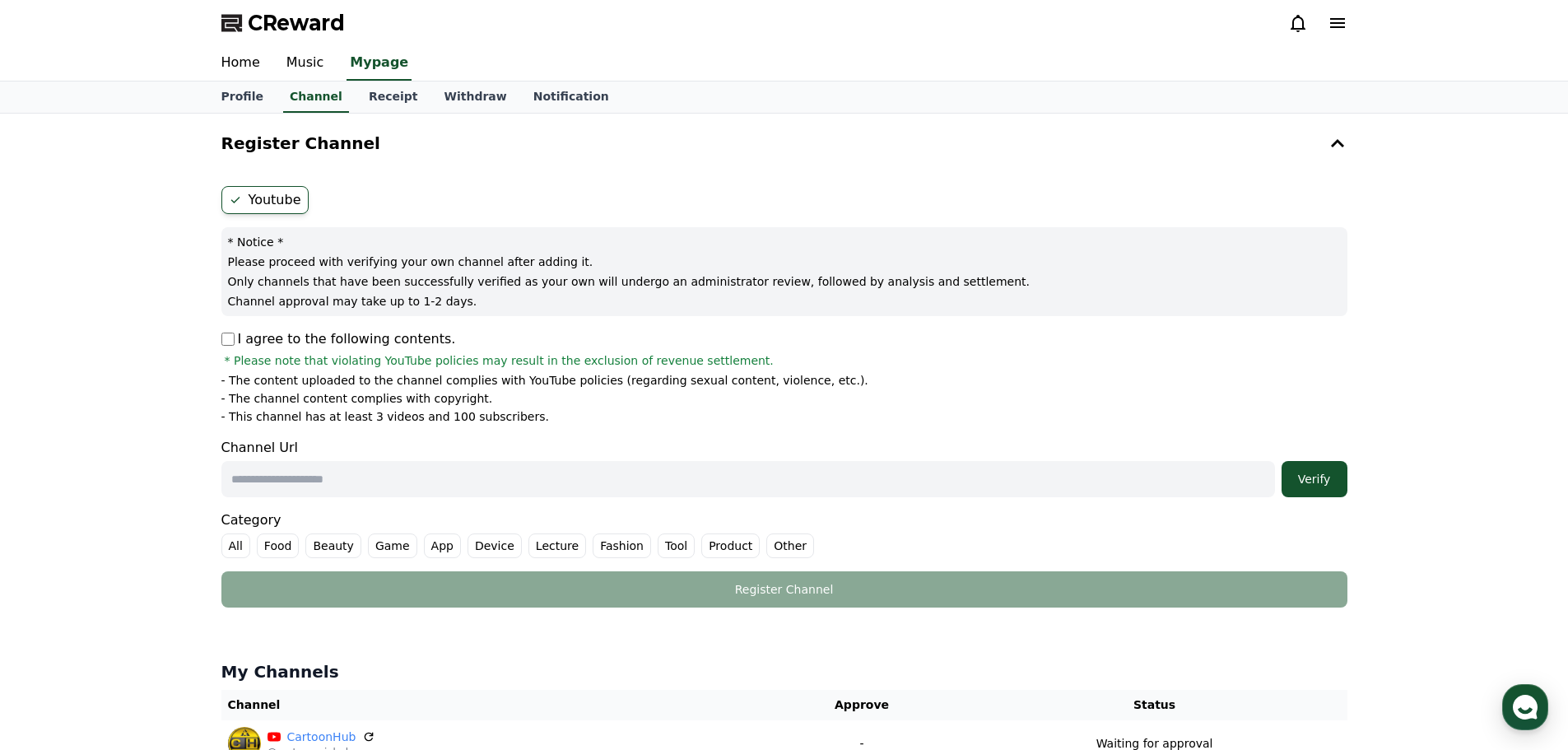
click at [224, 346] on p "I agree to the following contents." at bounding box center [338, 340] width 234 height 20
click at [398, 479] on input "text" at bounding box center [748, 478] width 1054 height 36
paste input "**********"
type input "**********"
click at [1323, 479] on div "Verify" at bounding box center [1314, 479] width 53 height 17
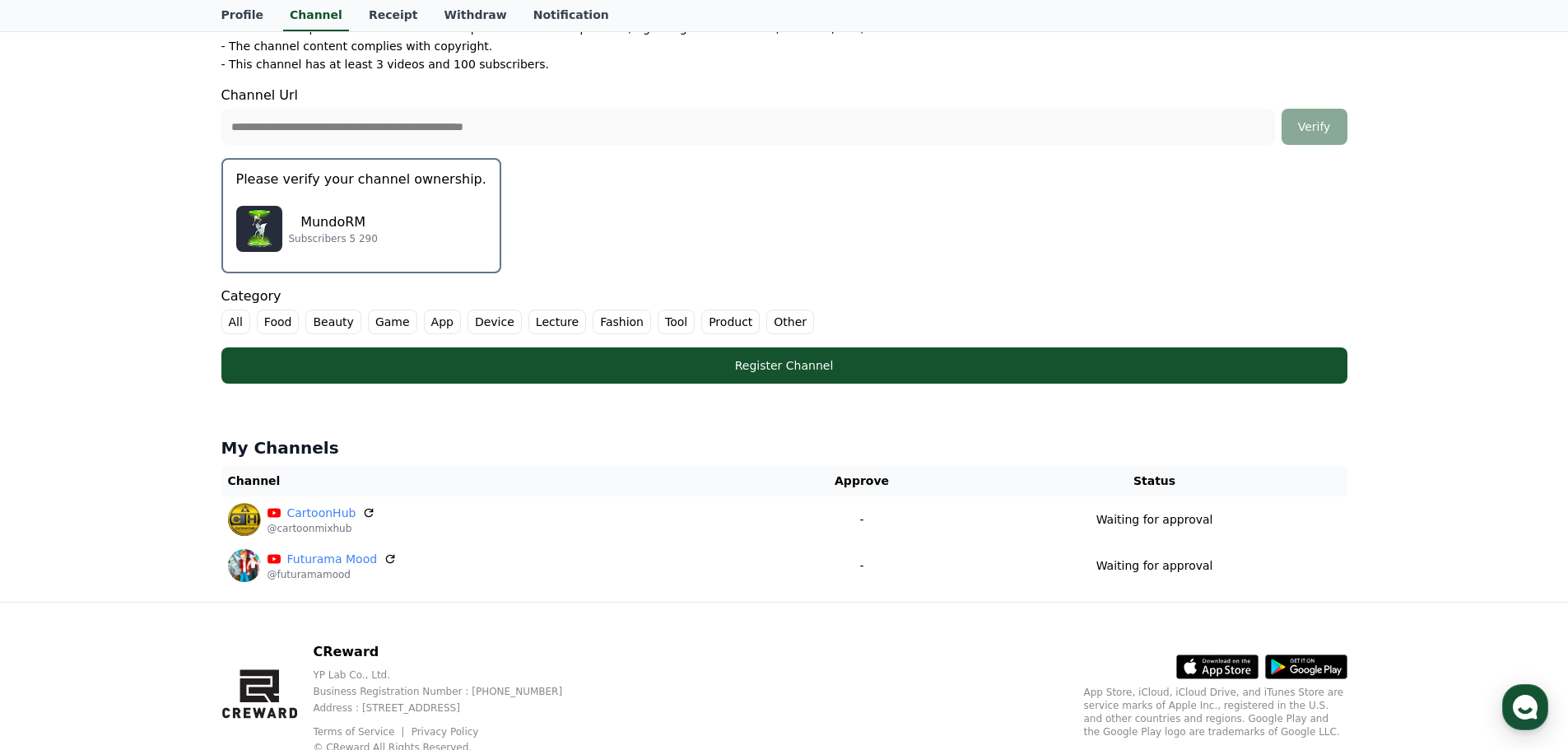
scroll to position [409, 0]
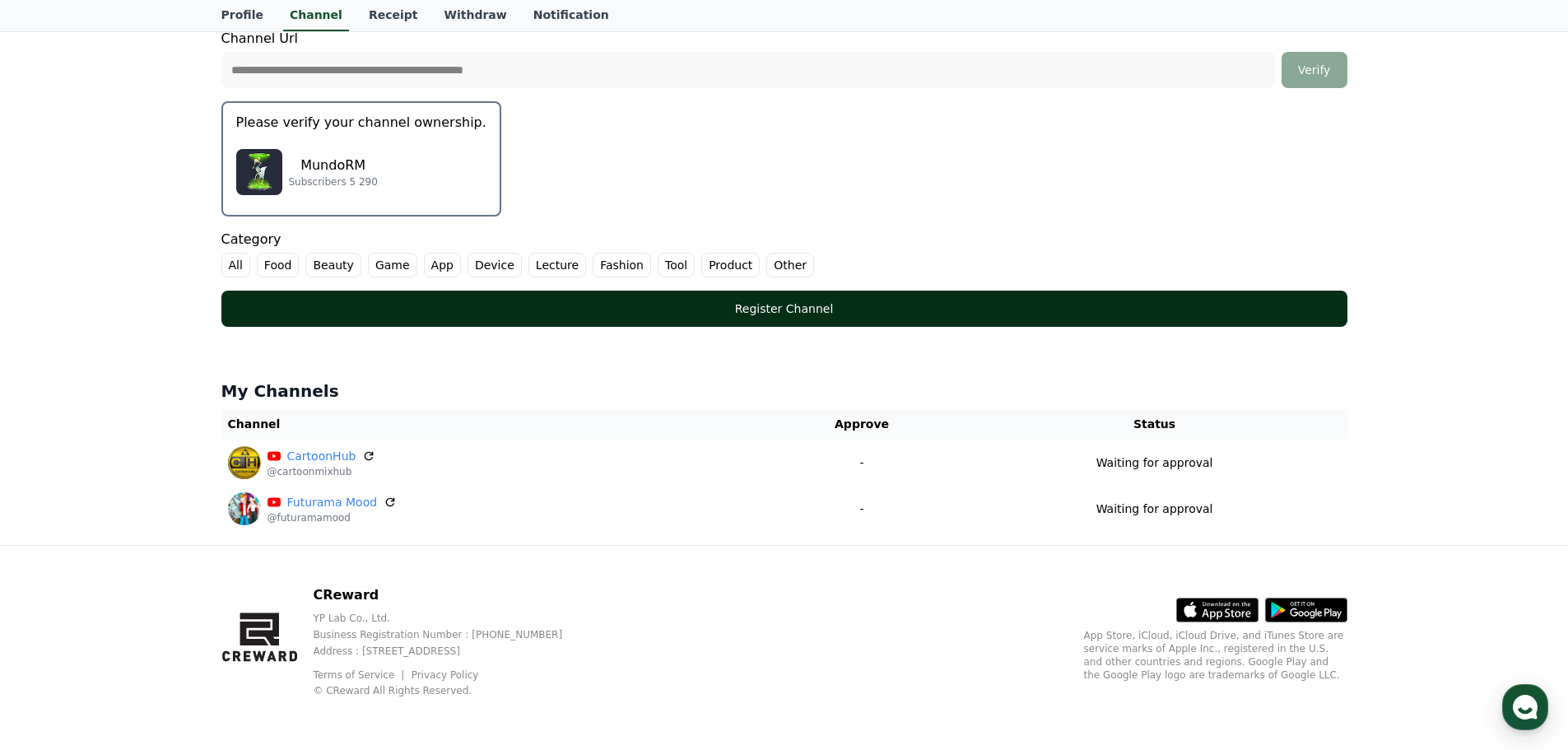
click at [864, 314] on div "Register Channel" at bounding box center [785, 308] width 1060 height 17
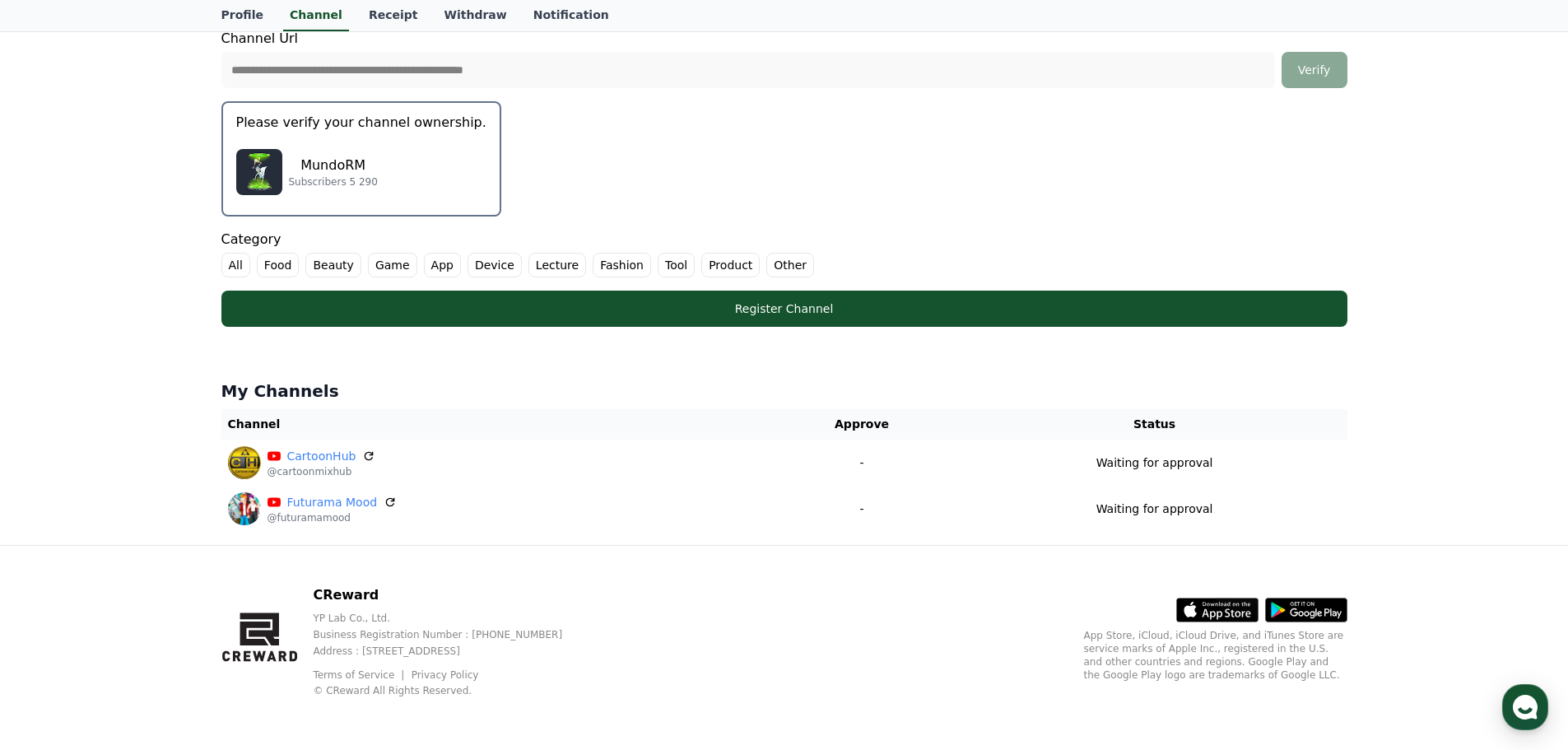
click at [766, 268] on label "Other" at bounding box center [790, 265] width 48 height 25
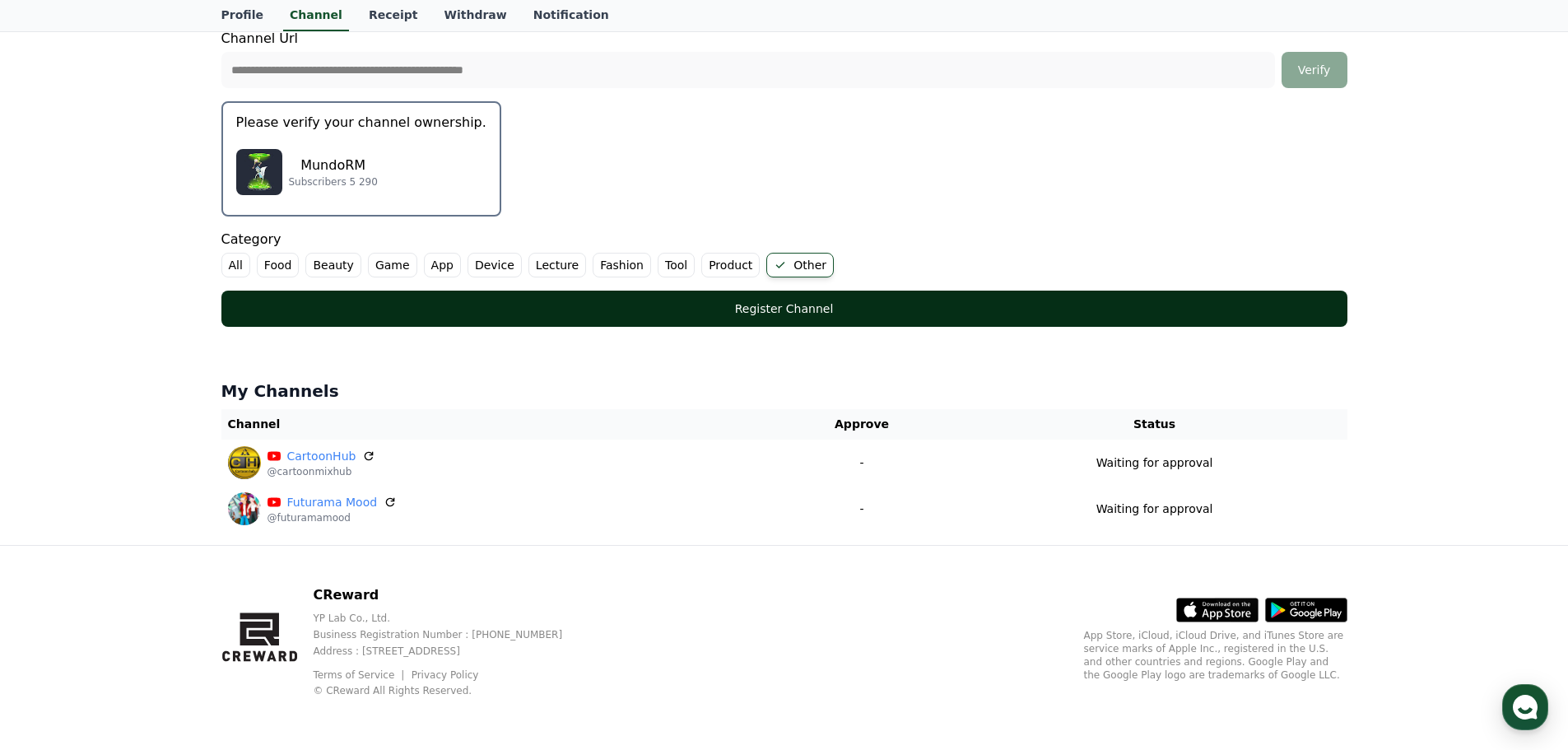
click at [759, 306] on div "Register Channel" at bounding box center [785, 308] width 1060 height 17
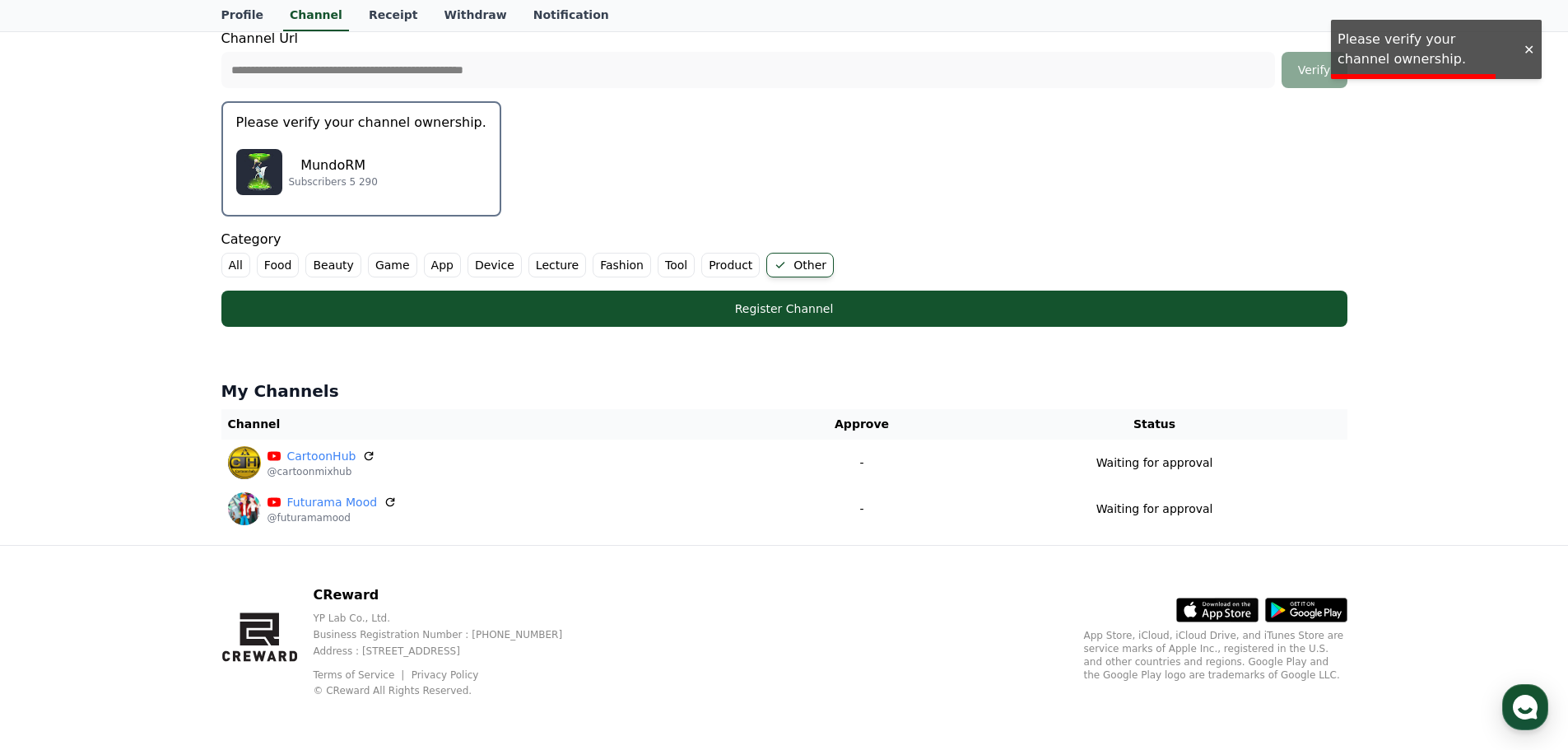
click at [768, 270] on label "Other" at bounding box center [800, 265] width 68 height 25
click at [766, 267] on label "Other" at bounding box center [790, 265] width 48 height 25
click at [431, 161] on div "MundoRM Subscribers 5 290" at bounding box center [361, 171] width 250 height 66
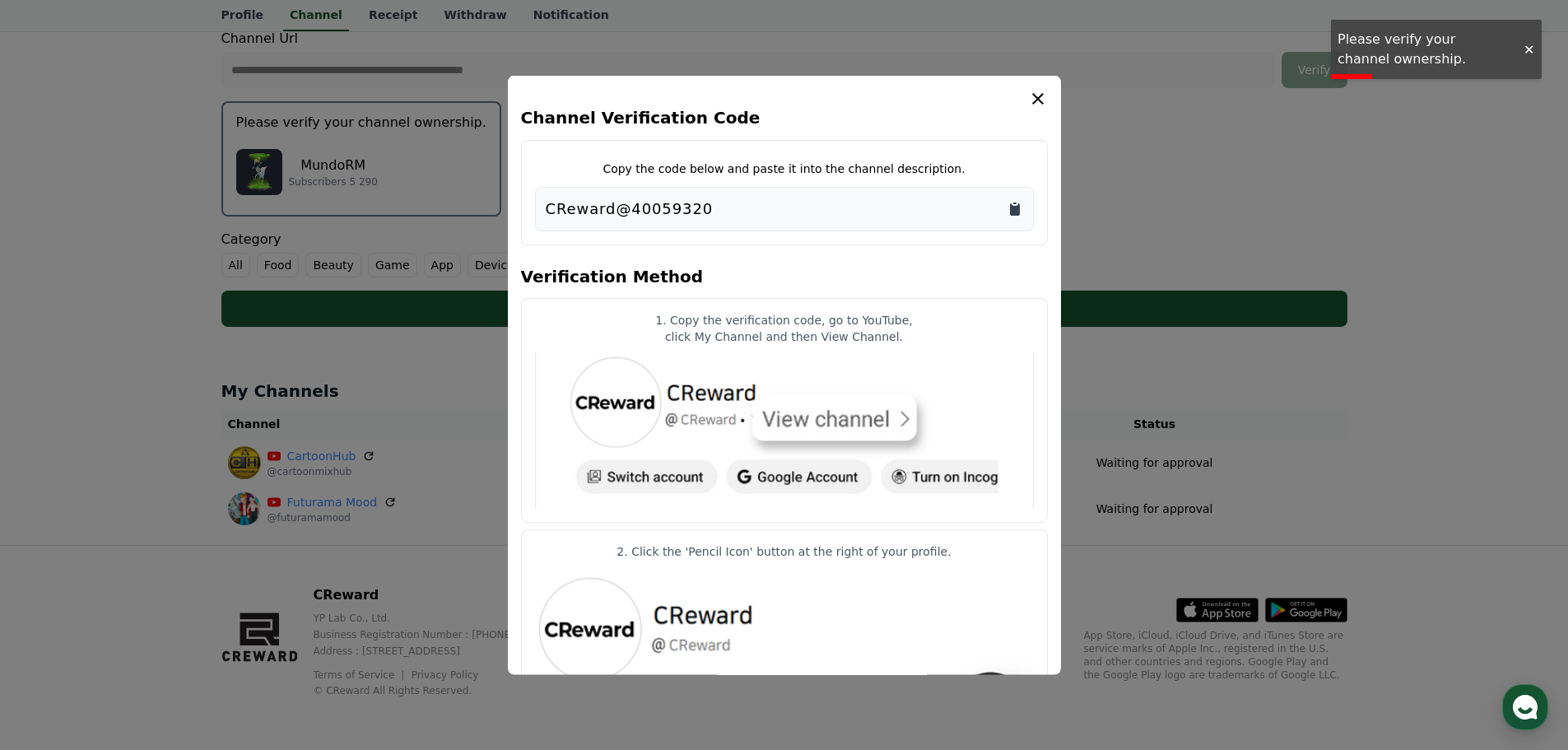
click at [1010, 209] on icon "Copy to clipboard" at bounding box center [1014, 209] width 10 height 13
click at [1034, 103] on icon "modal" at bounding box center [1038, 98] width 20 height 20
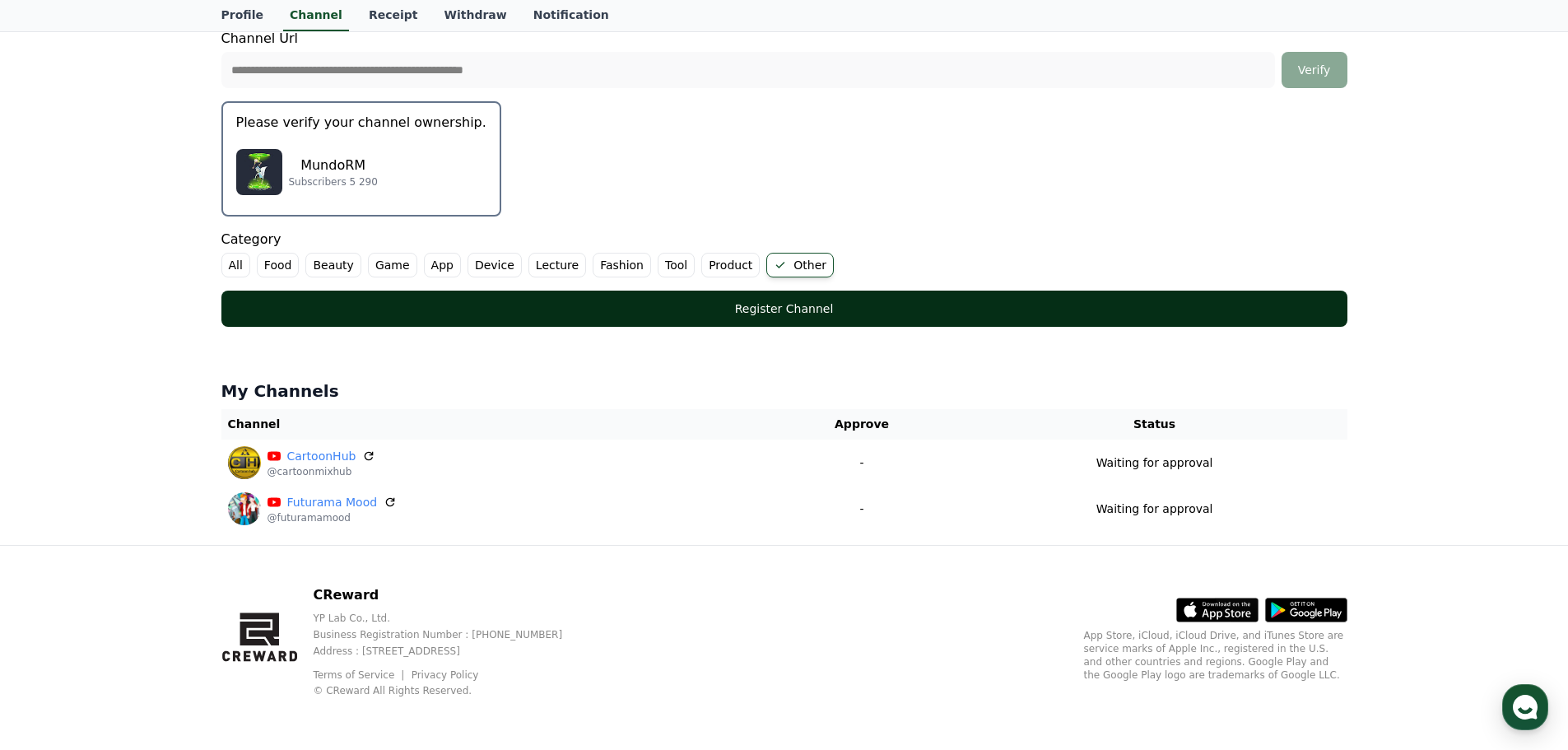
click at [776, 304] on div "Register Channel" at bounding box center [785, 308] width 1060 height 17
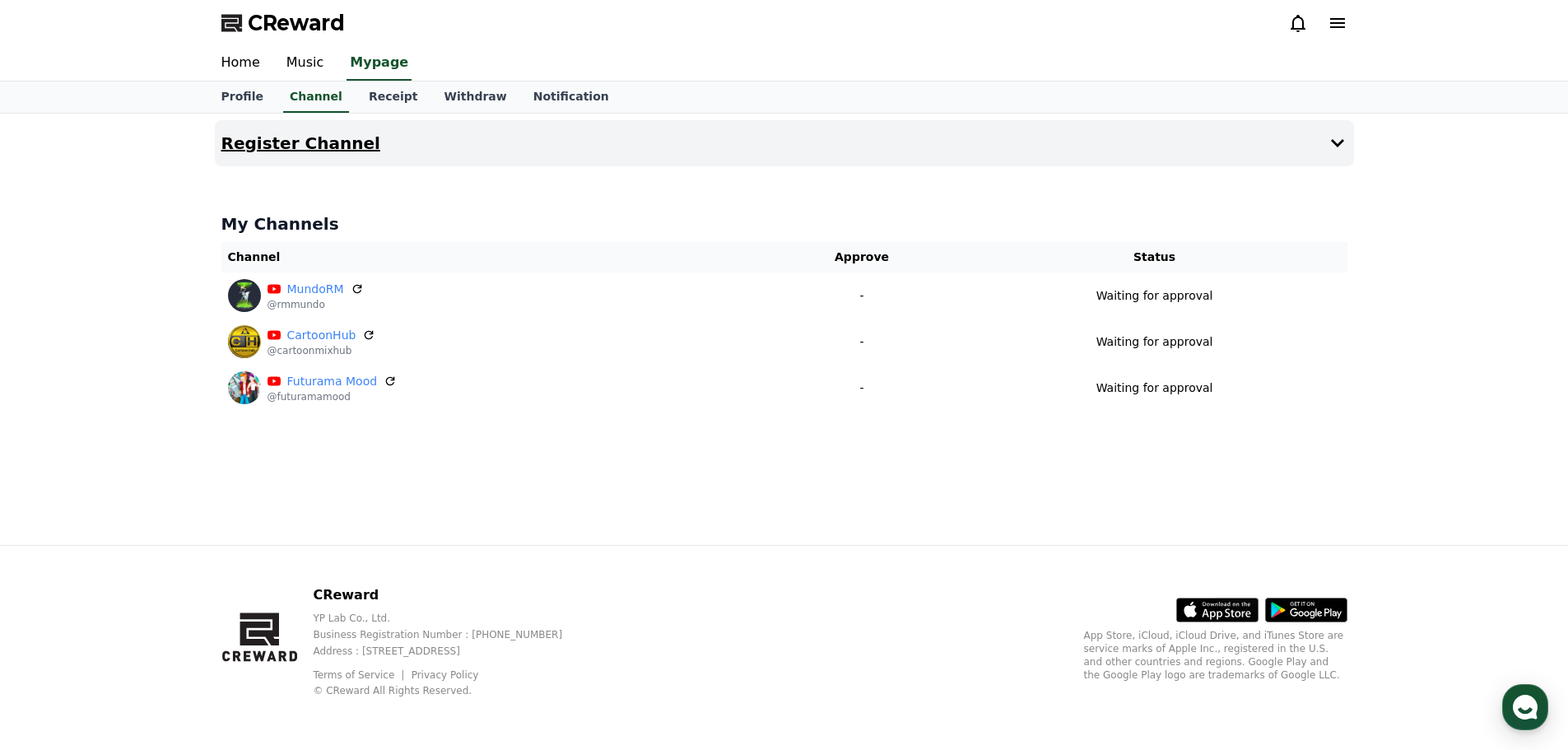
click at [271, 143] on h4 "Register Channel" at bounding box center [300, 143] width 158 height 18
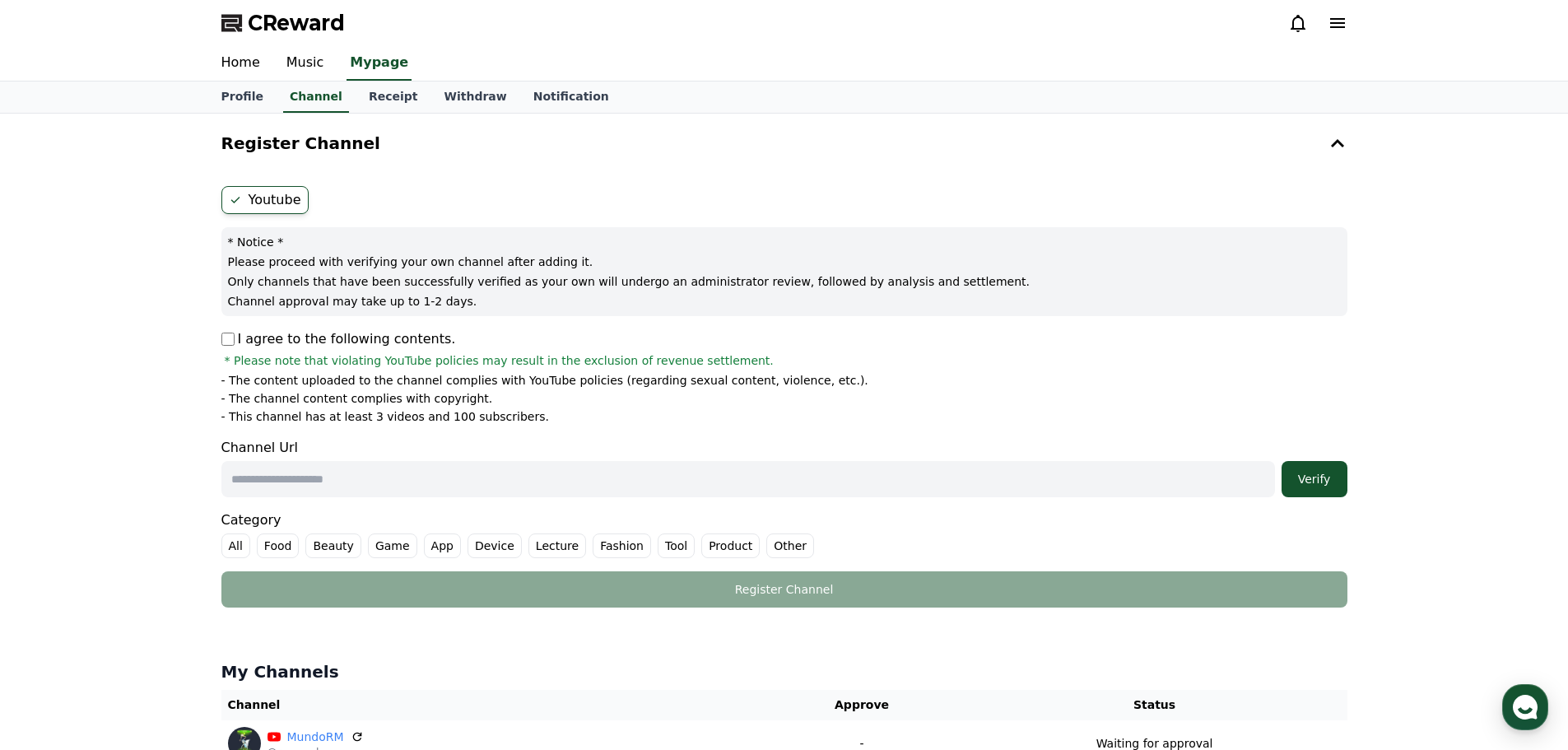
click at [357, 470] on input "text" at bounding box center [748, 478] width 1054 height 36
paste input "**********"
type input "**********"
click at [1318, 477] on div "Verify" at bounding box center [1314, 479] width 53 height 17
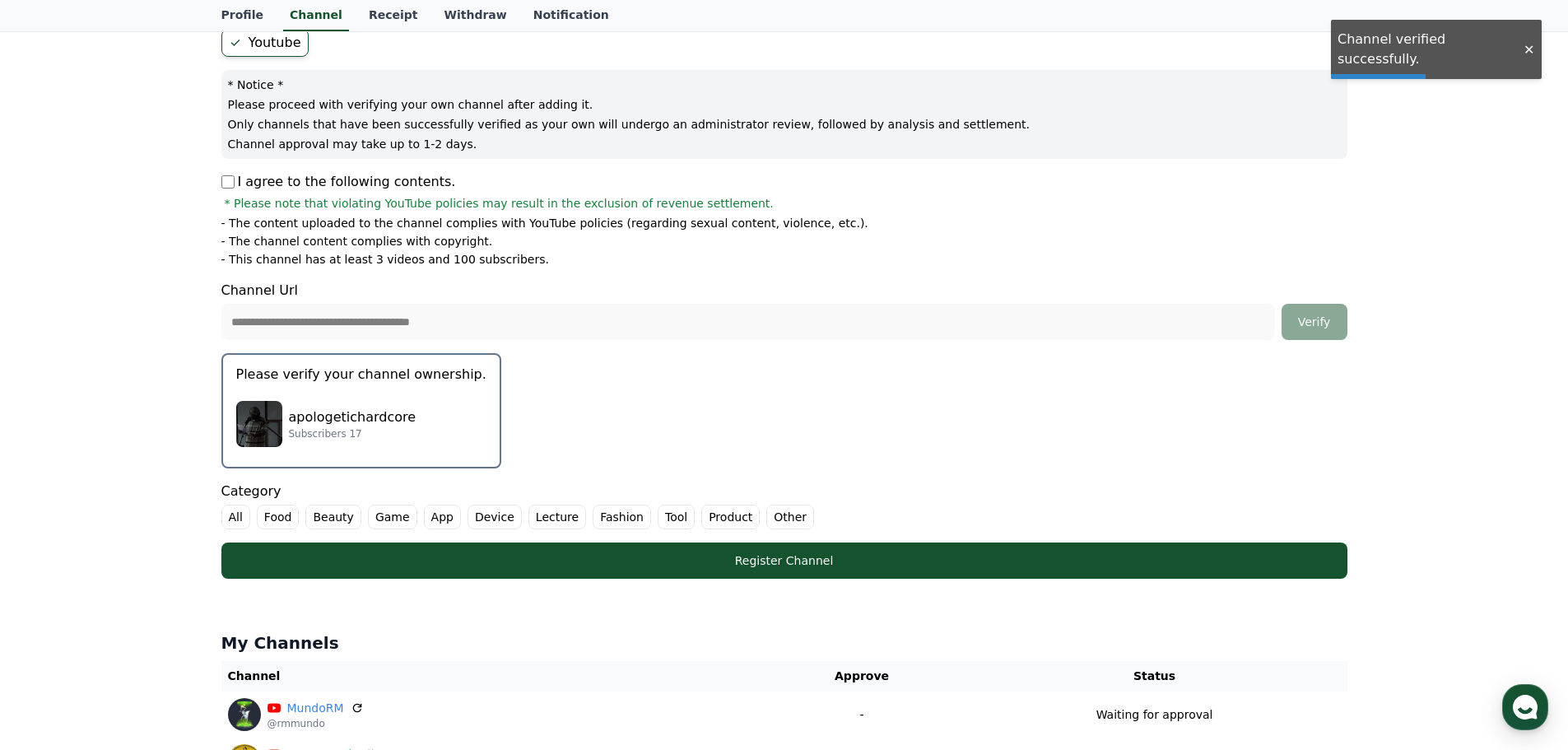
scroll to position [164, 0]
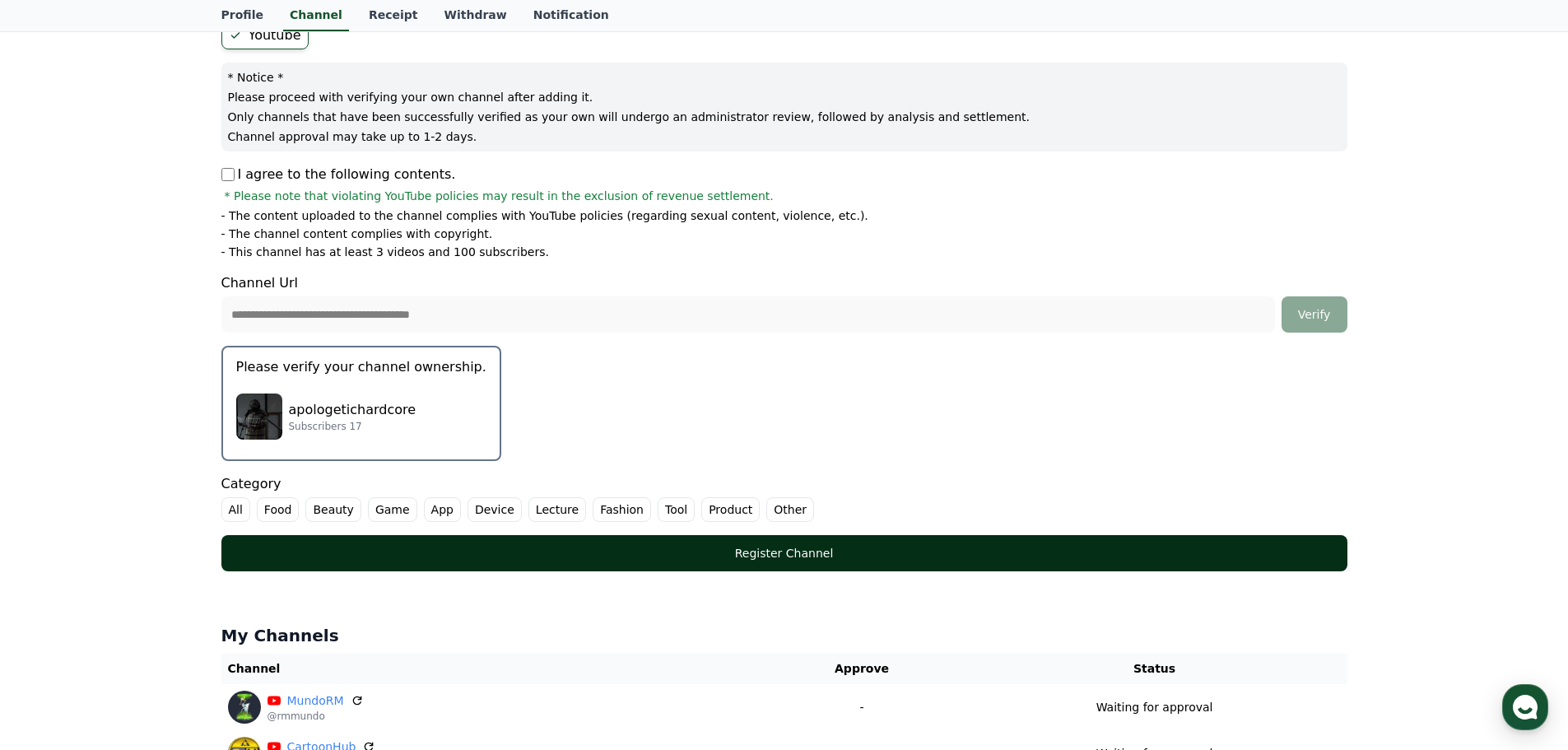
click at [800, 554] on div "Register Channel" at bounding box center [785, 553] width 1060 height 17
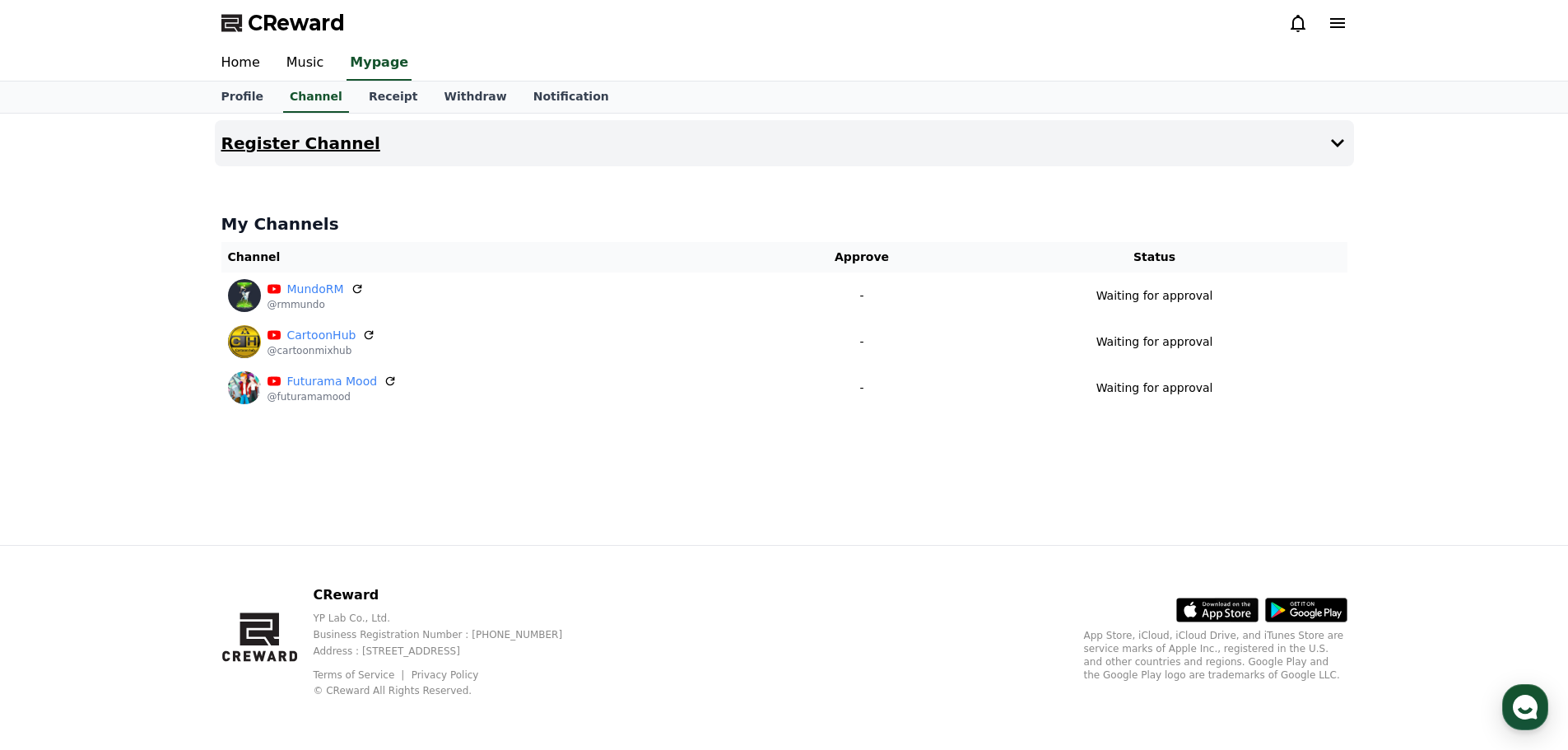
click at [300, 142] on h4 "Register Channel" at bounding box center [300, 143] width 158 height 18
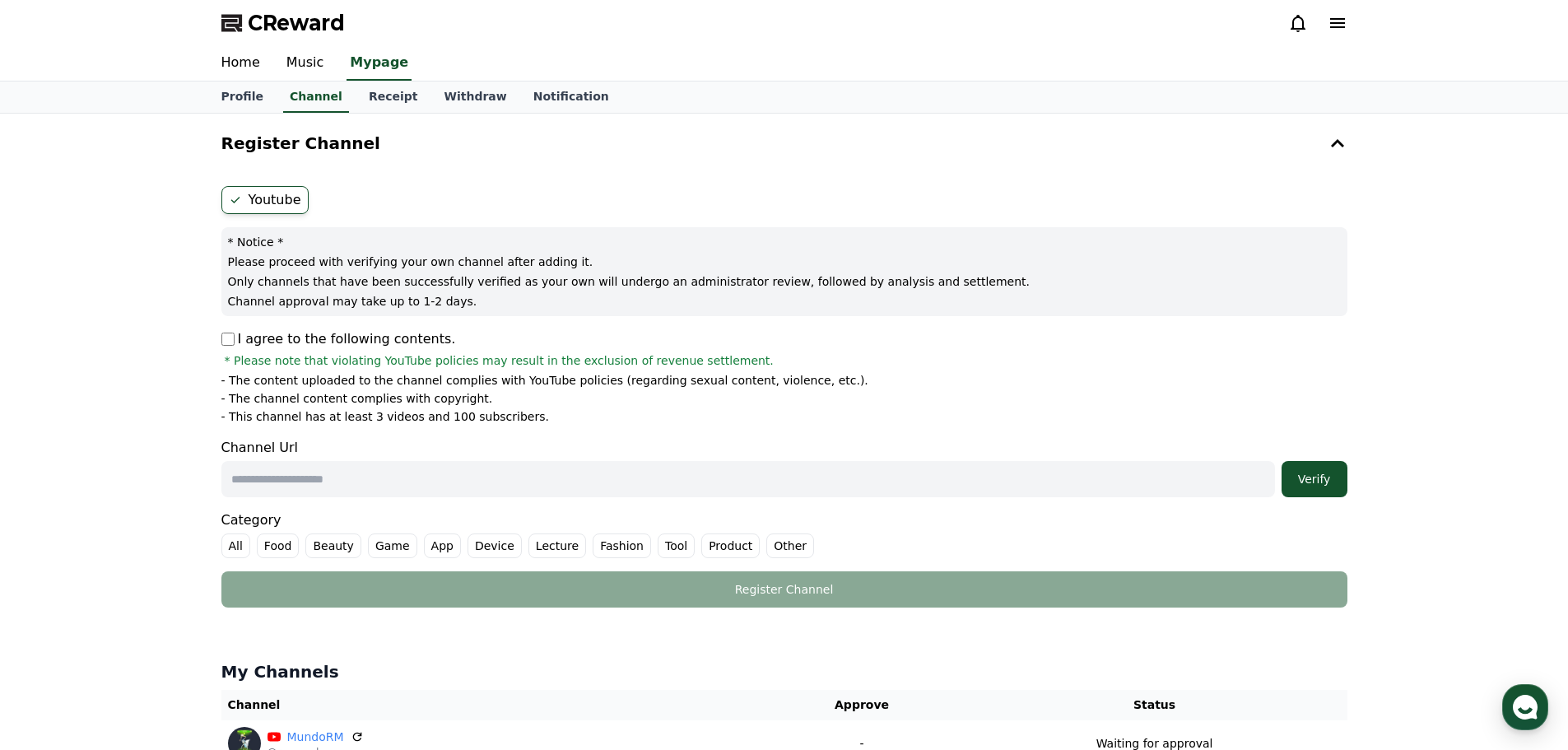
click at [239, 330] on p "I agree to the following contents." at bounding box center [338, 340] width 234 height 20
click at [358, 477] on input "text" at bounding box center [748, 478] width 1054 height 36
paste input "**********"
type input "**********"
click at [1306, 483] on div "Verify" at bounding box center [1314, 479] width 53 height 17
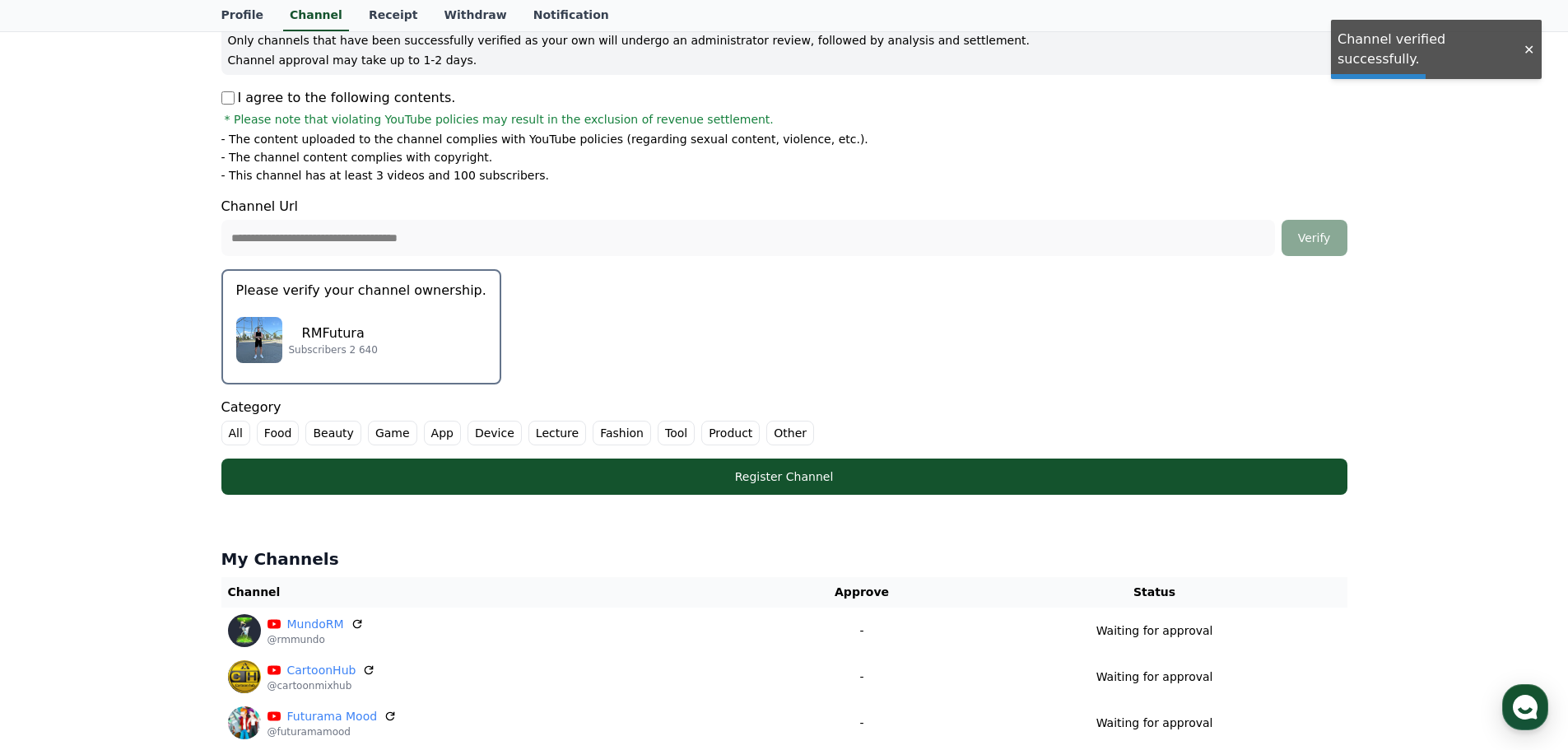
scroll to position [247, 0]
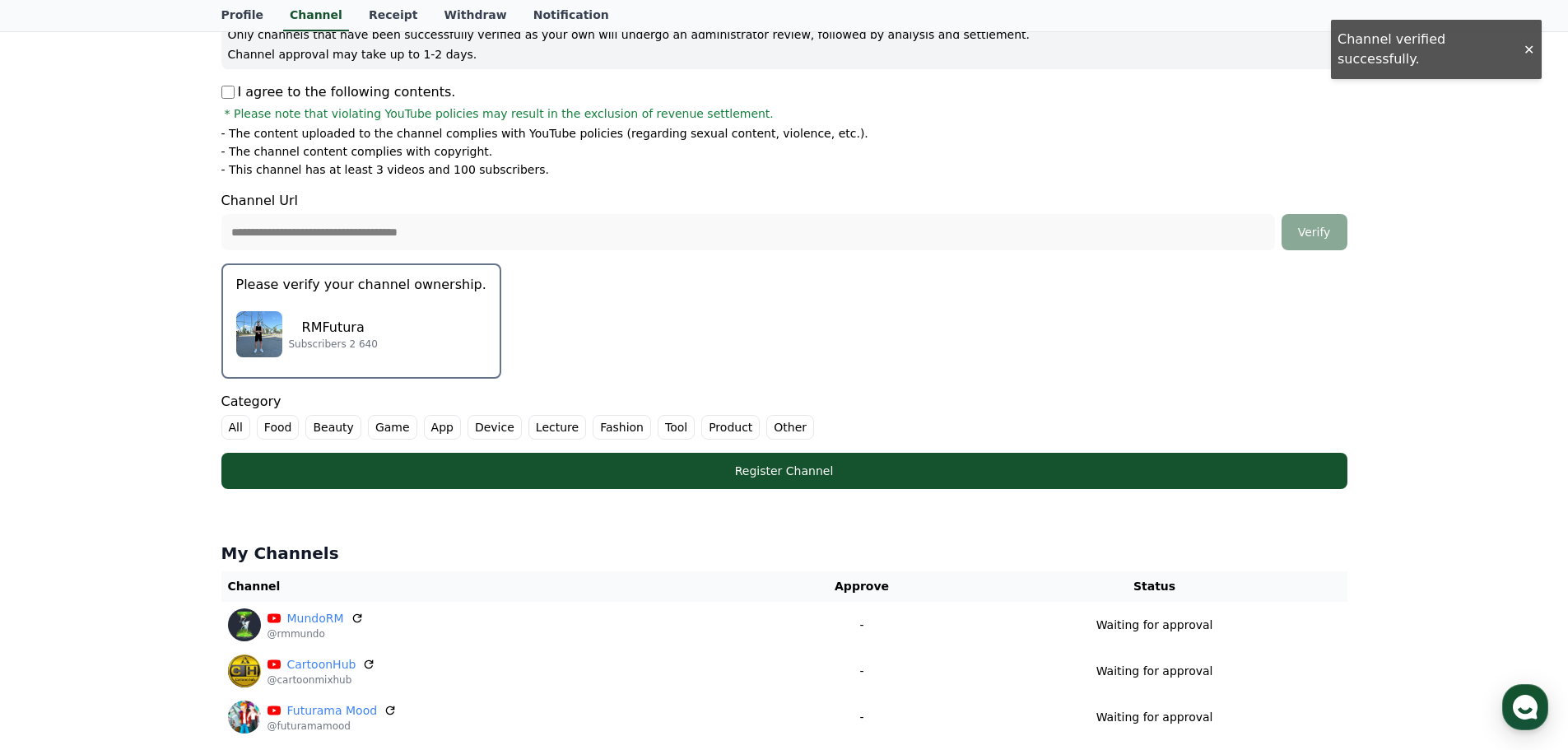
click at [766, 427] on label "Other" at bounding box center [790, 427] width 48 height 25
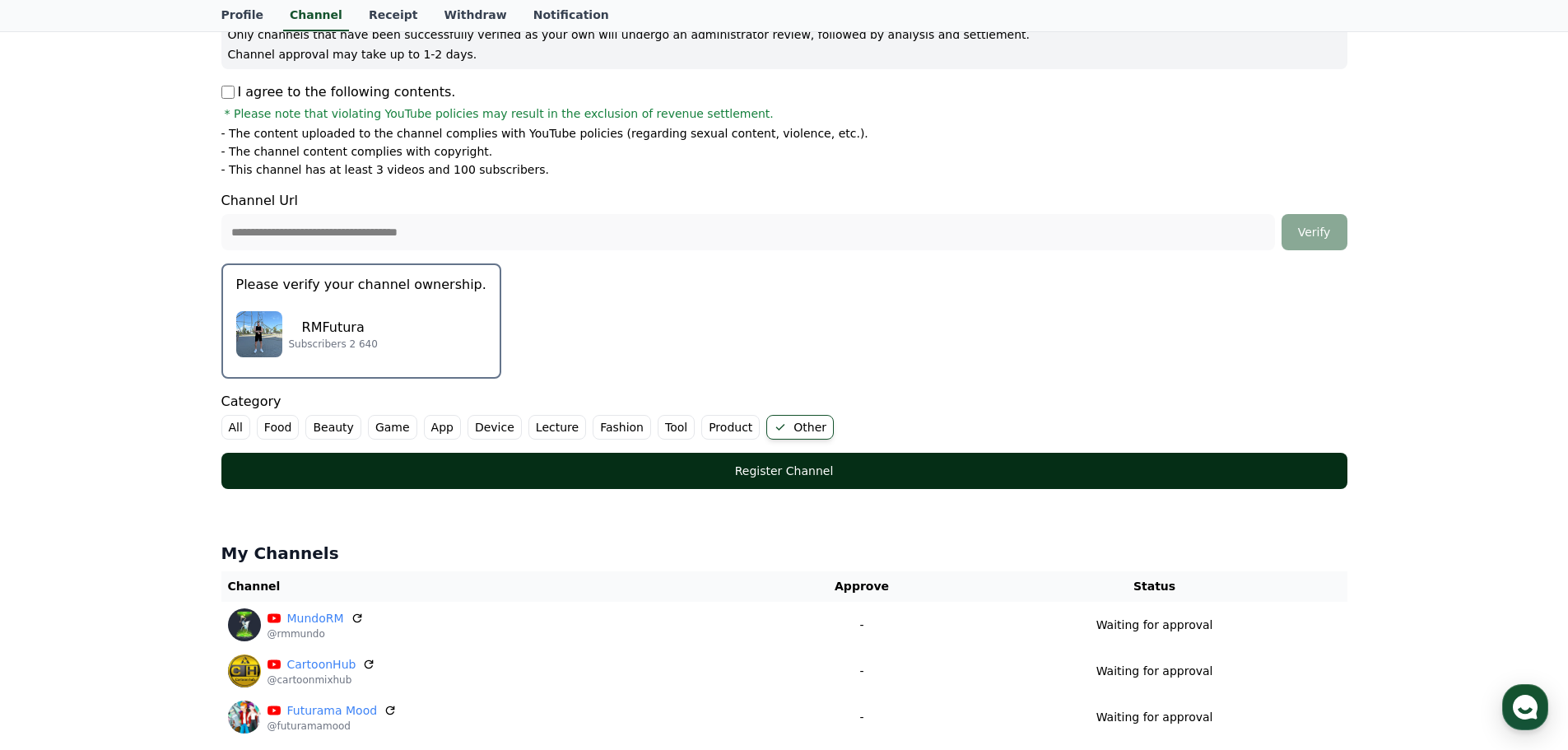
click at [793, 471] on div "Register Channel" at bounding box center [785, 470] width 1060 height 17
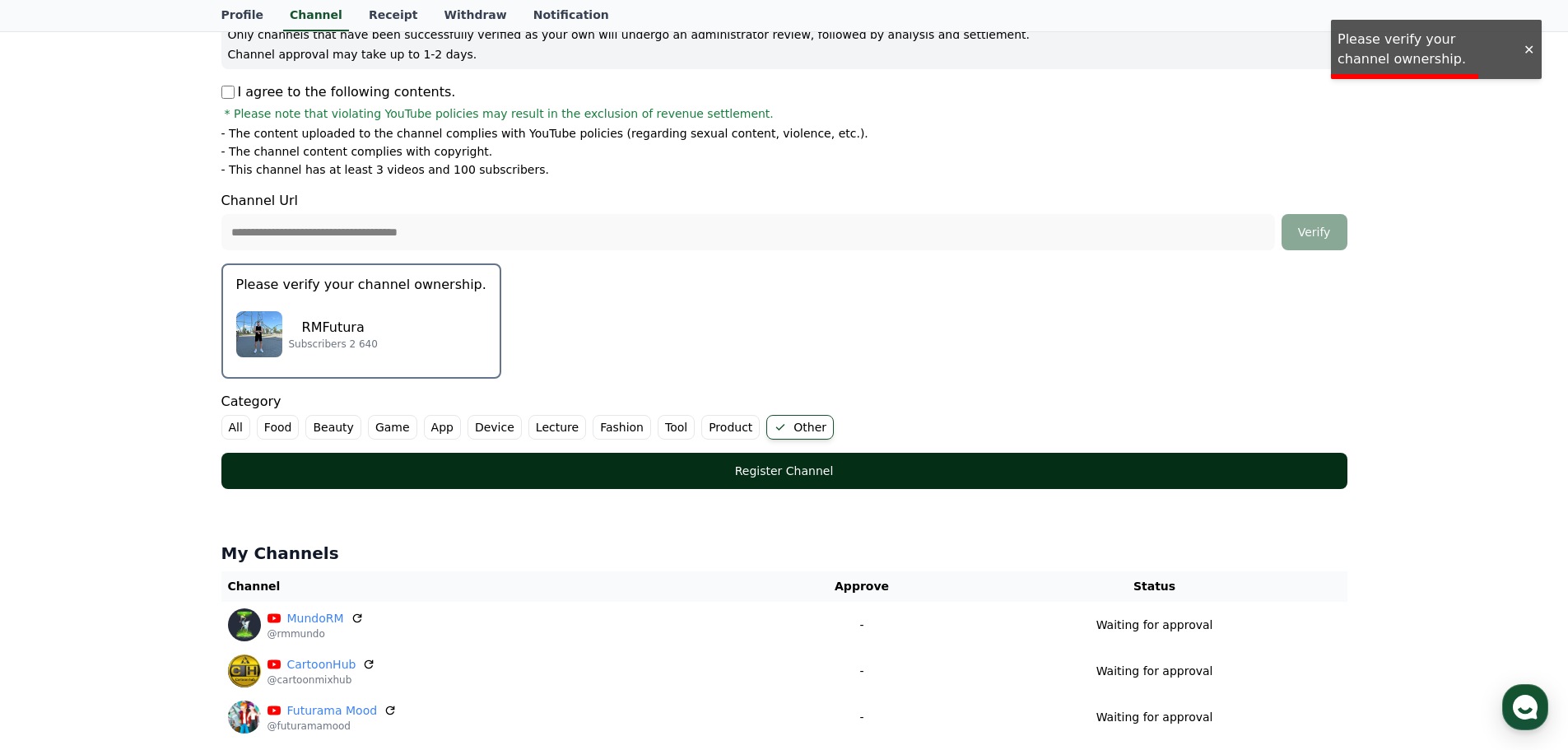
click at [809, 474] on div "Register Channel" at bounding box center [785, 470] width 1060 height 17
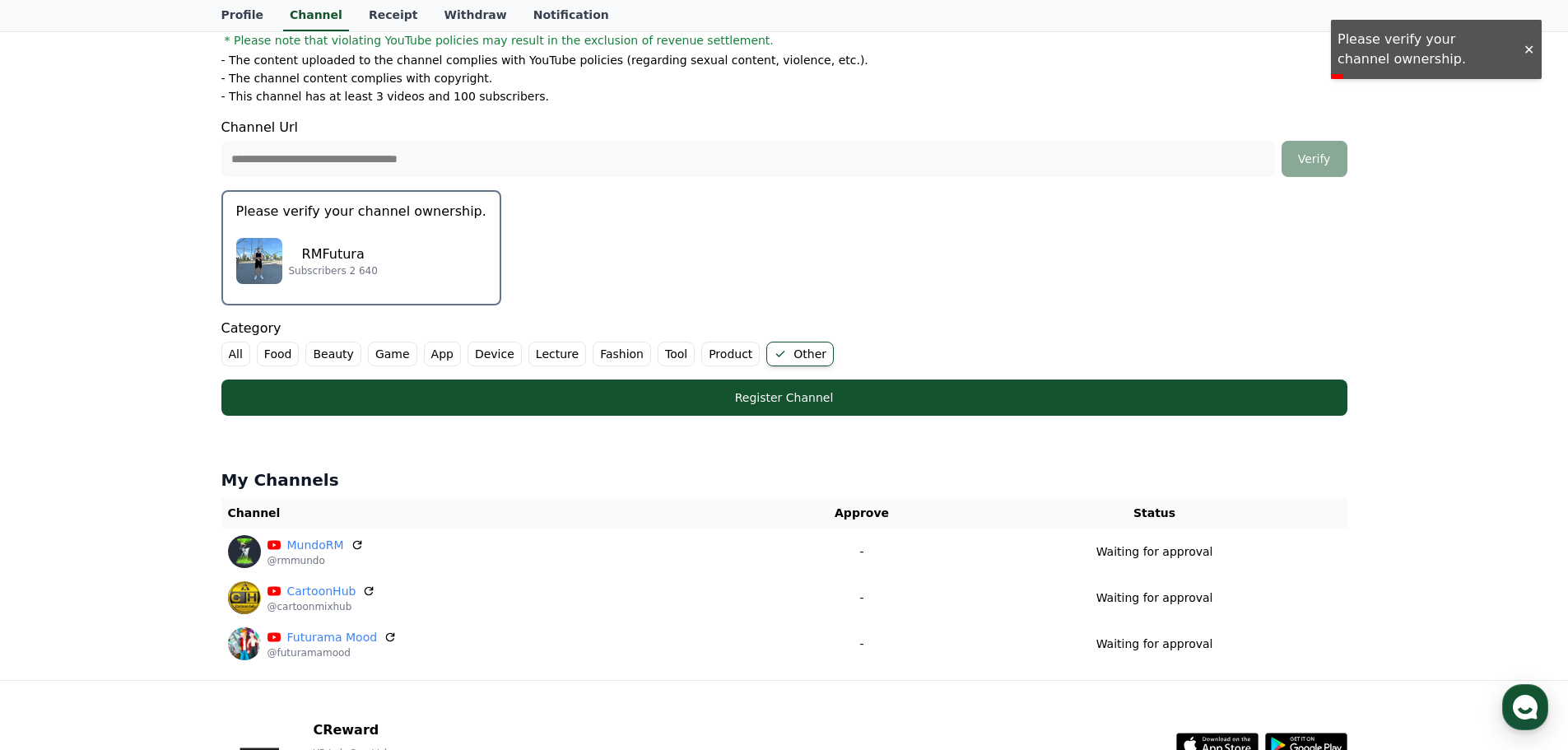
scroll to position [330, 0]
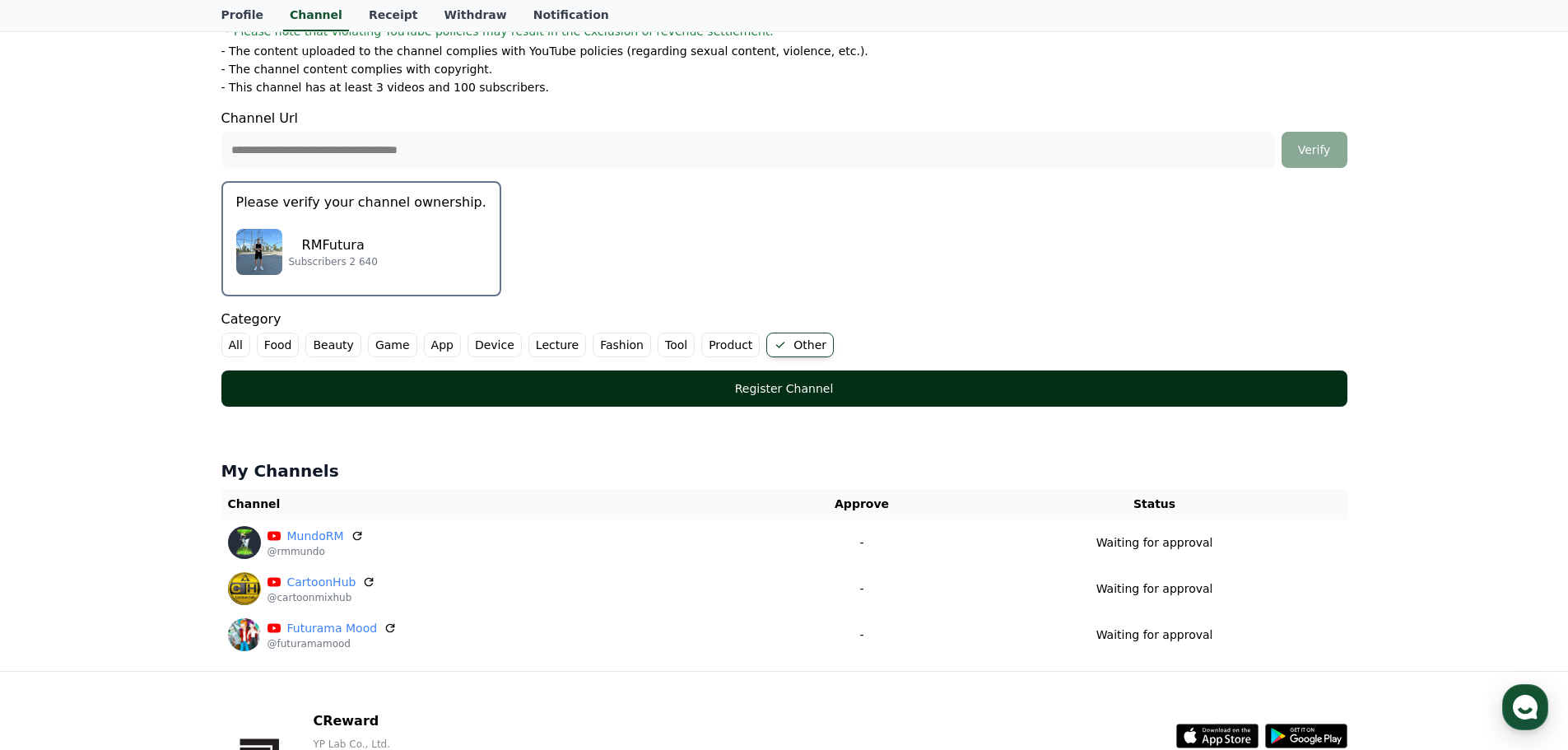
click at [778, 390] on div "Register Channel" at bounding box center [785, 388] width 1060 height 17
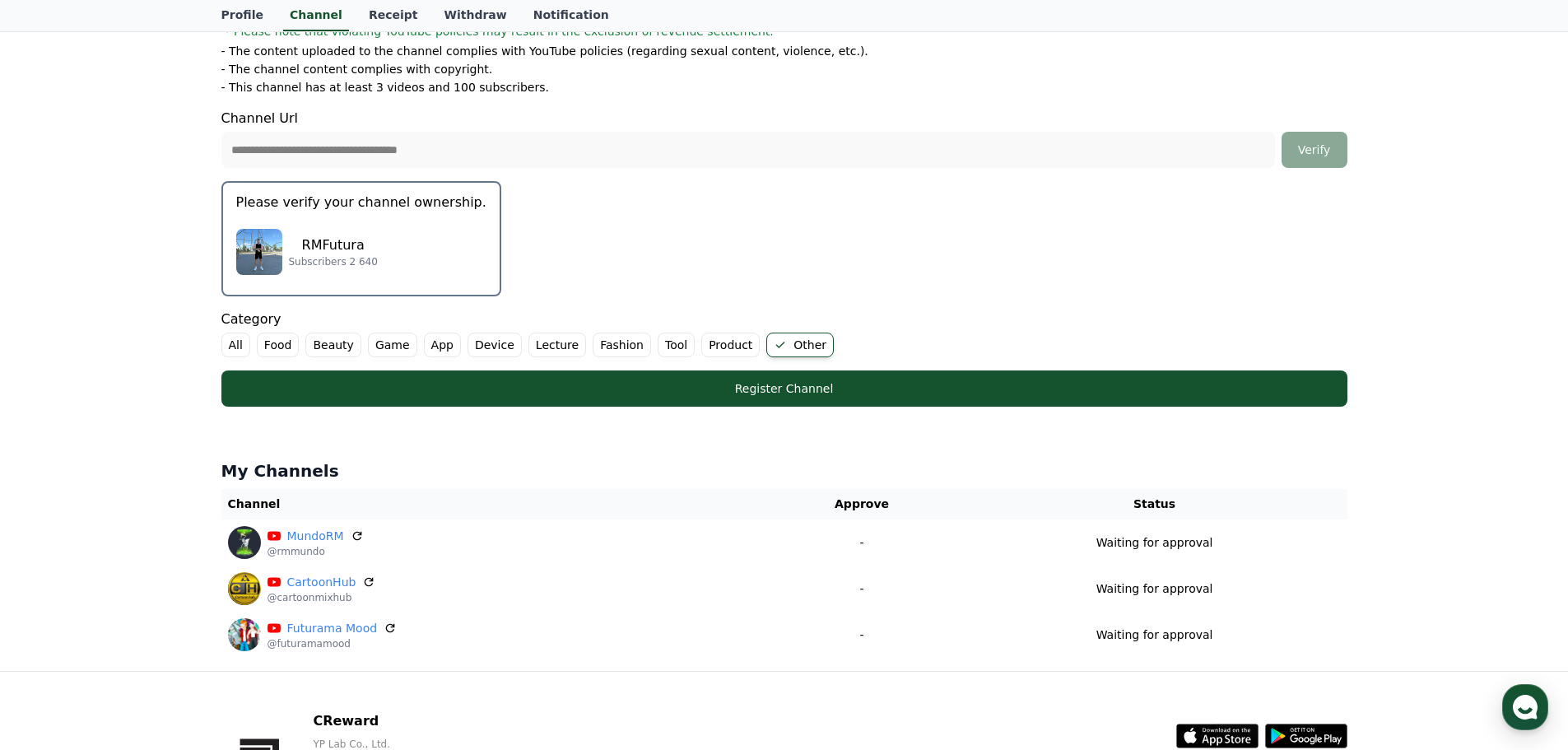
click at [353, 255] on p "Subscribers 2 640" at bounding box center [333, 261] width 89 height 13
click at [329, 205] on p "Please verify your channel ownership." at bounding box center [361, 203] width 250 height 20
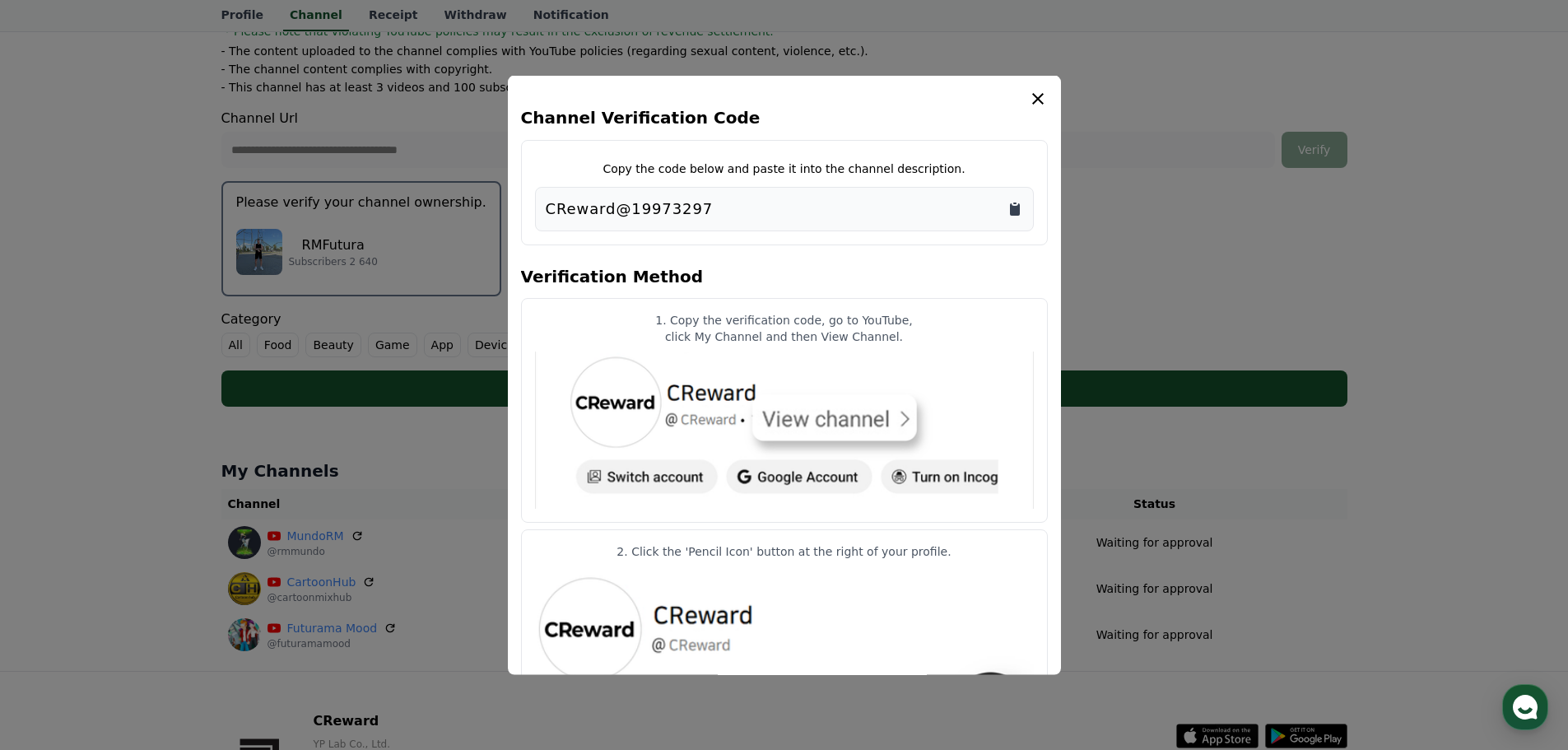
click at [1020, 202] on icon "Copy to clipboard" at bounding box center [1014, 208] width 17 height 17
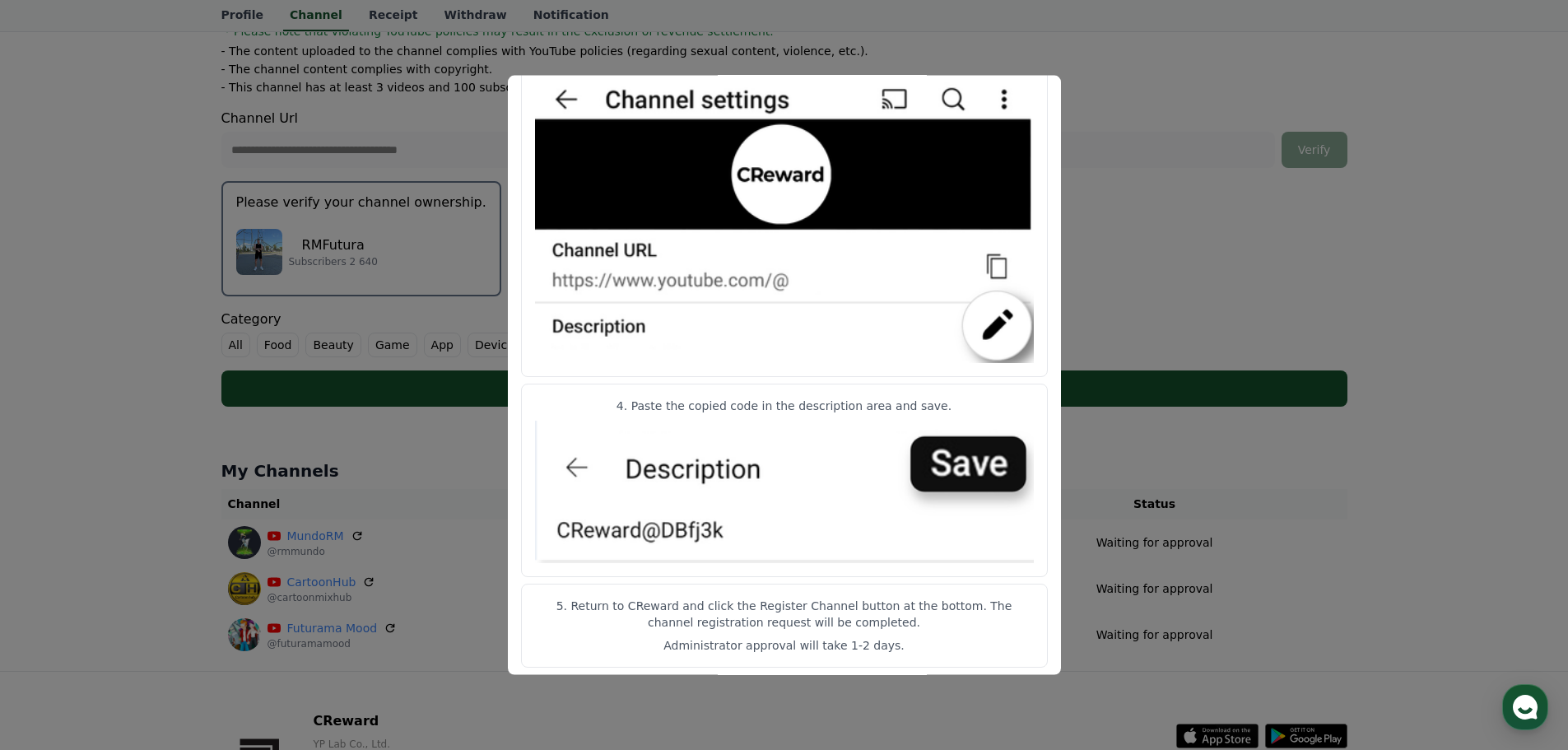
scroll to position [747, 0]
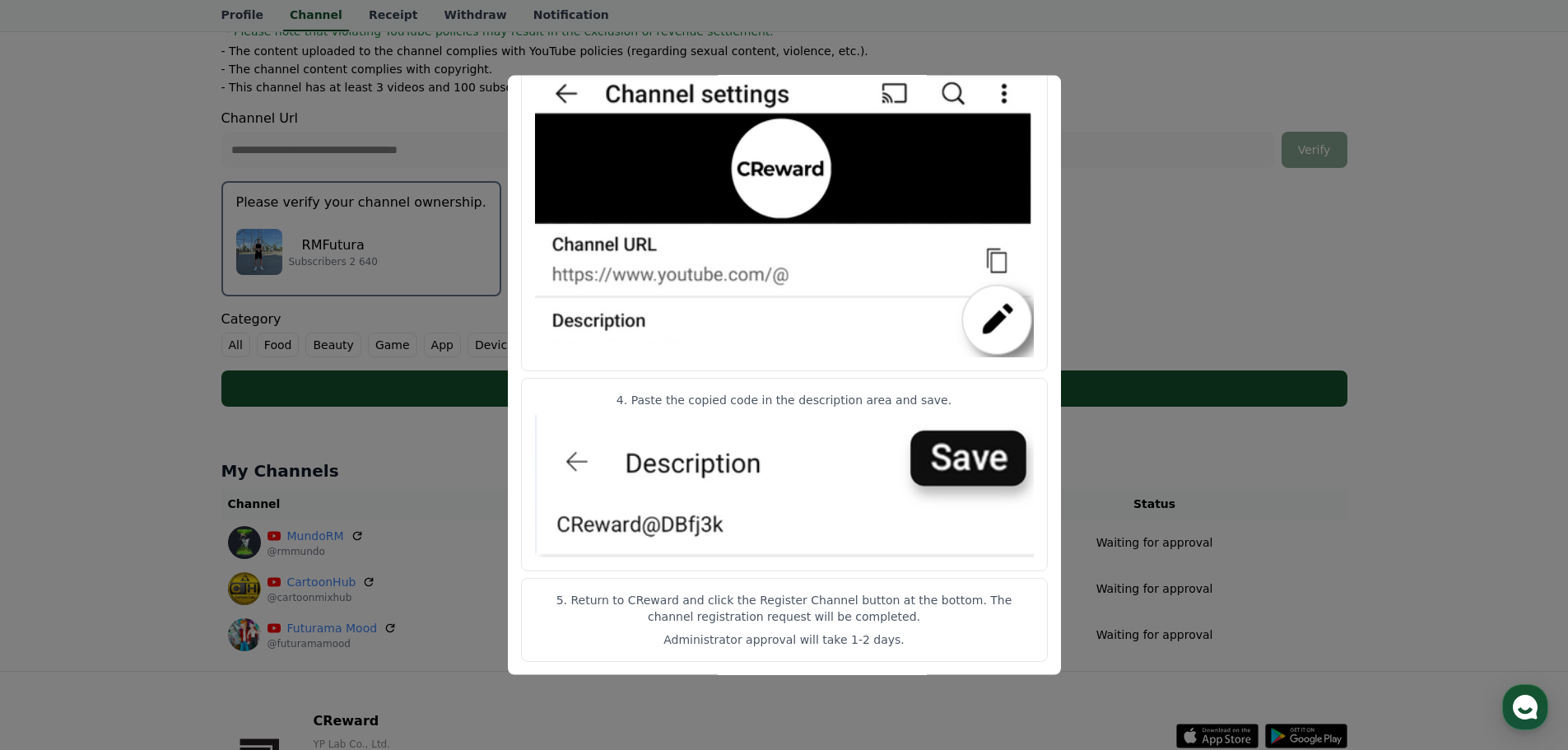
click at [1116, 113] on button "close modal" at bounding box center [784, 375] width 1568 height 750
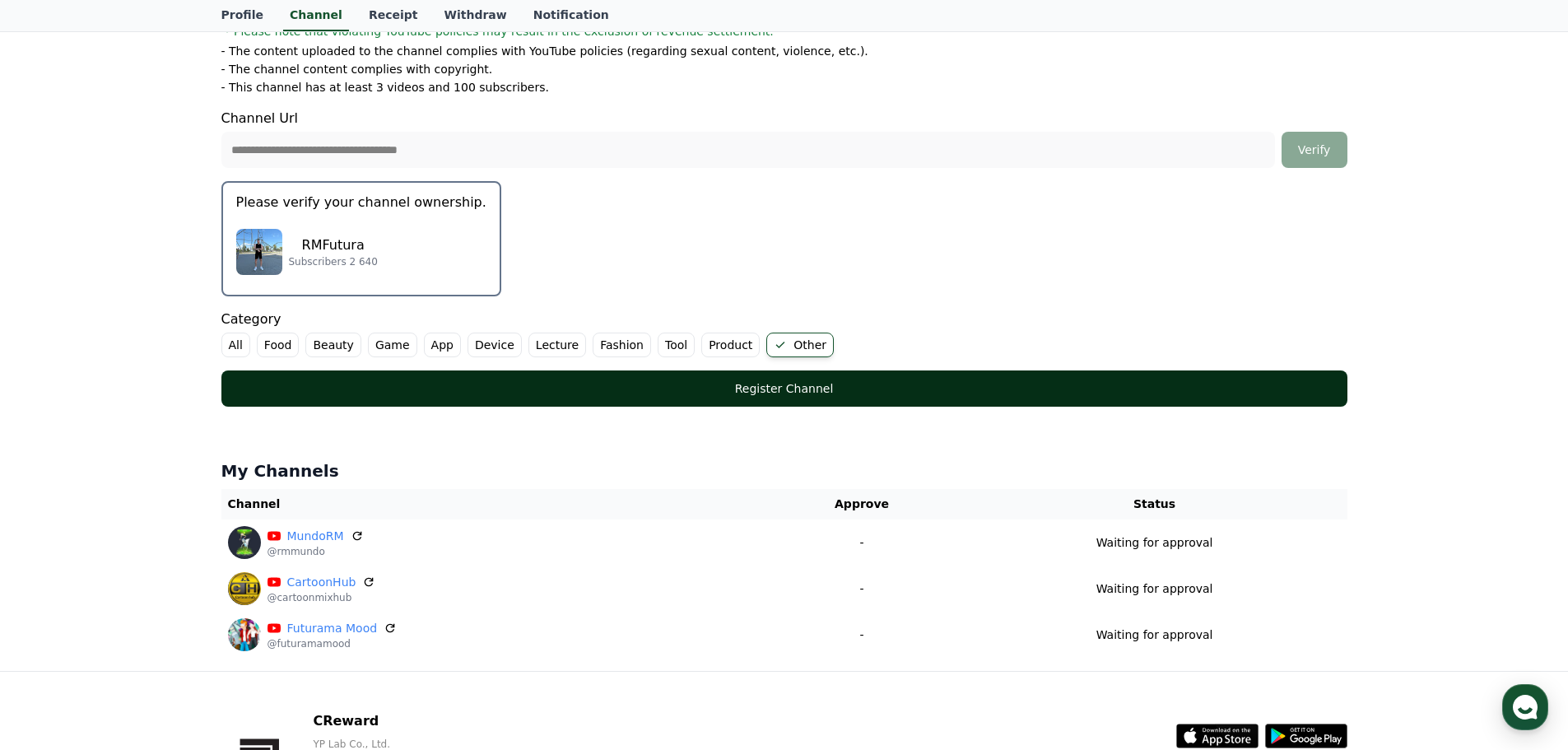
click at [757, 382] on div "Register Channel" at bounding box center [785, 388] width 1060 height 17
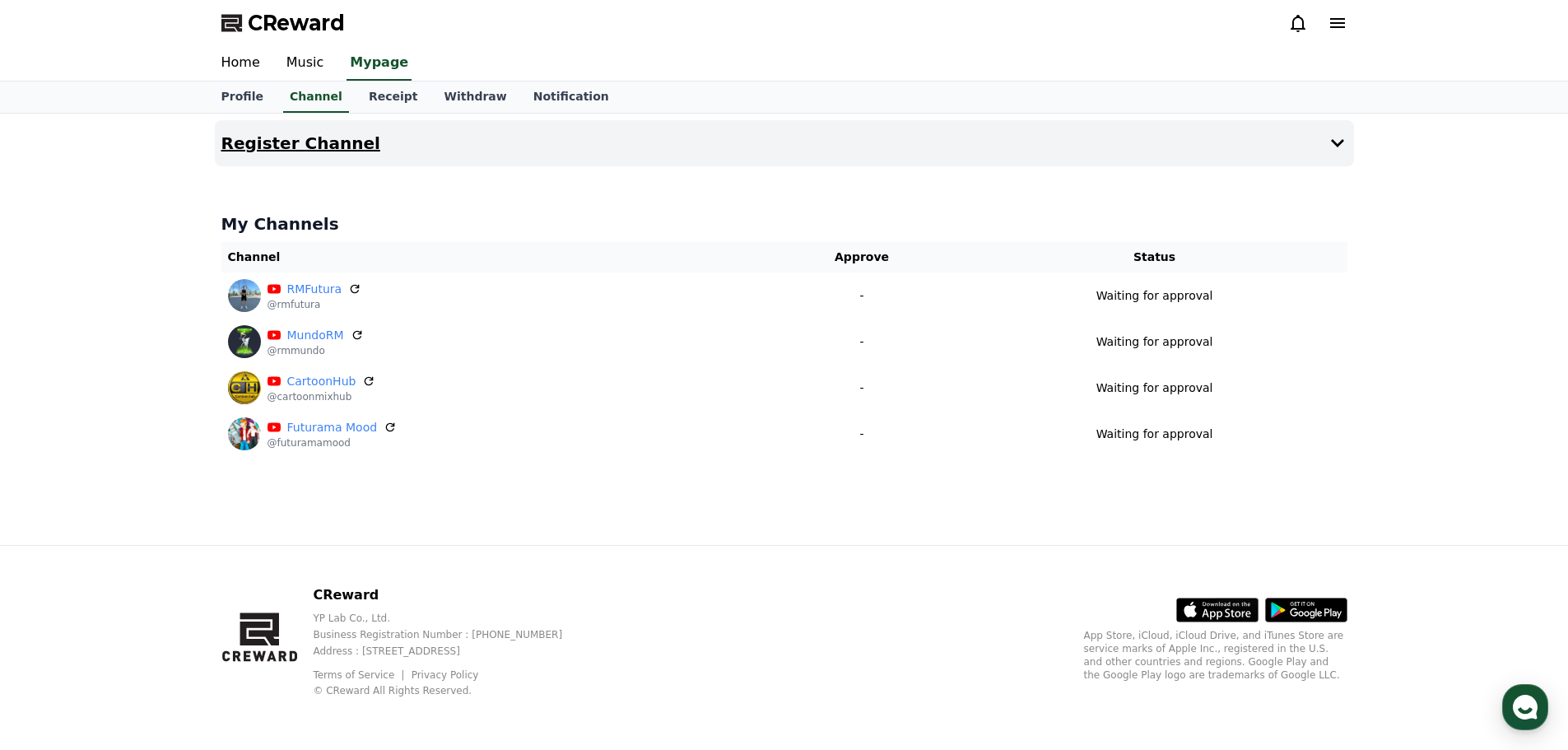
click at [301, 140] on h4 "Register Channel" at bounding box center [300, 143] width 158 height 18
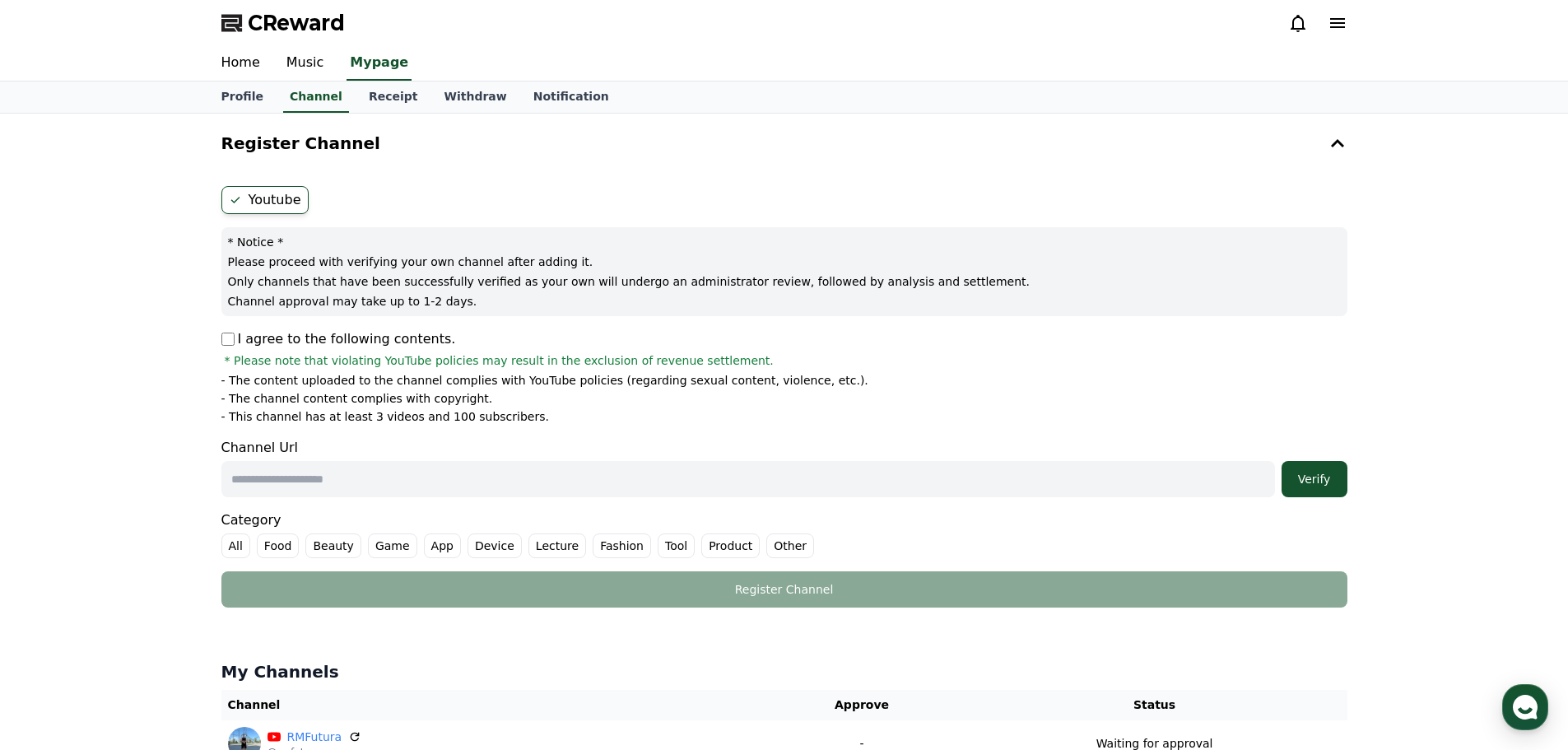
click at [224, 332] on p "I agree to the following contents." at bounding box center [338, 340] width 234 height 20
click at [375, 481] on input "text" at bounding box center [748, 478] width 1054 height 36
paste input "**********"
type input "**********"
click at [1311, 481] on div "Verify" at bounding box center [1314, 479] width 53 height 17
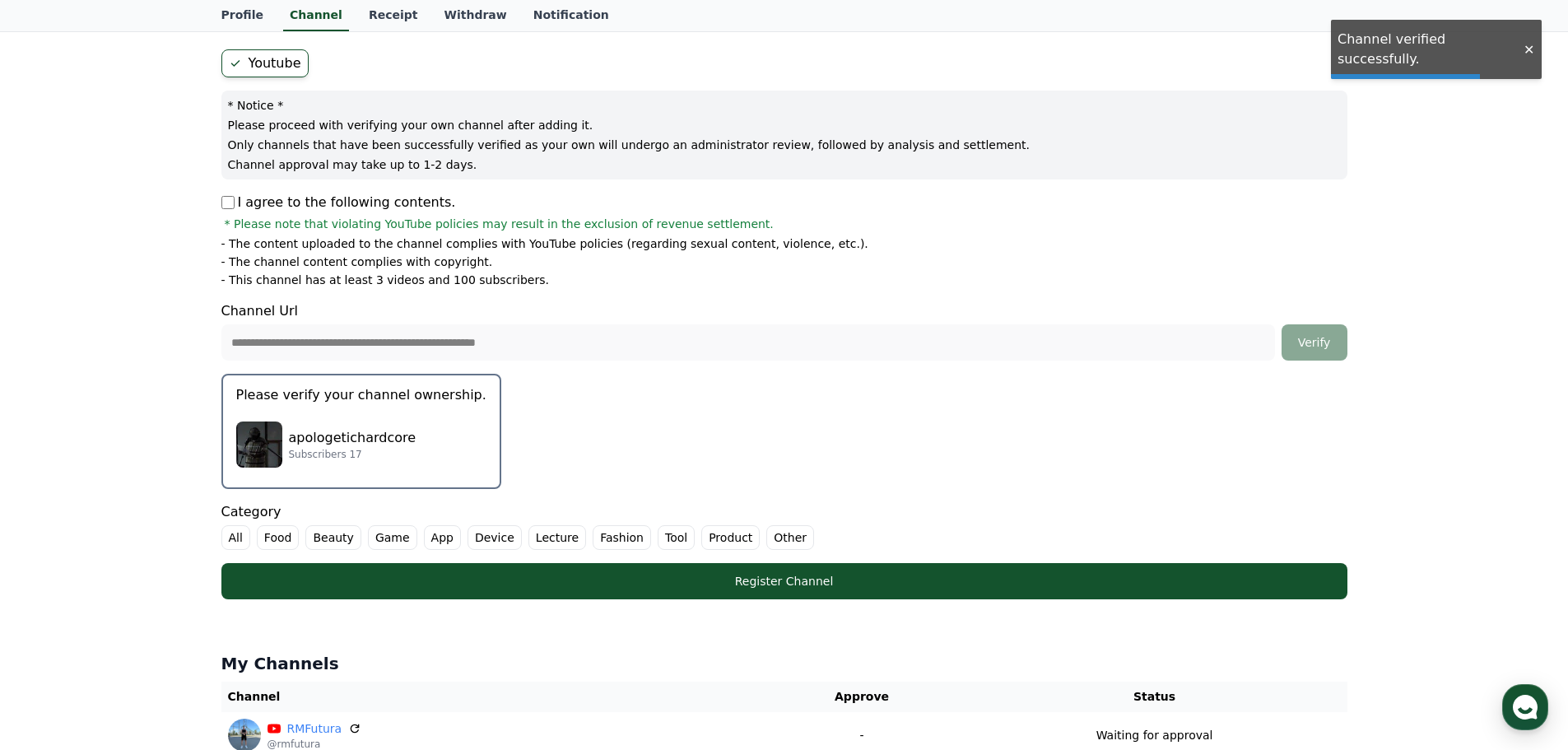
scroll to position [164, 0]
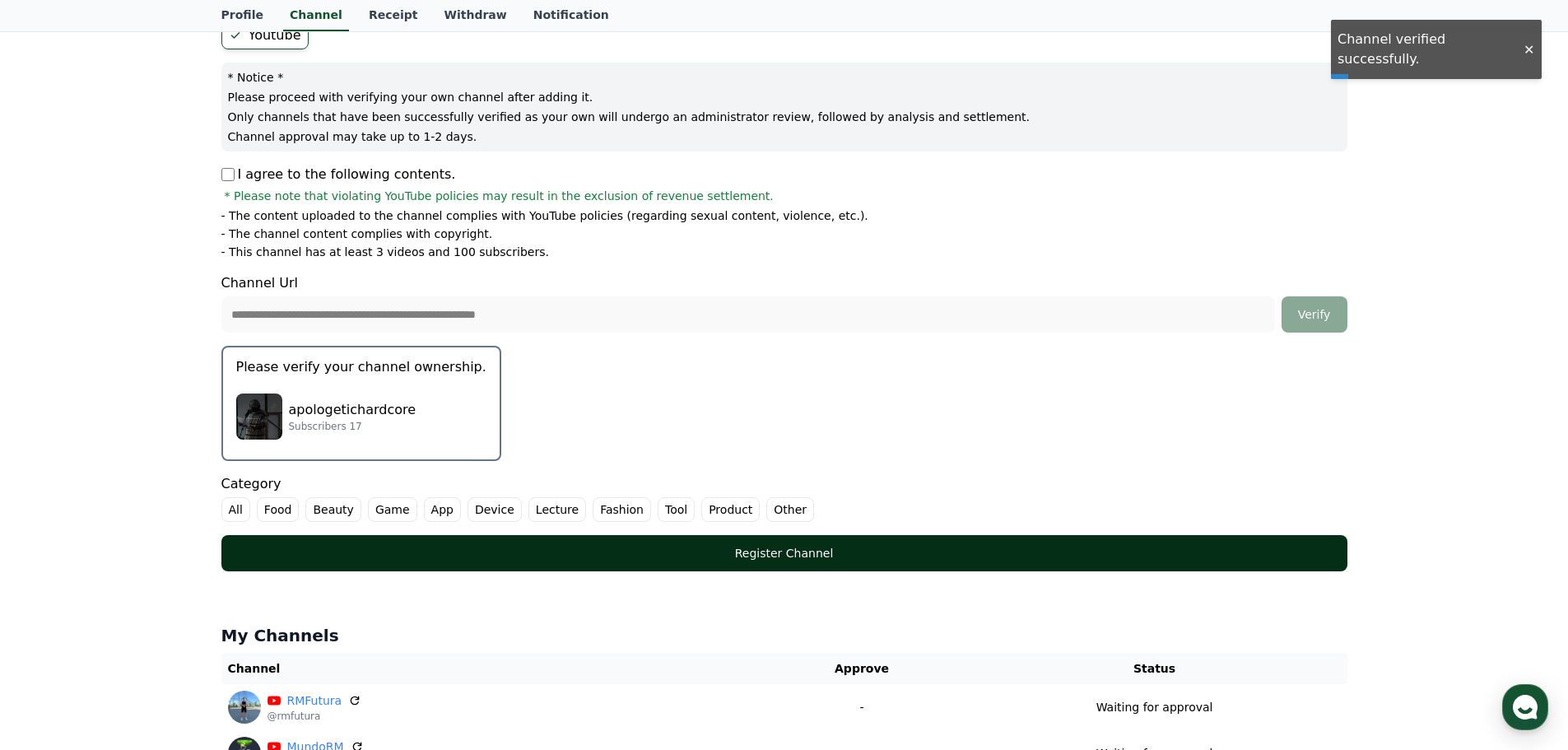
click at [677, 554] on div "Register Channel" at bounding box center [785, 553] width 1060 height 17
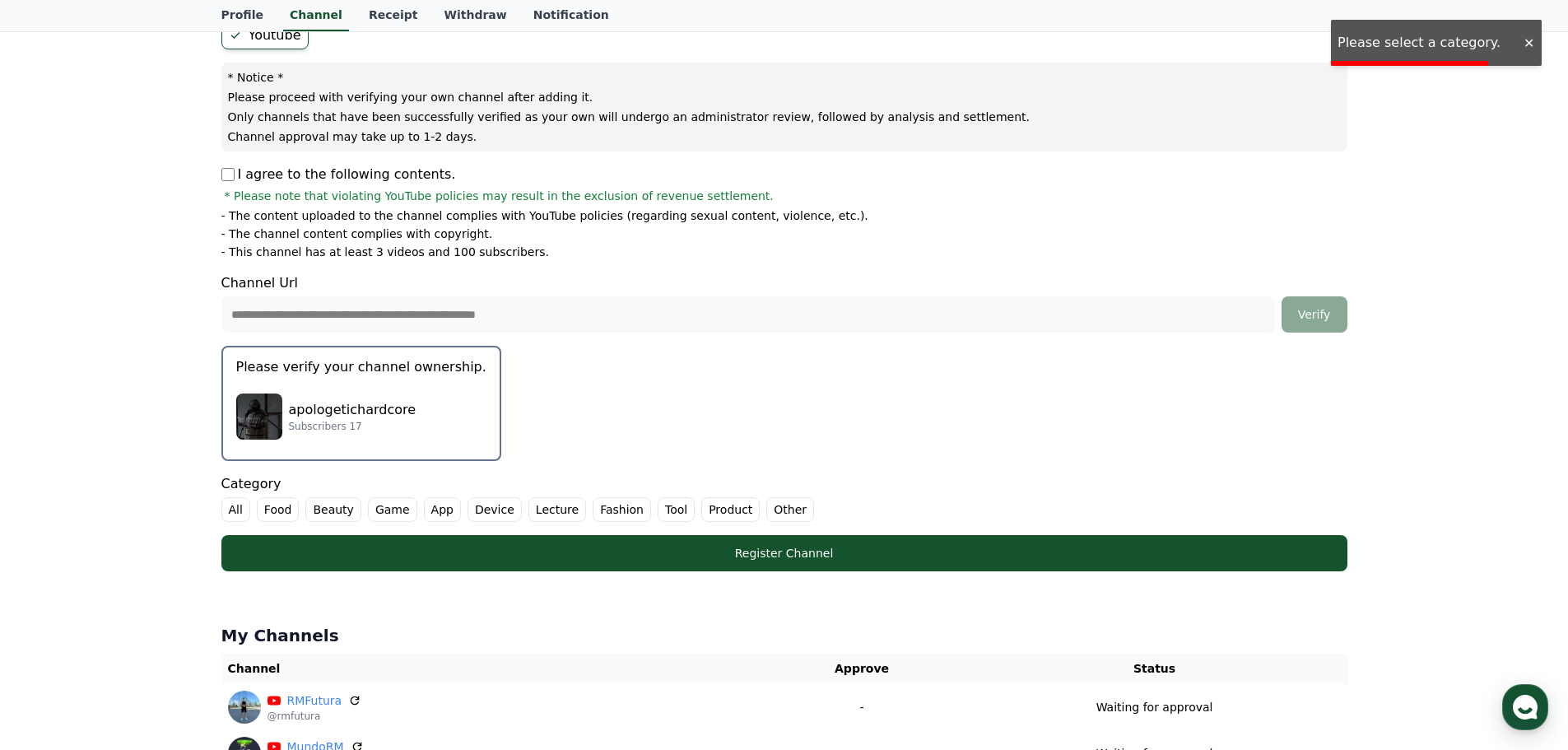
click at [766, 501] on label "Other" at bounding box center [790, 509] width 48 height 25
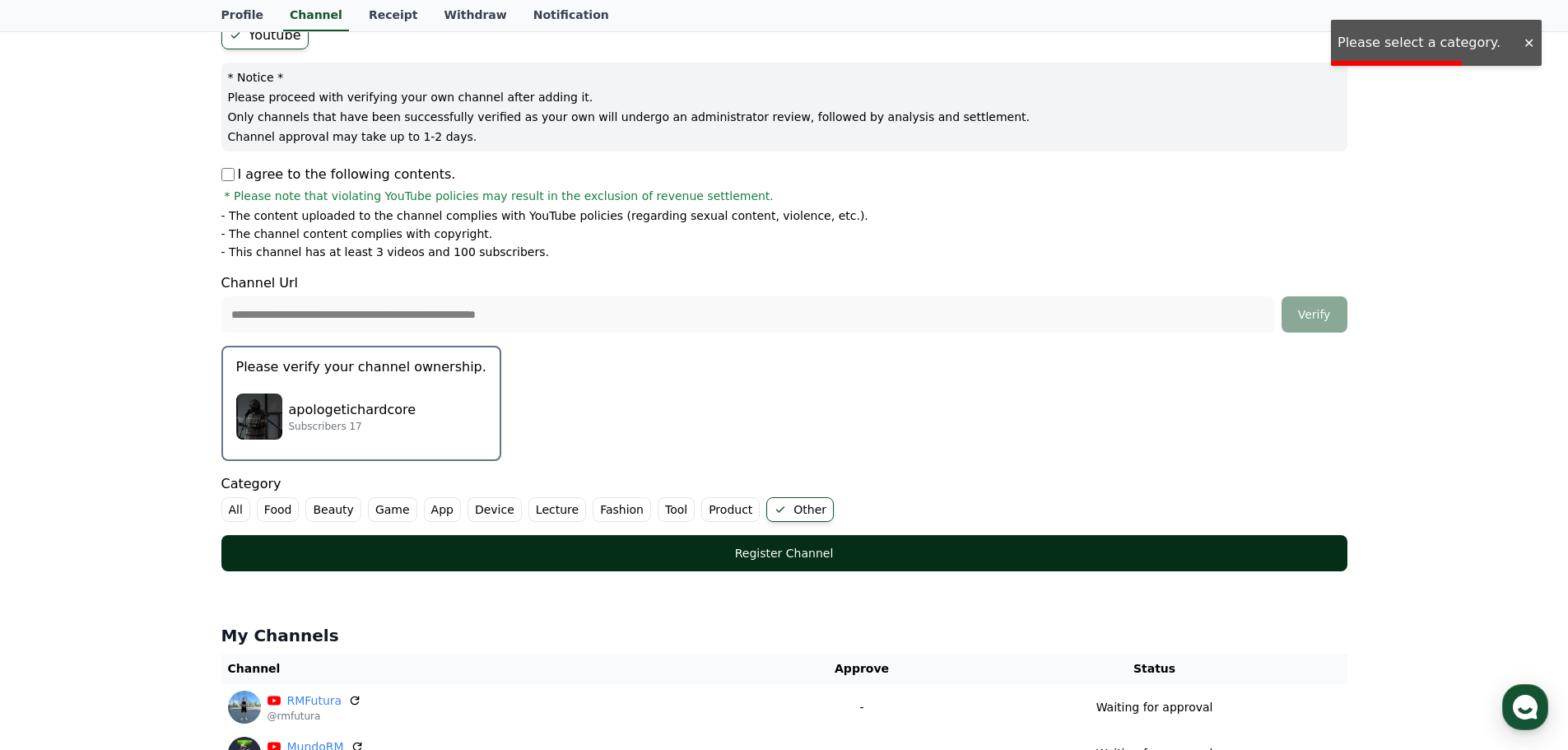
click at [773, 553] on div "Register Channel" at bounding box center [785, 553] width 1060 height 17
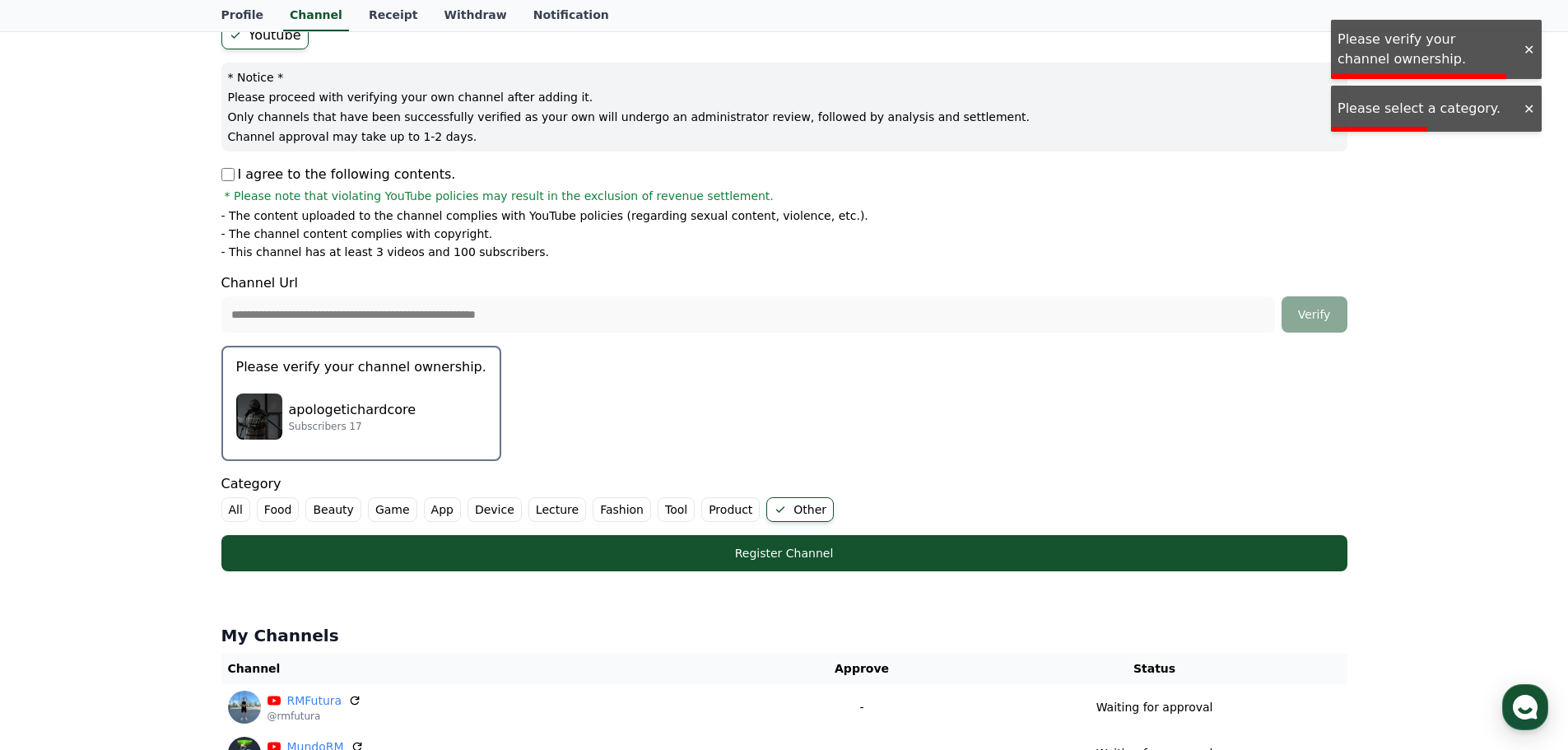
click at [374, 390] on div "apologetichardcore Subscribers 17" at bounding box center [361, 416] width 250 height 66
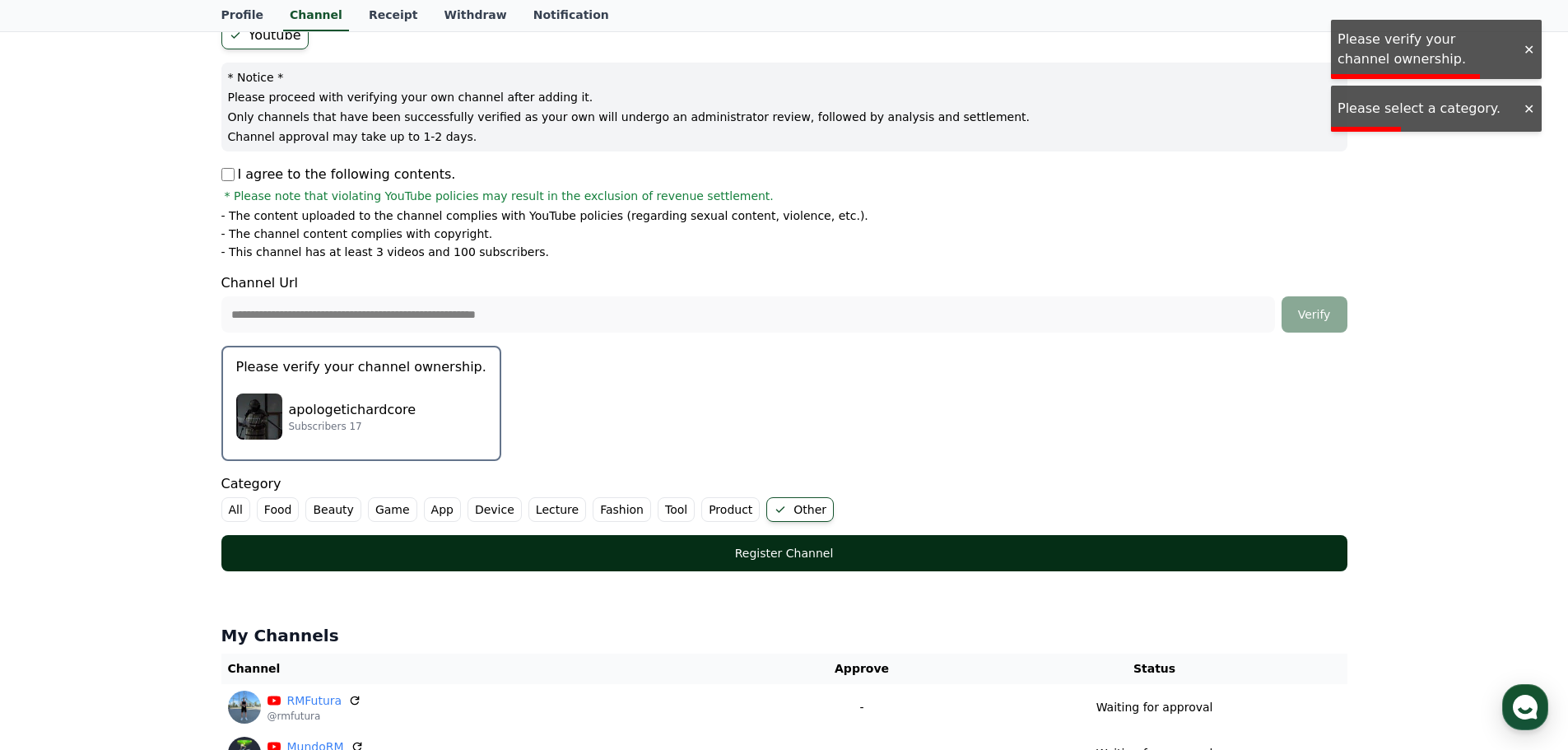
click at [746, 561] on div "Register Channel" at bounding box center [785, 553] width 1060 height 17
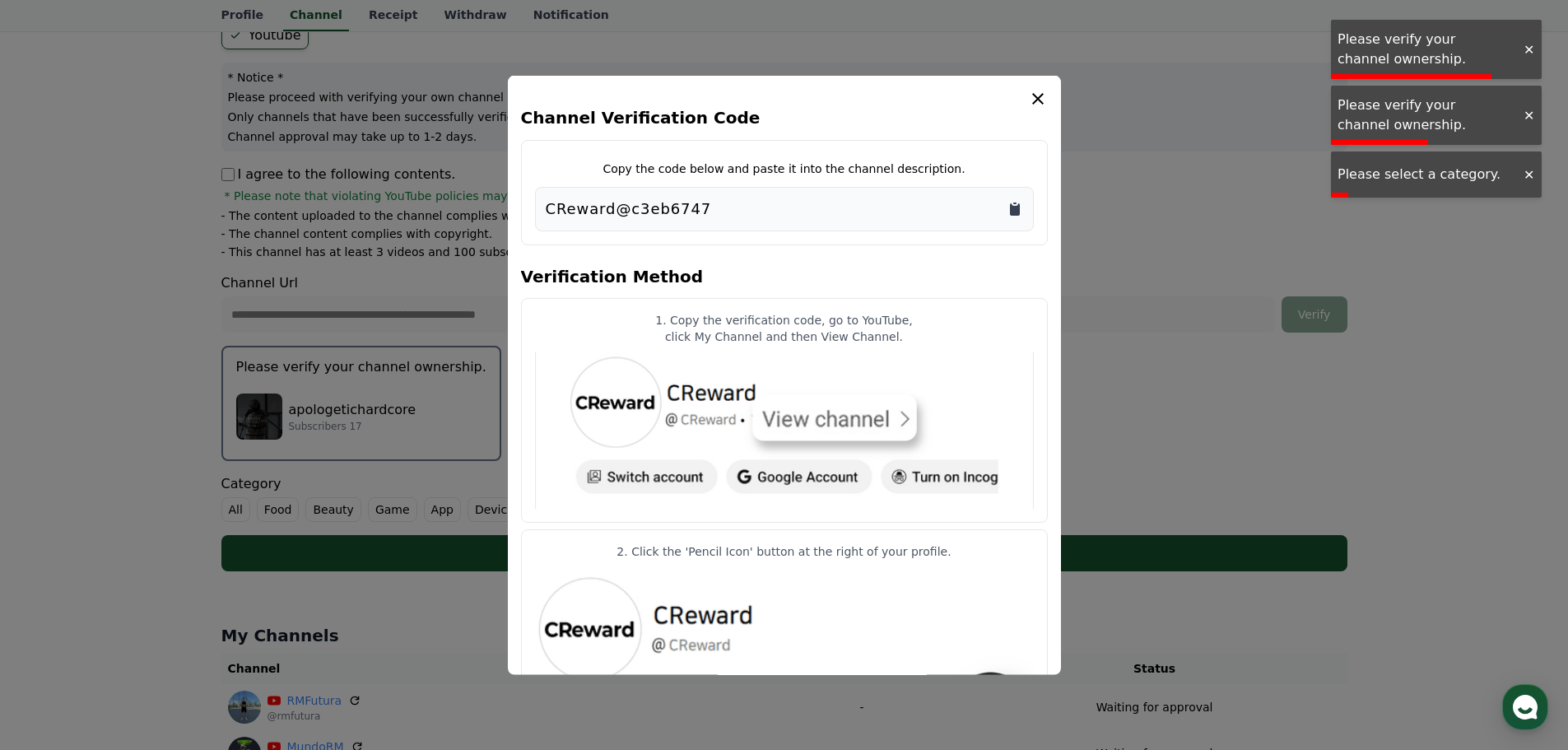
click at [1010, 214] on icon "Copy to clipboard" at bounding box center [1014, 209] width 10 height 13
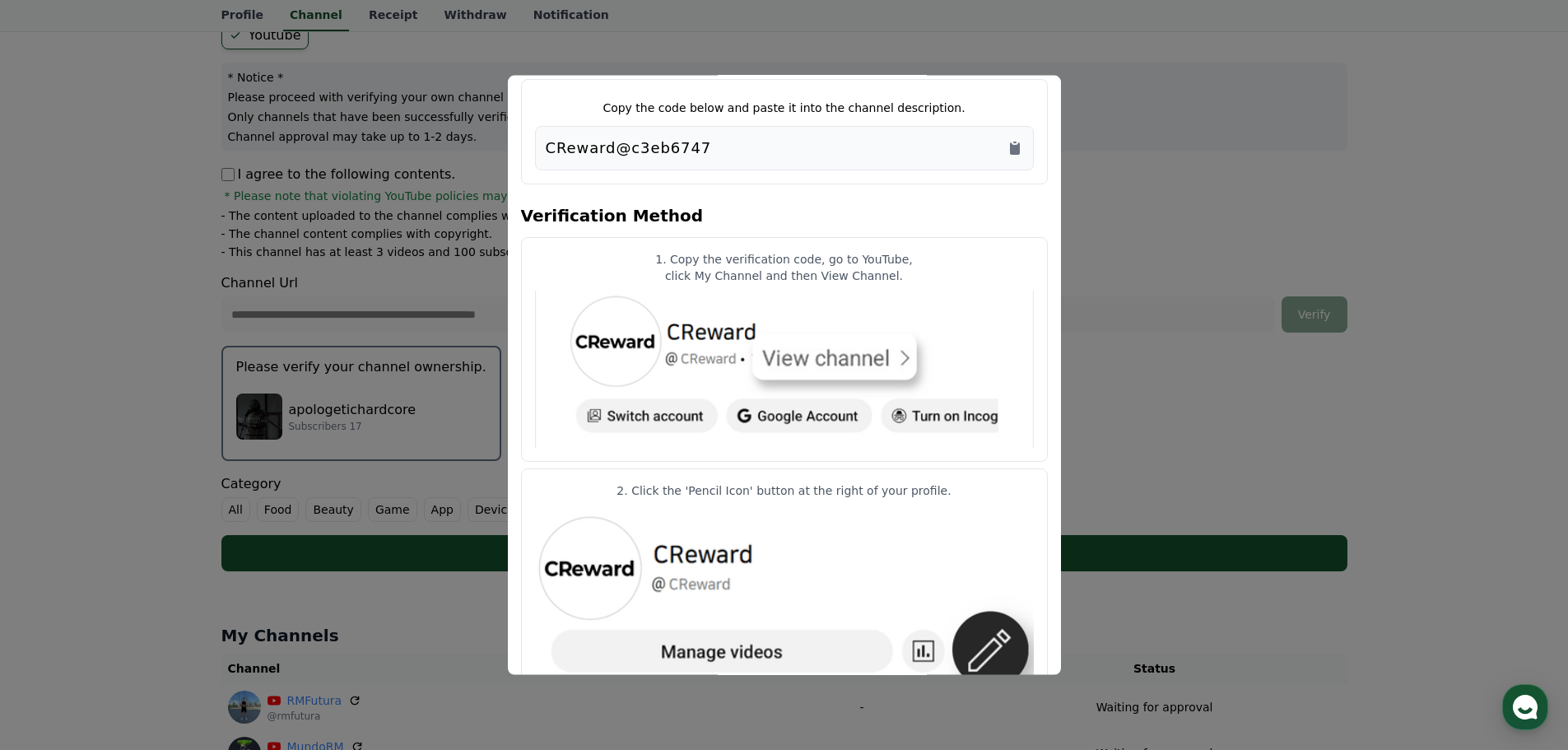
scroll to position [0, 0]
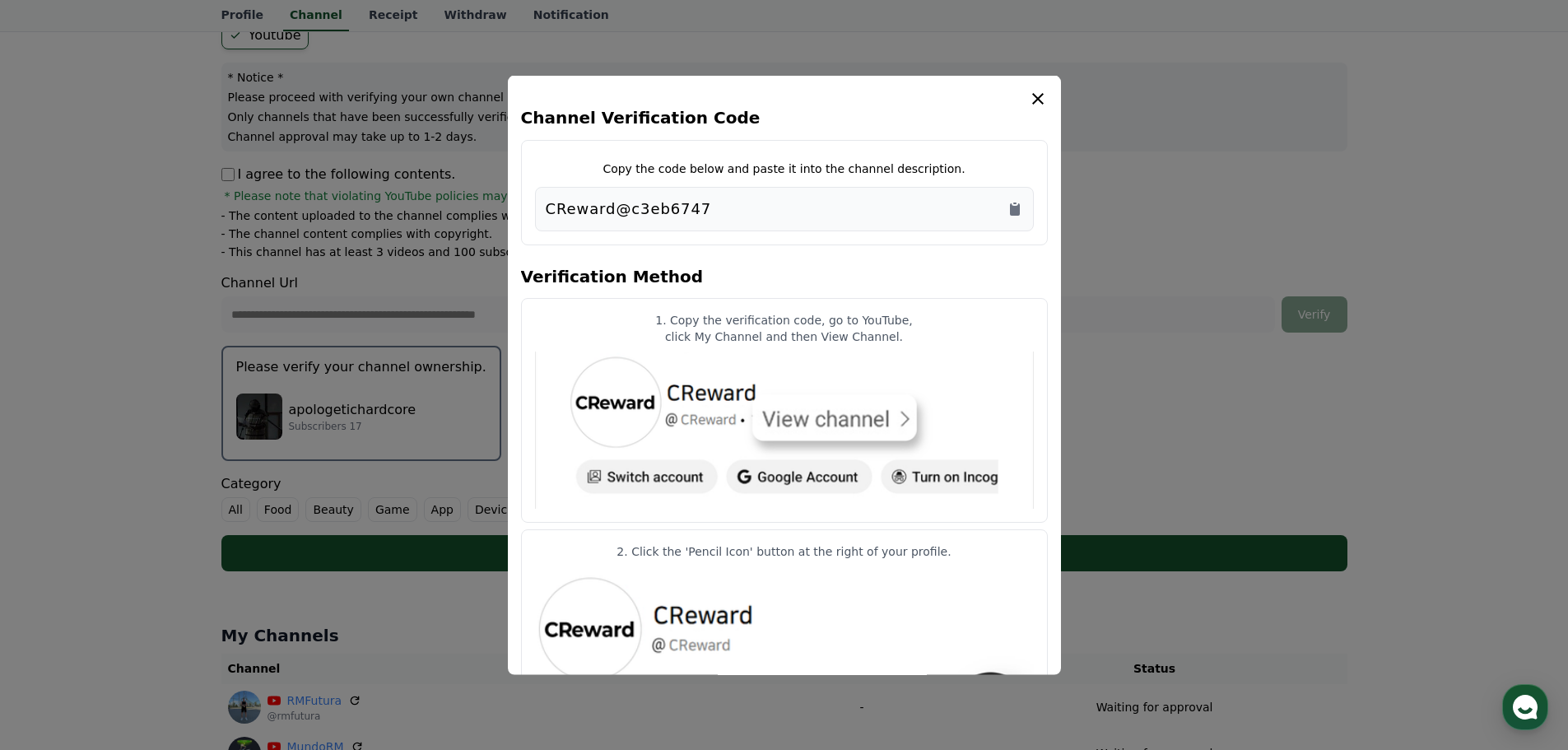
click at [1035, 84] on div "Channel Verification Code Copy the code below and paste it into the channel des…" at bounding box center [784, 375] width 553 height 600
click at [1035, 97] on icon "modal" at bounding box center [1038, 98] width 20 height 20
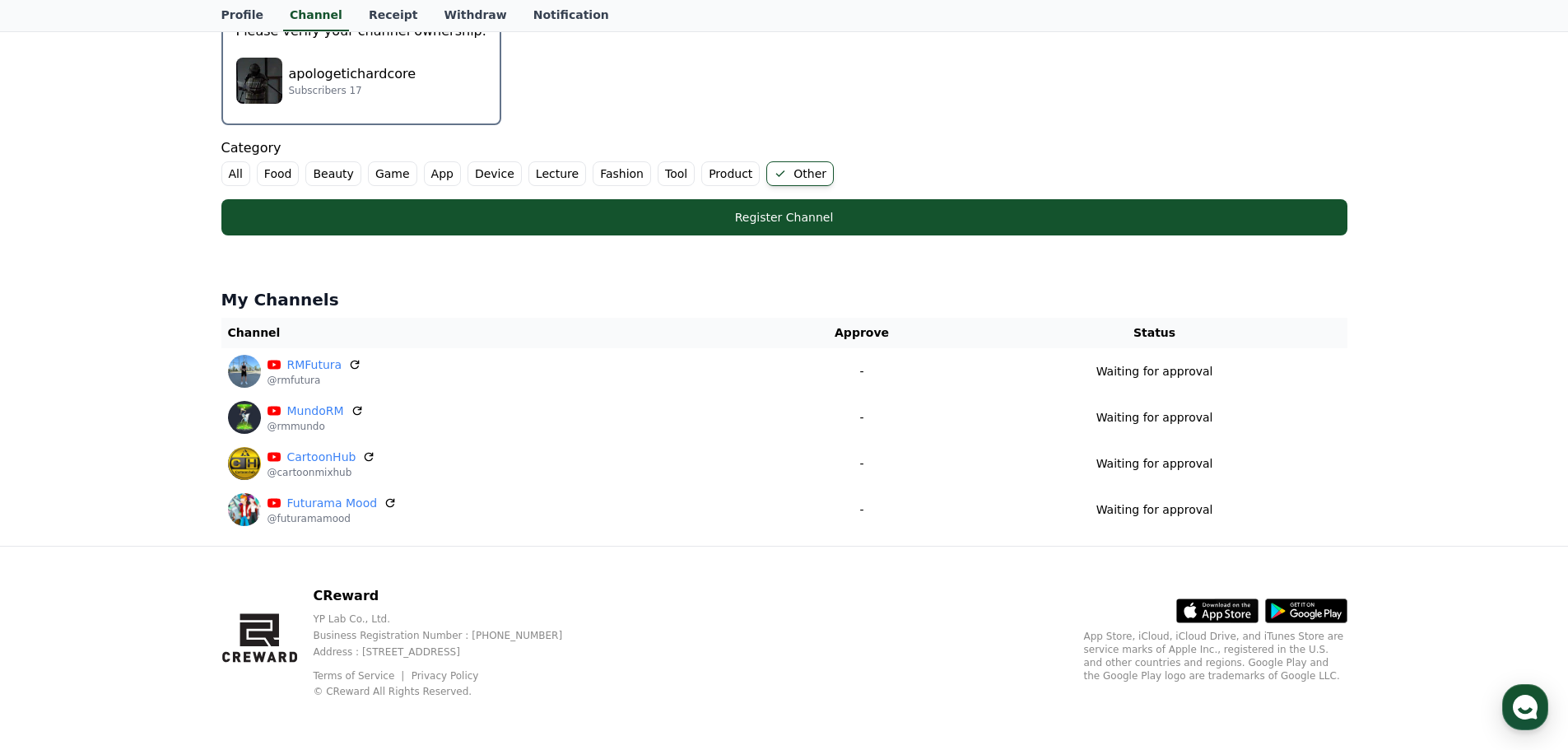
scroll to position [501, 0]
